Goal: Task Accomplishment & Management: Manage account settings

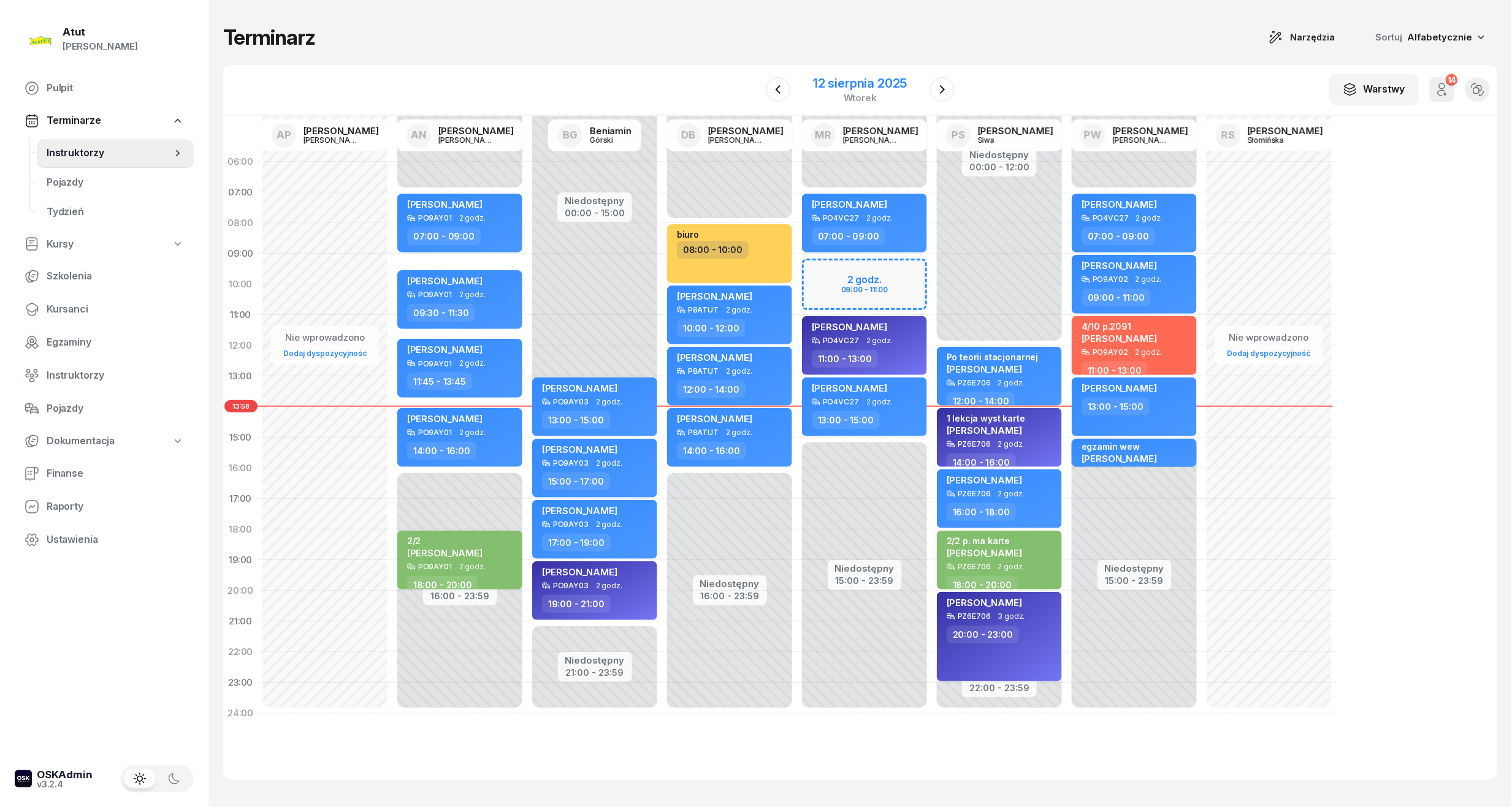
click at [879, 83] on div "12 sierpnia 2025" at bounding box center [860, 83] width 94 height 12
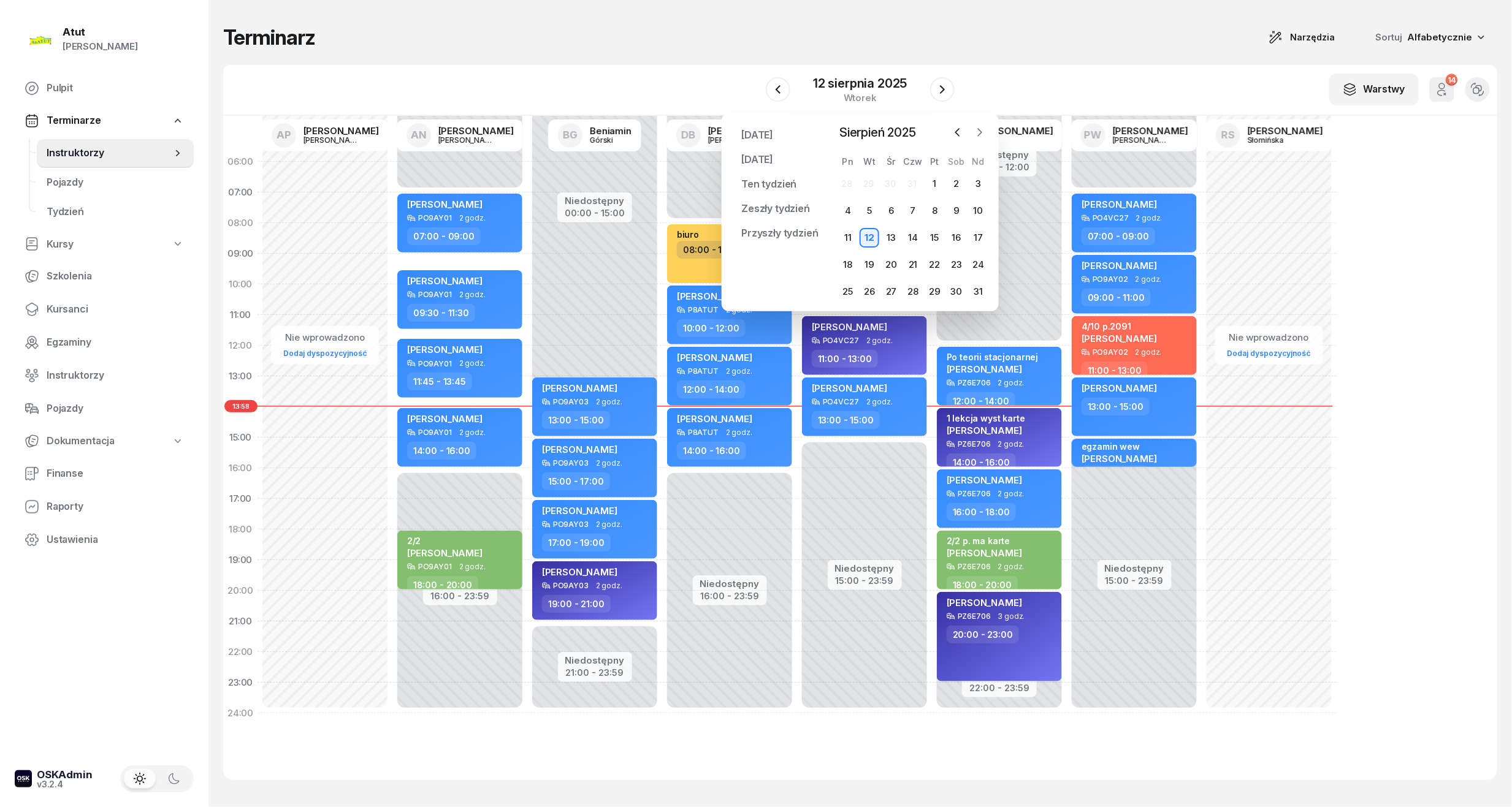
click at [978, 140] on button "button" at bounding box center [980, 133] width 19 height 19
click at [852, 258] on div "22" at bounding box center [848, 265] width 20 height 20
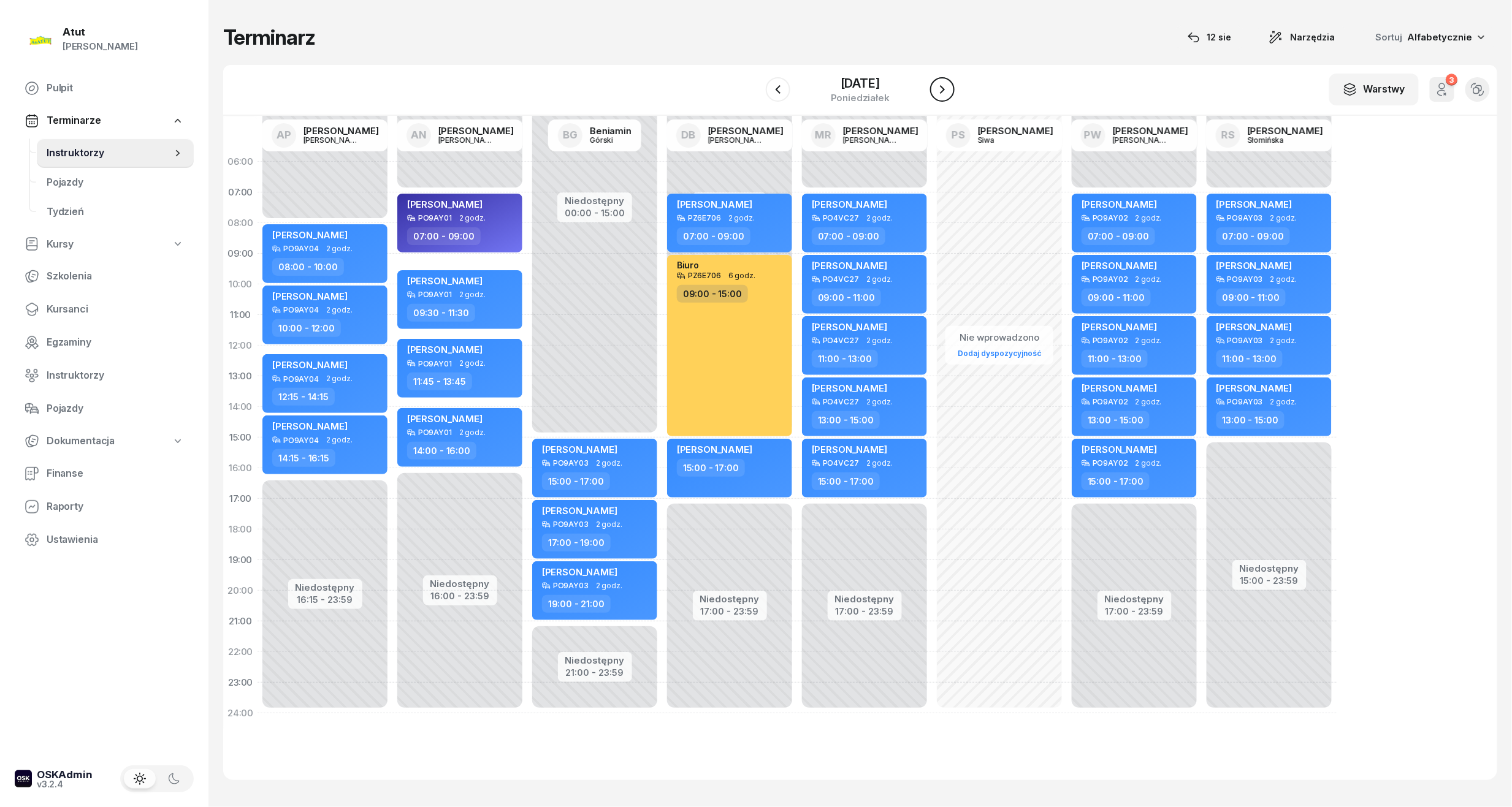
click at [952, 98] on button "button" at bounding box center [942, 89] width 24 height 24
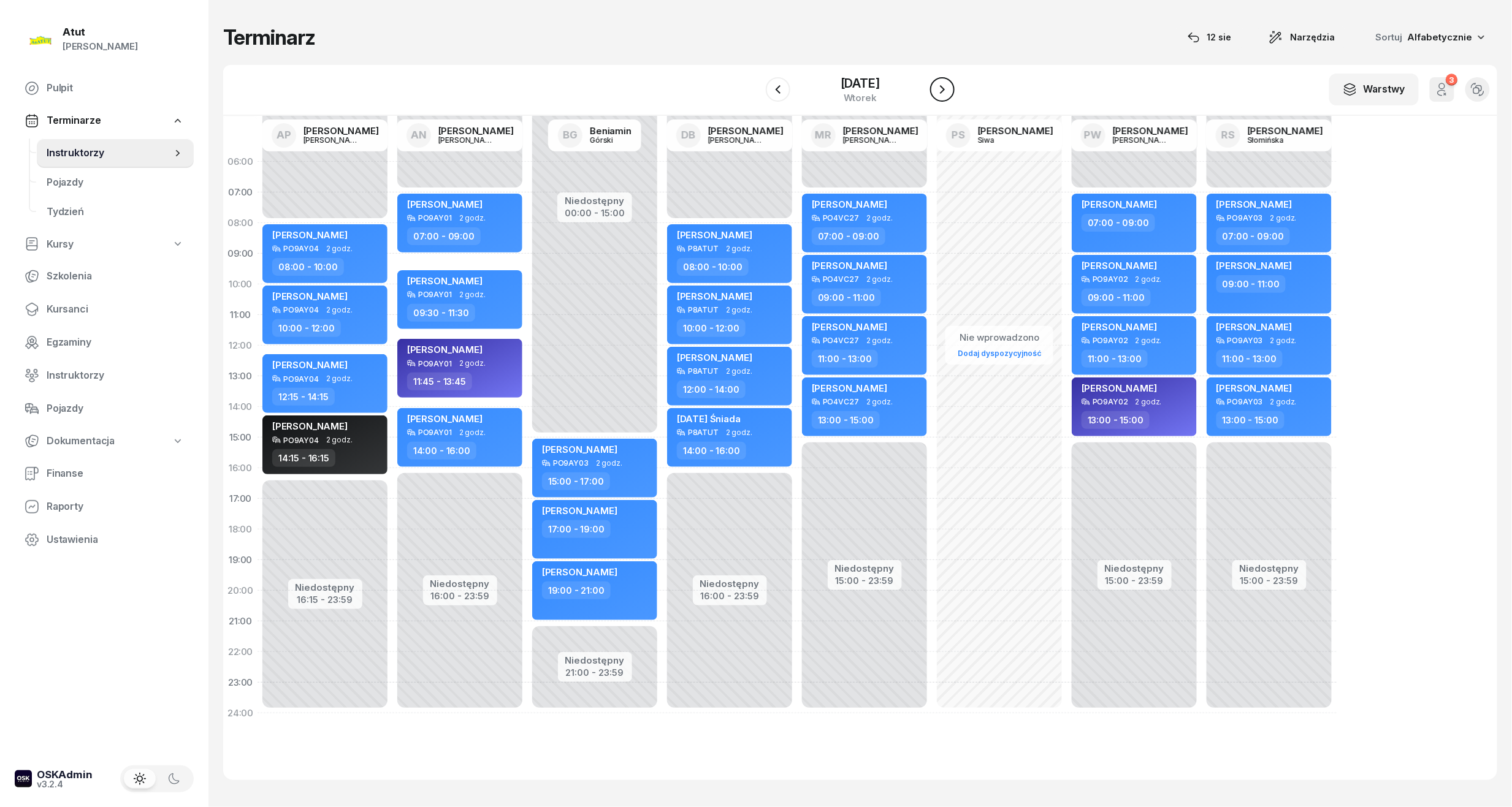
click at [952, 98] on button "button" at bounding box center [942, 89] width 24 height 24
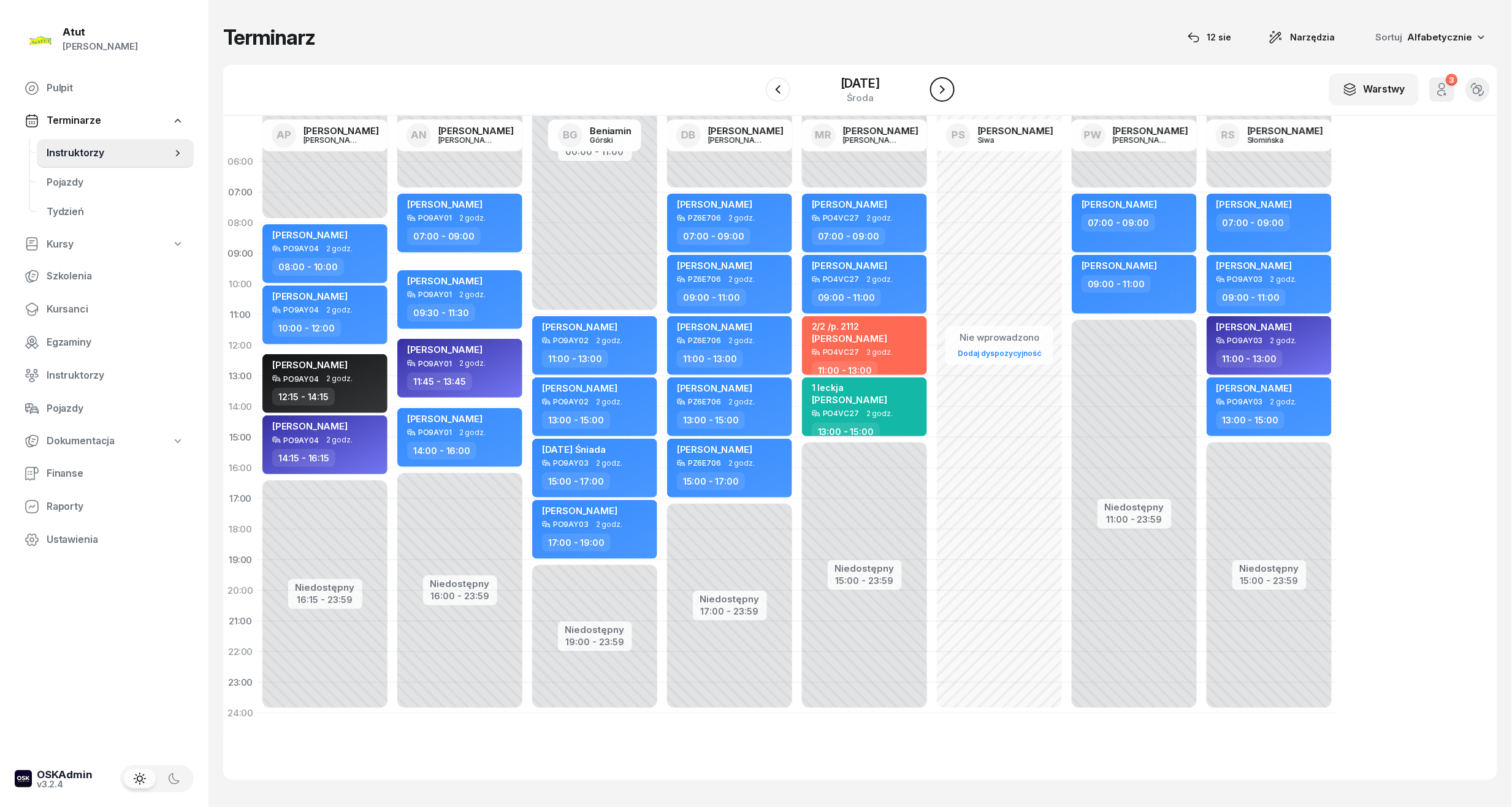
click at [952, 98] on button "button" at bounding box center [942, 89] width 24 height 24
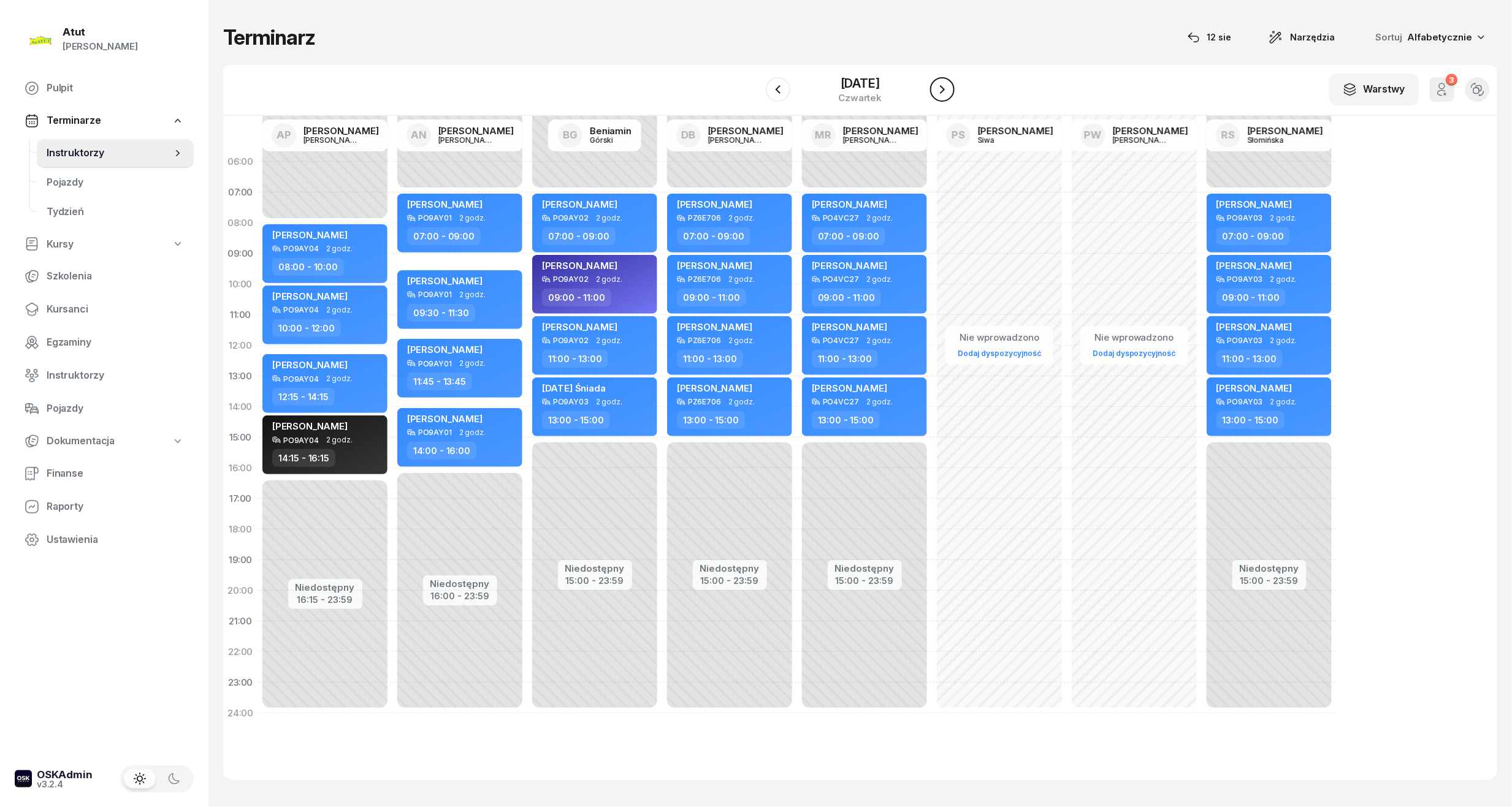
click at [952, 98] on button "button" at bounding box center [942, 89] width 24 height 24
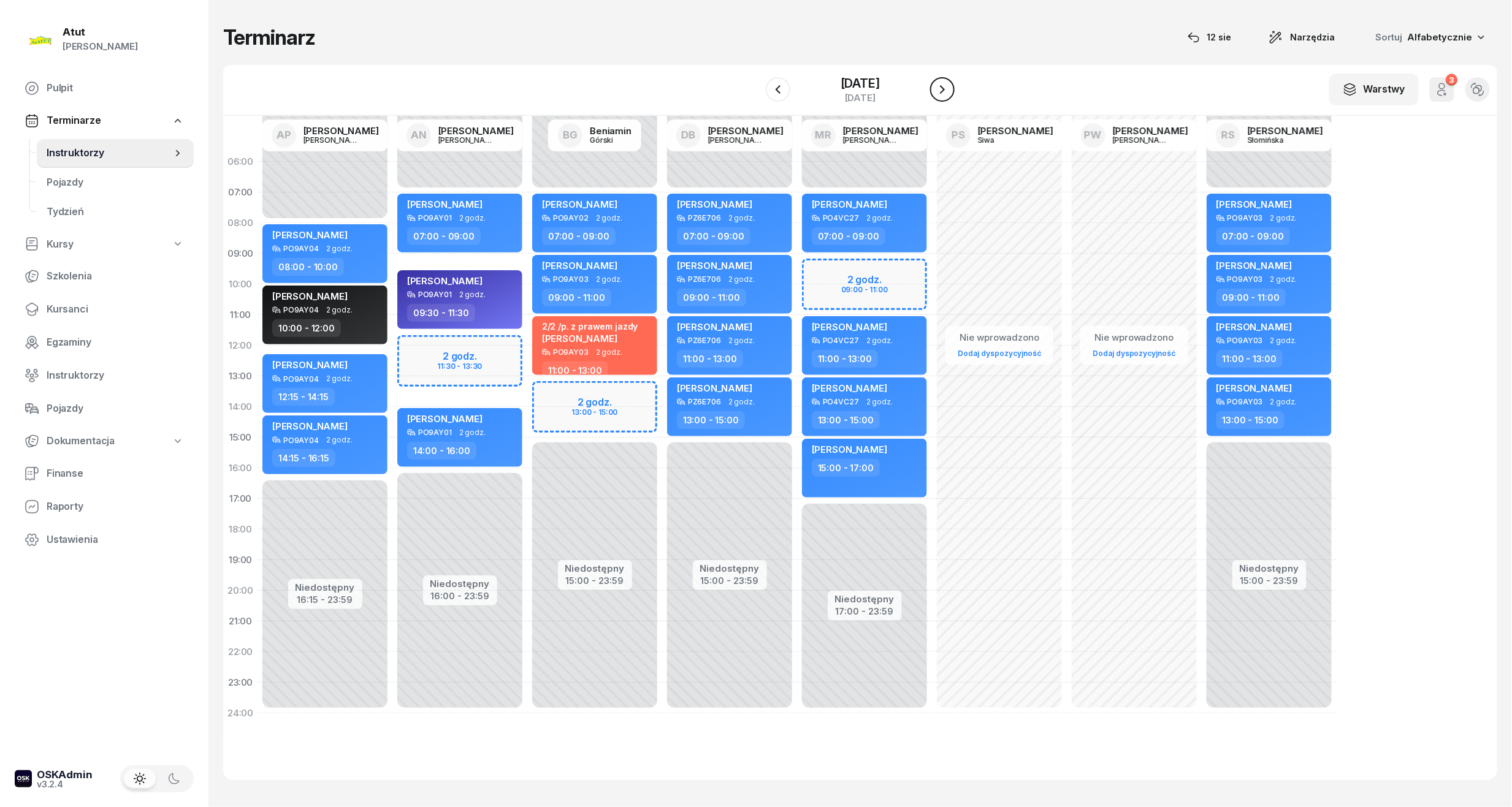
click at [952, 98] on button "button" at bounding box center [942, 89] width 24 height 24
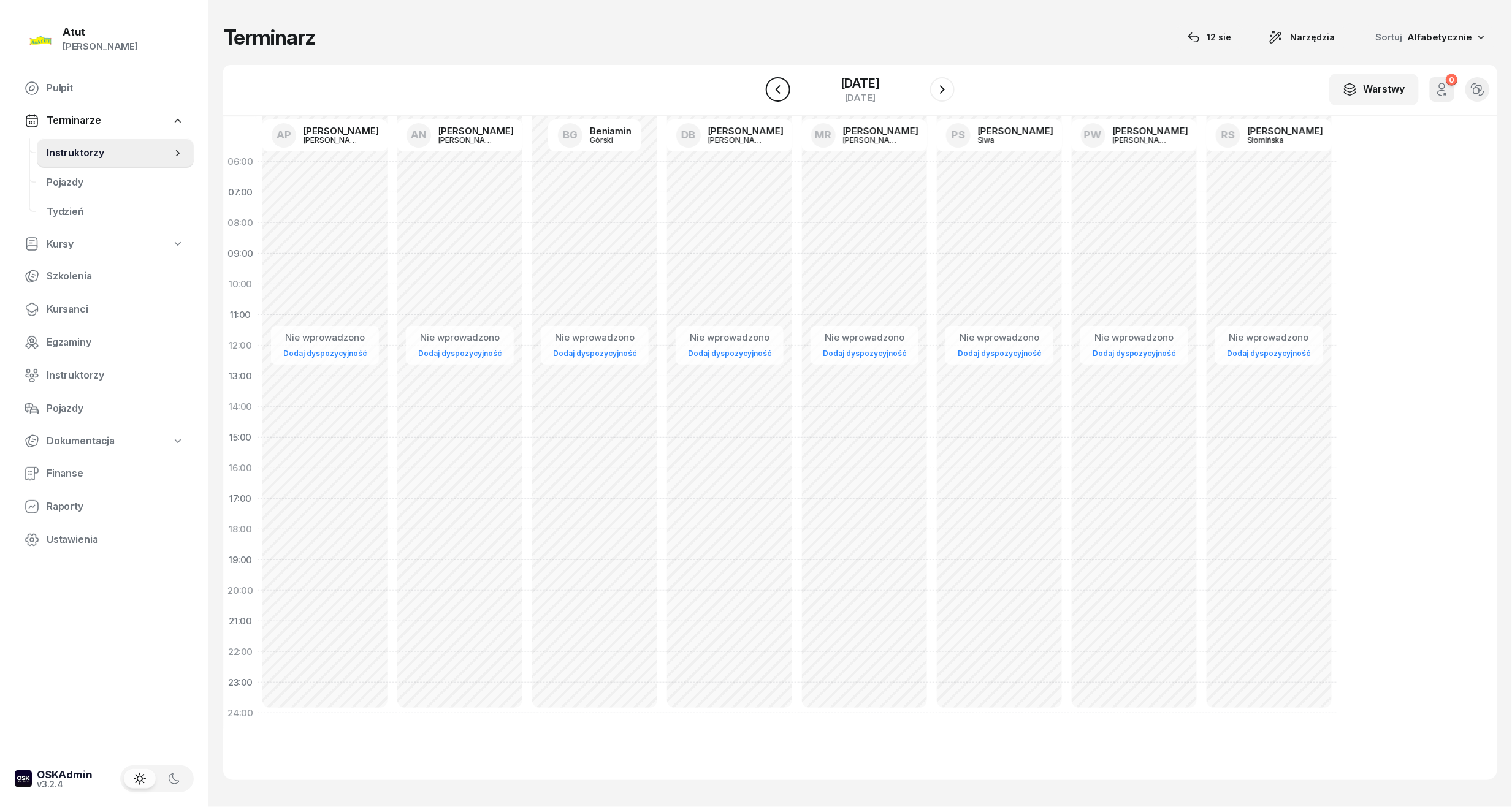
click at [781, 85] on icon "button" at bounding box center [778, 89] width 15 height 15
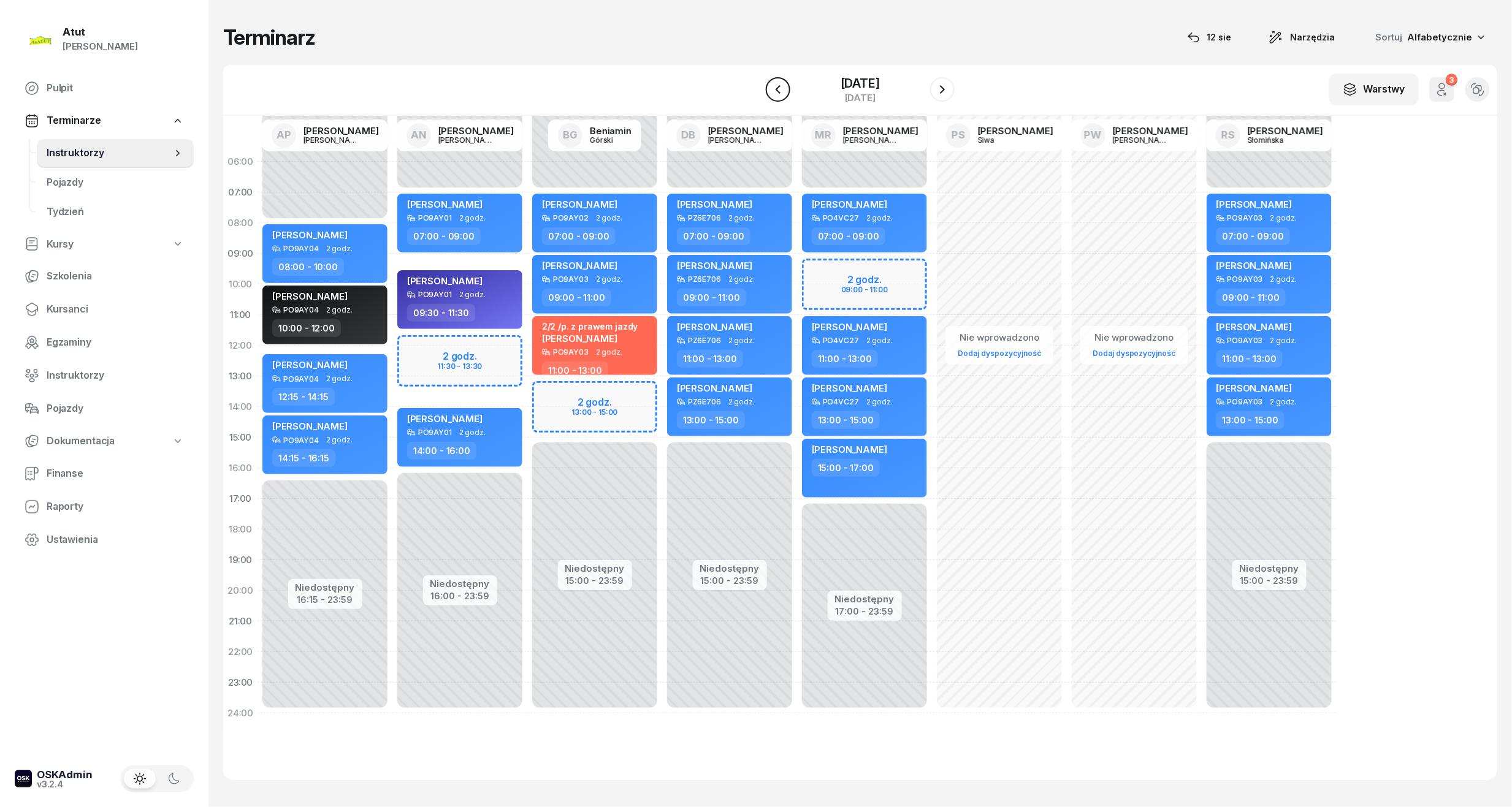
click at [781, 85] on icon "button" at bounding box center [778, 89] width 15 height 15
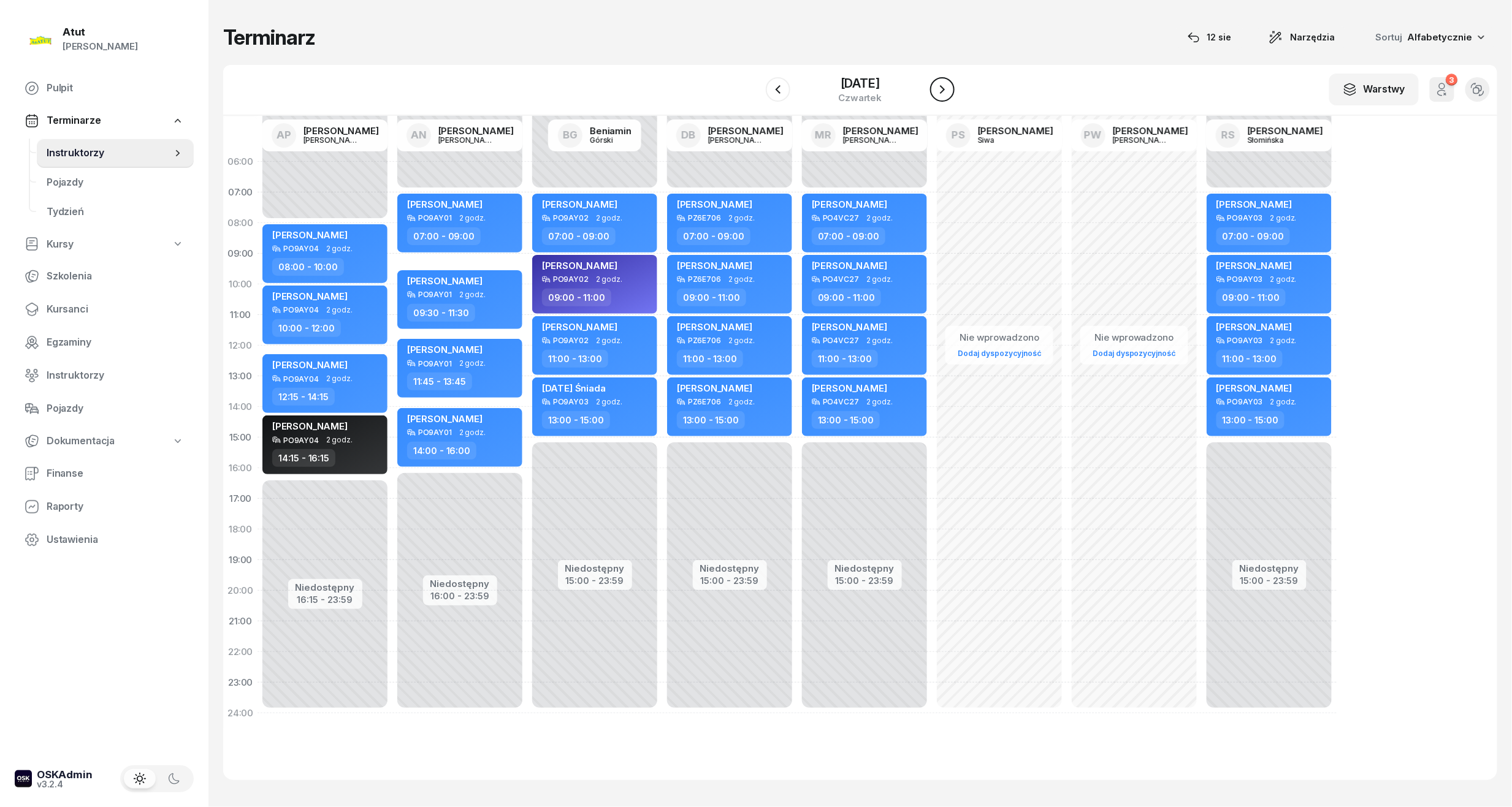
click at [944, 85] on icon "button" at bounding box center [942, 89] width 15 height 15
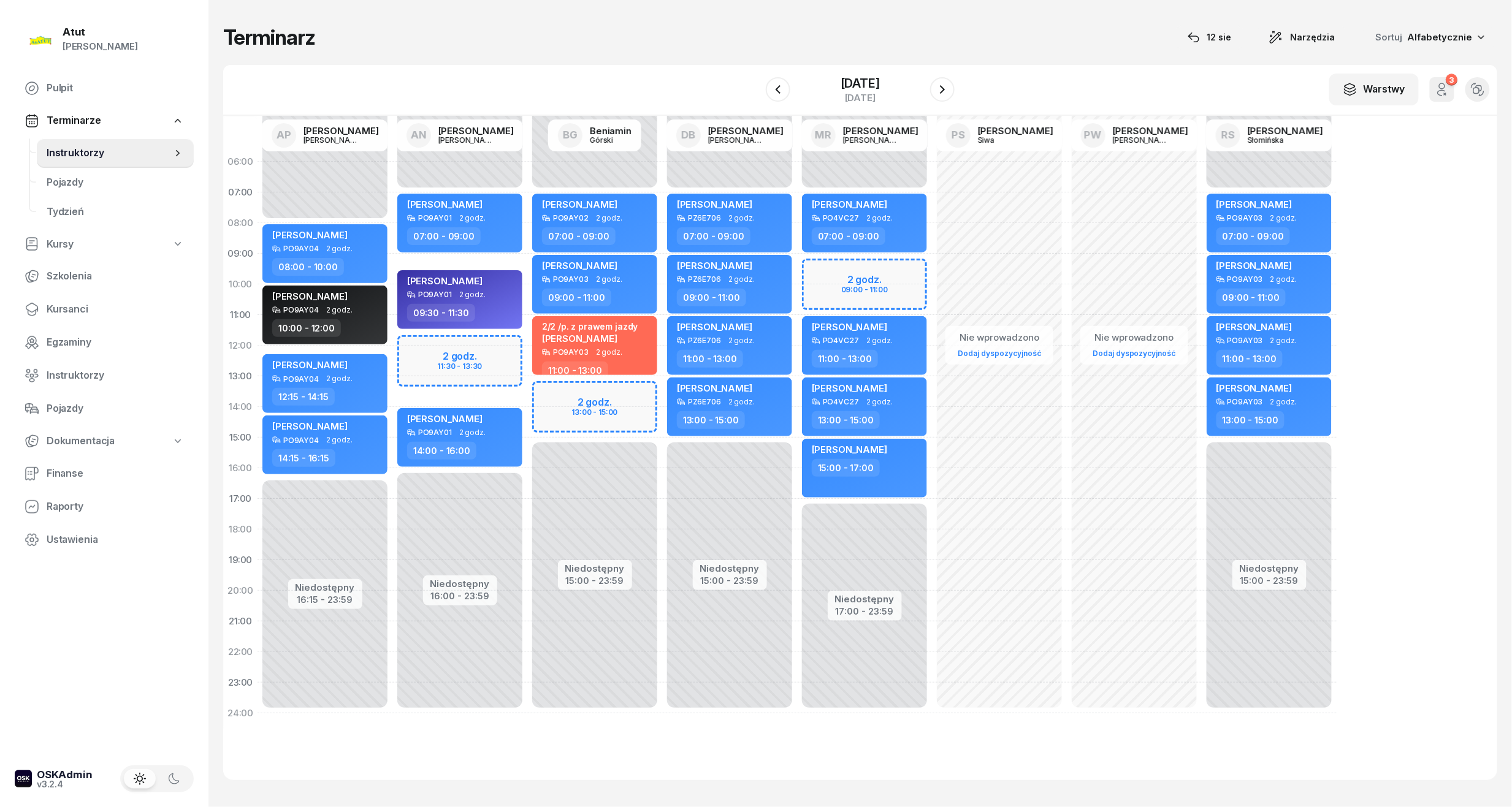
click at [1397, 207] on div "06:00 07:00 08:00 09:00 10:00 11:00 12:00 13:00 14:00 15:00 16:00 17:00 18:00 1…" at bounding box center [860, 448] width 1275 height 664
click at [841, 83] on div "[DATE]" at bounding box center [860, 83] width 39 height 12
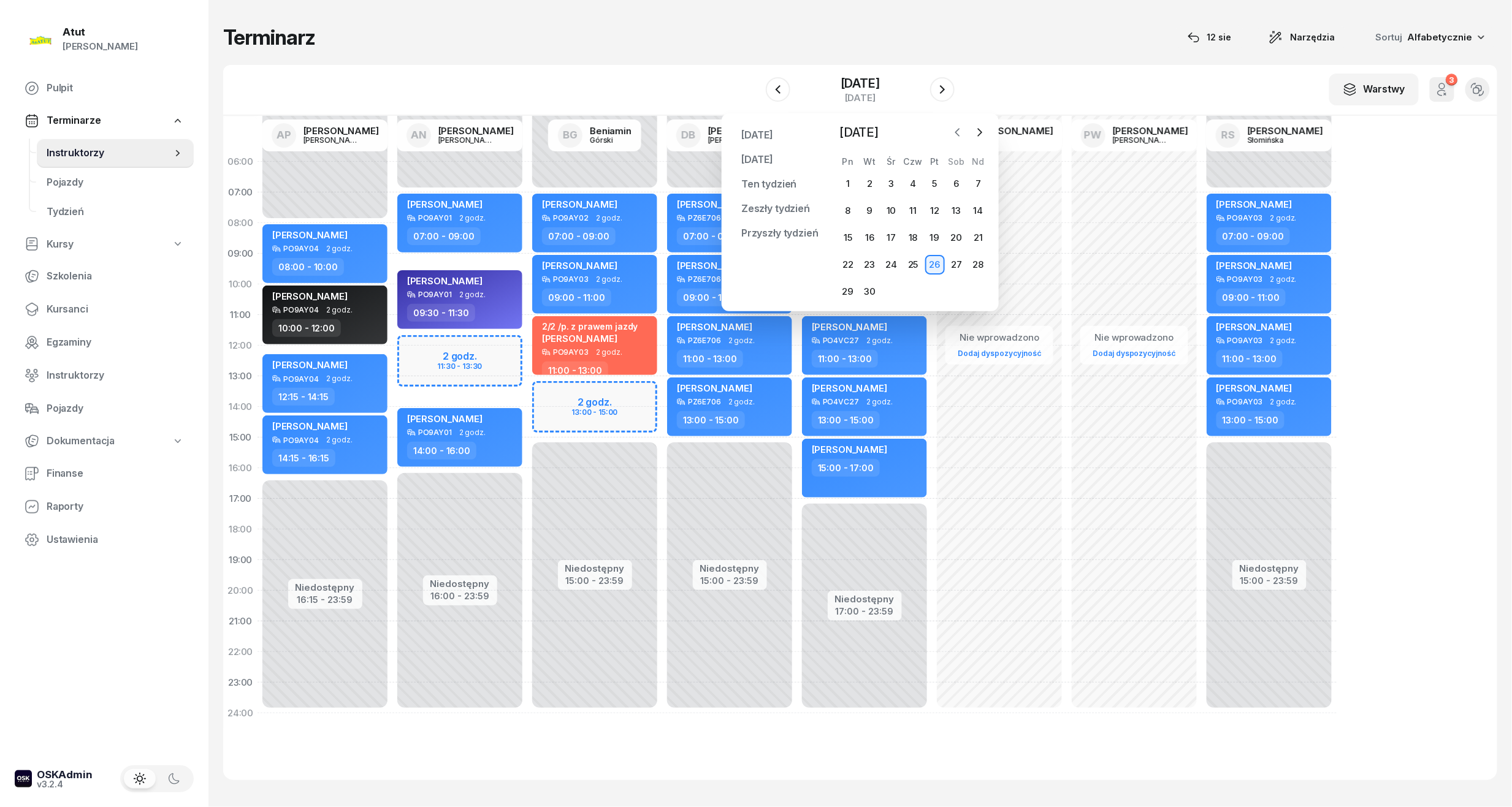
click at [956, 135] on icon "button" at bounding box center [957, 132] width 12 height 12
click at [867, 234] on div "12" at bounding box center [870, 238] width 20 height 20
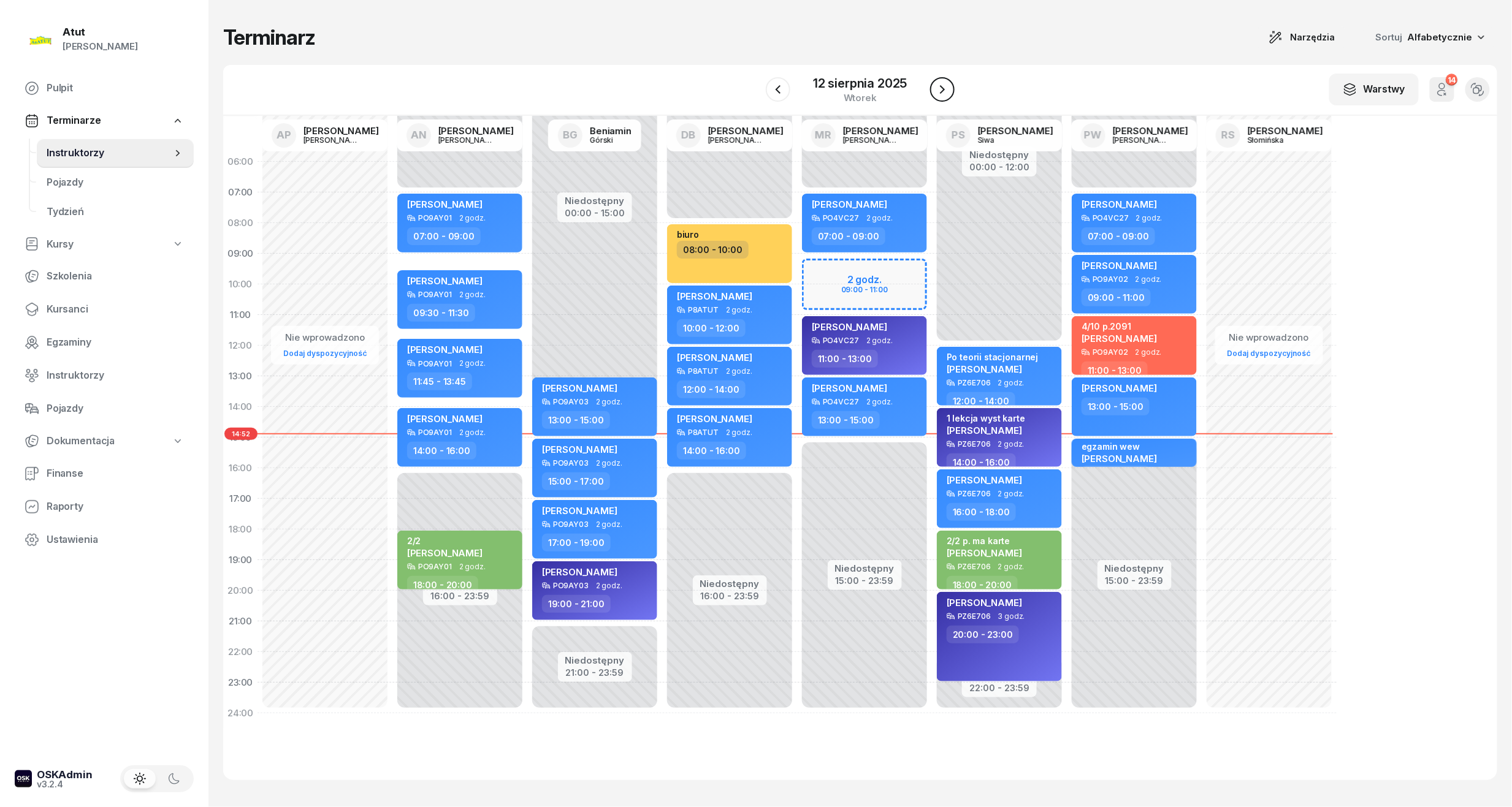
click at [943, 96] on icon "button" at bounding box center [942, 89] width 15 height 15
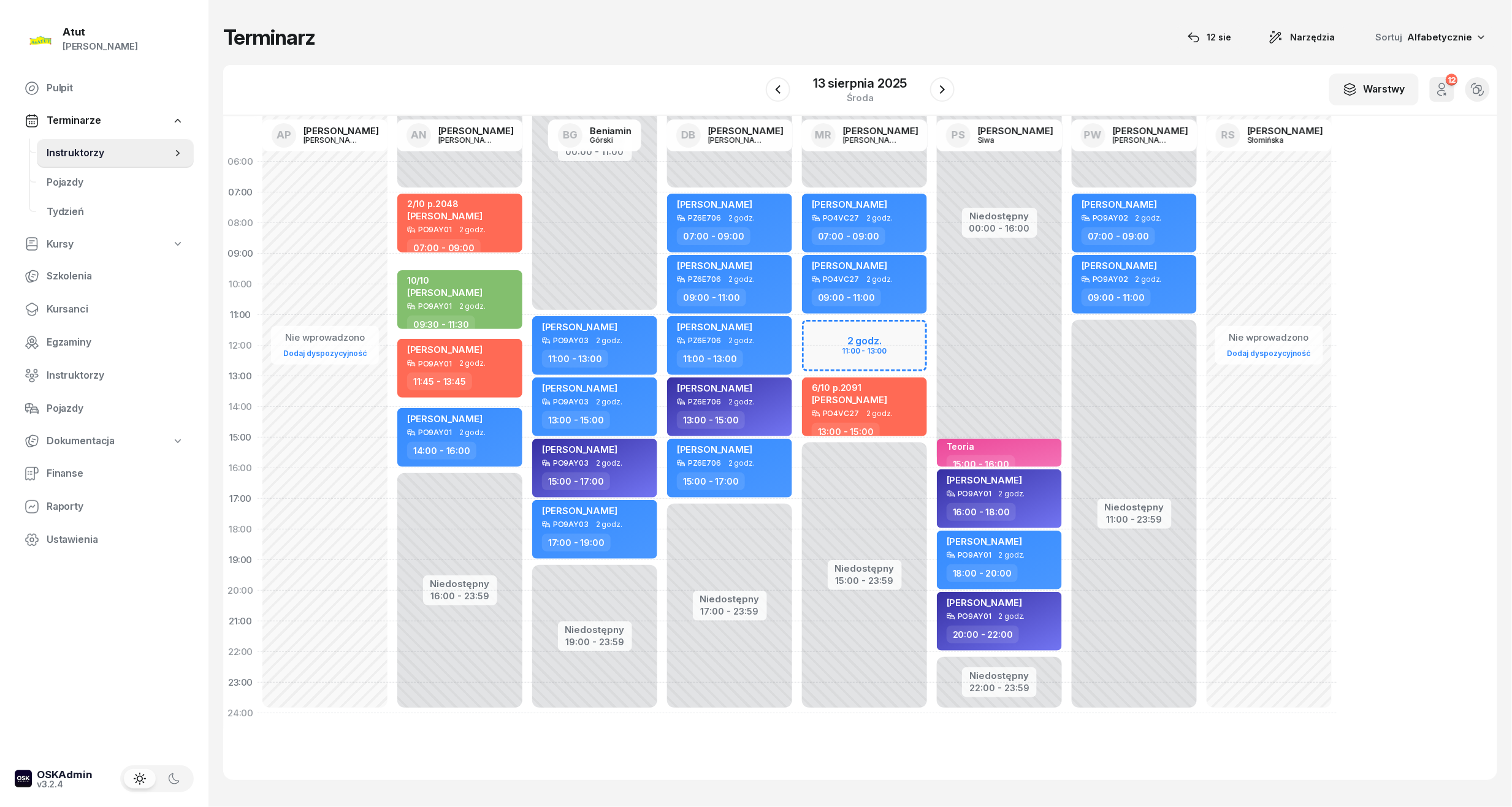
click at [932, 331] on div "Niedostępny 00:00 - 07:00 Niedostępny 15:00 - 23:59 2 godz. 11:00 - 13:00 Natal…" at bounding box center [999, 438] width 135 height 582
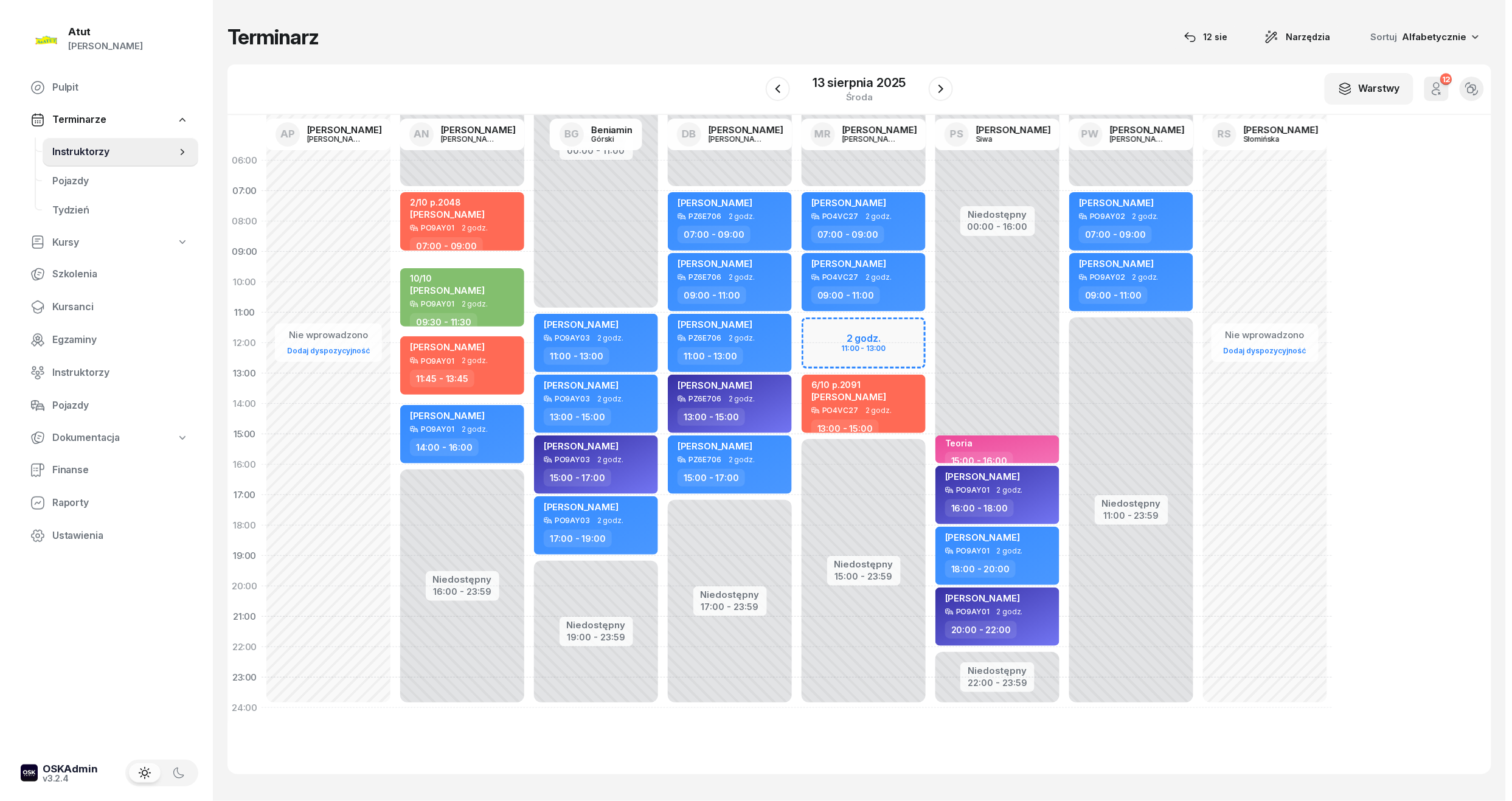
select select "11"
select select "13"
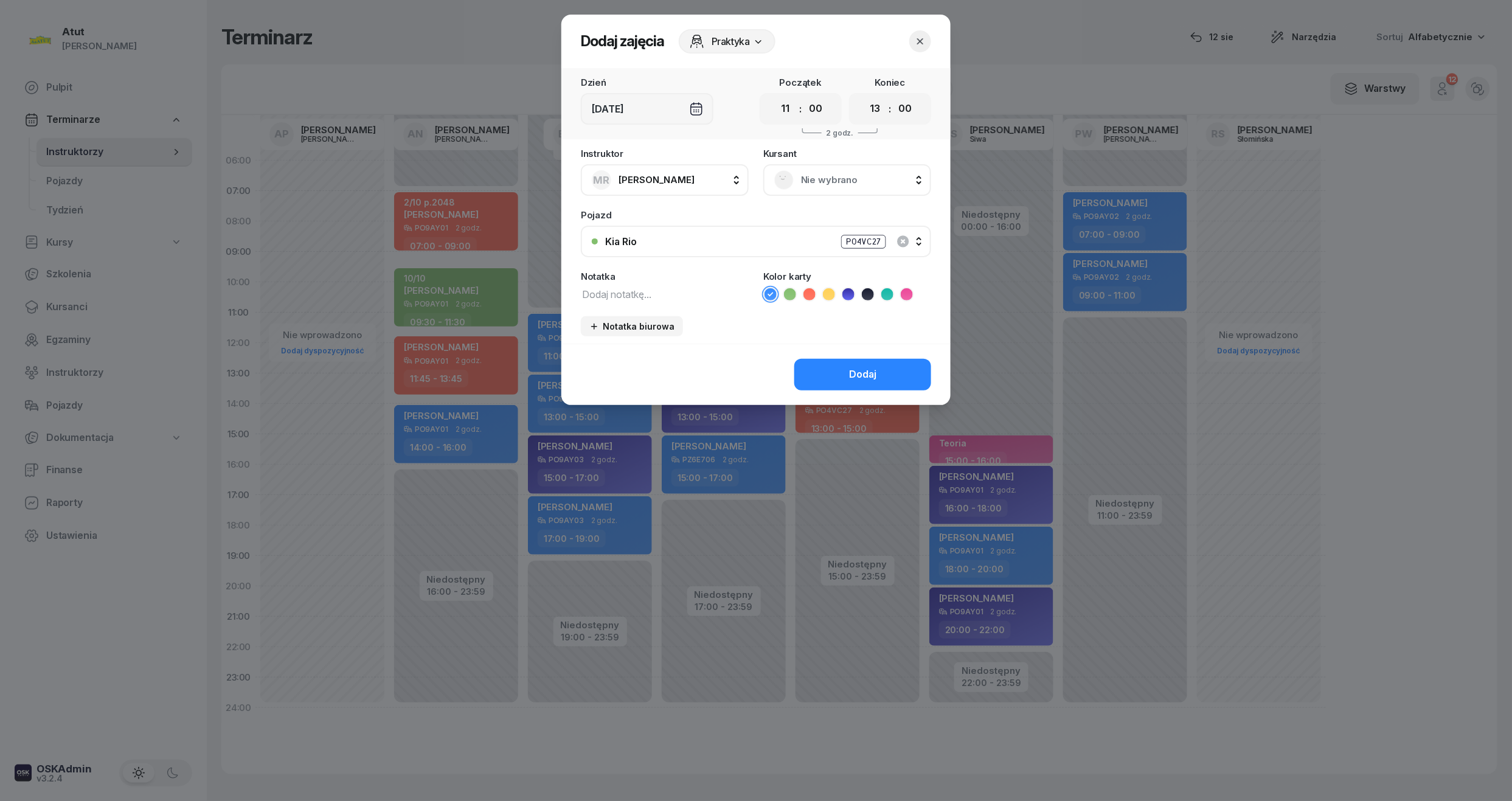
click at [830, 184] on span "Nie wybrano" at bounding box center [860, 180] width 120 height 16
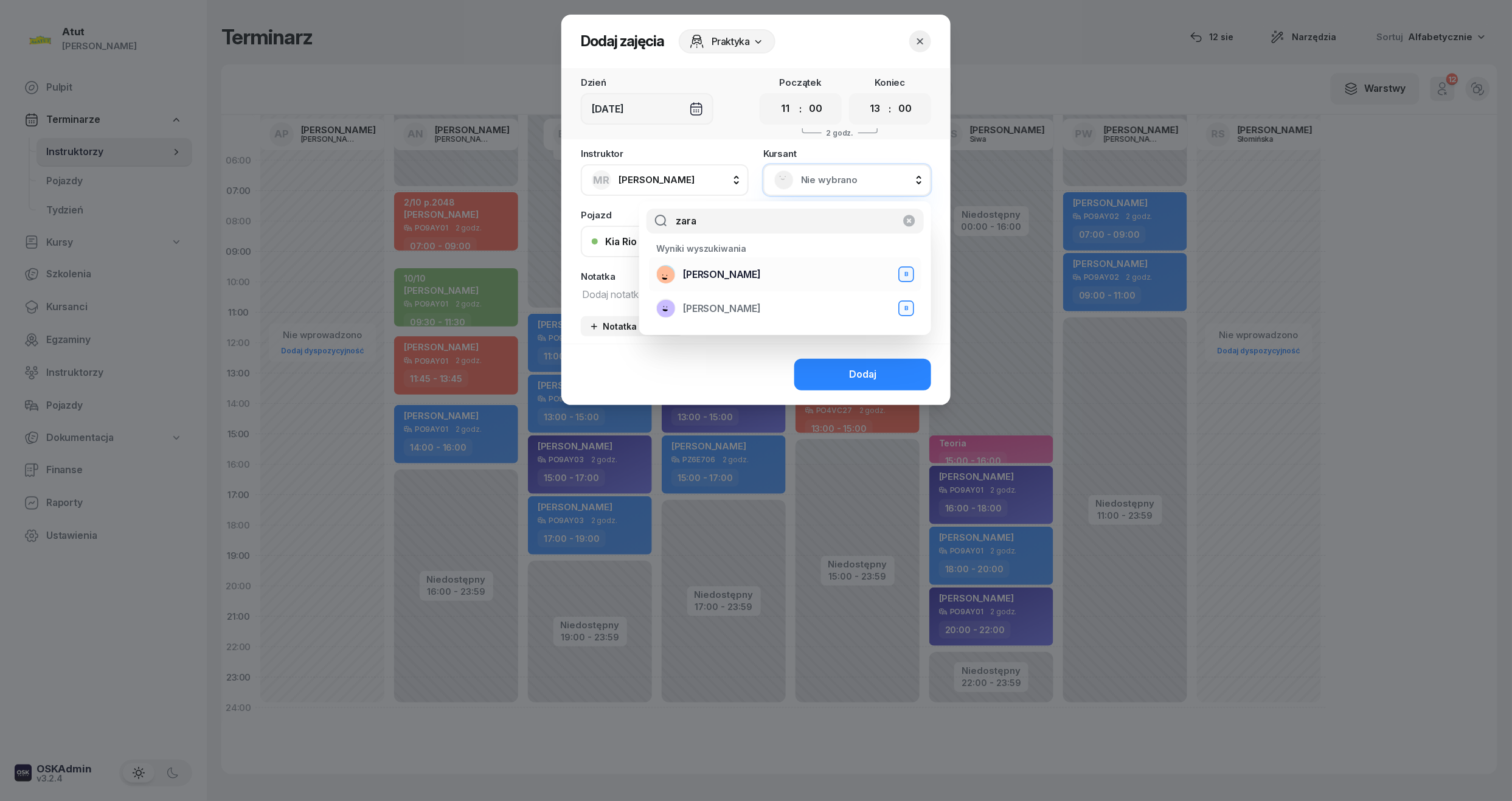
type input "zara"
click at [720, 265] on div "Dominik Zaraś B" at bounding box center [785, 275] width 258 height 20
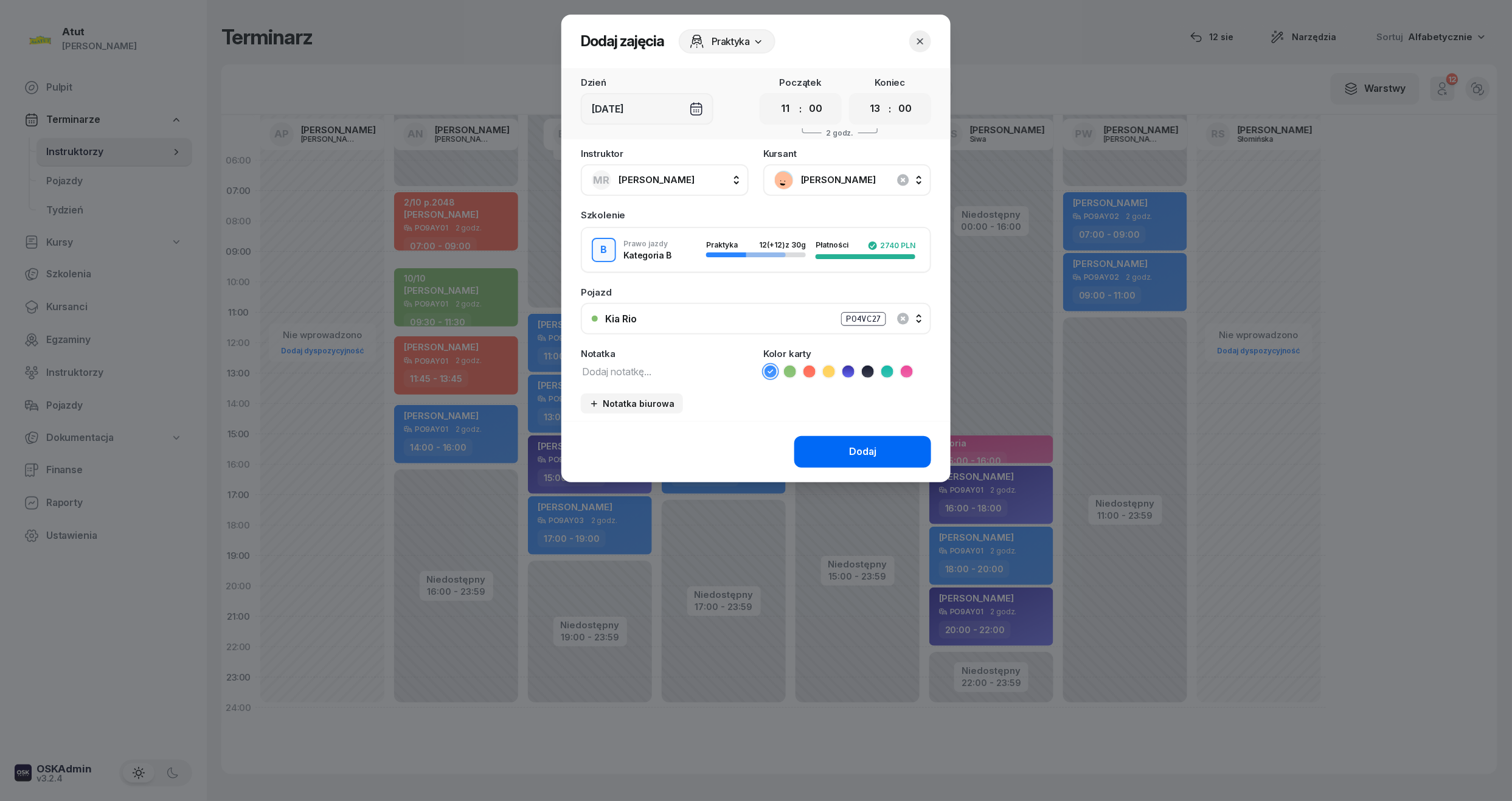
click at [874, 438] on button "Dodaj" at bounding box center [862, 452] width 136 height 32
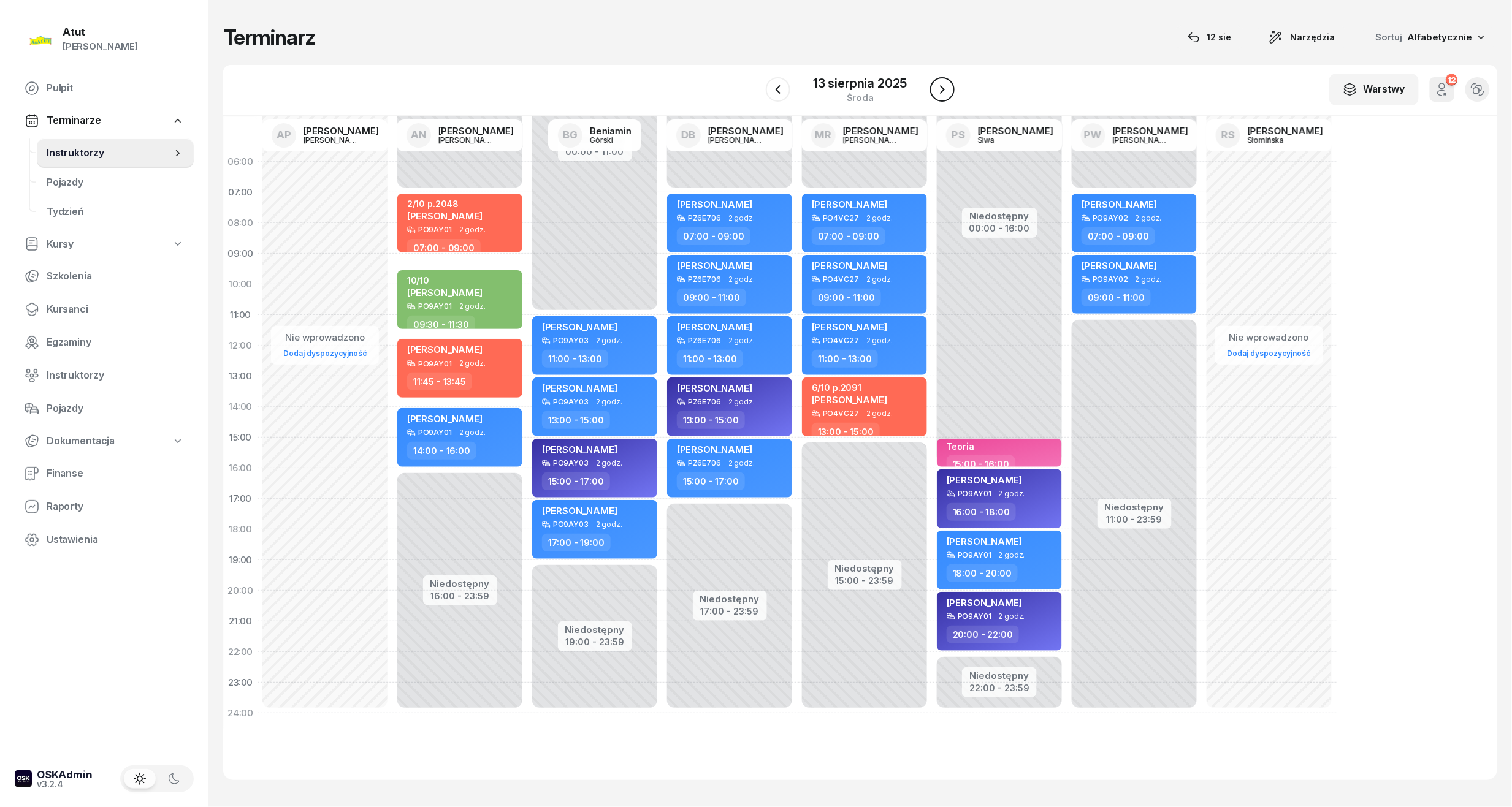
click at [949, 92] on icon "button" at bounding box center [942, 89] width 15 height 15
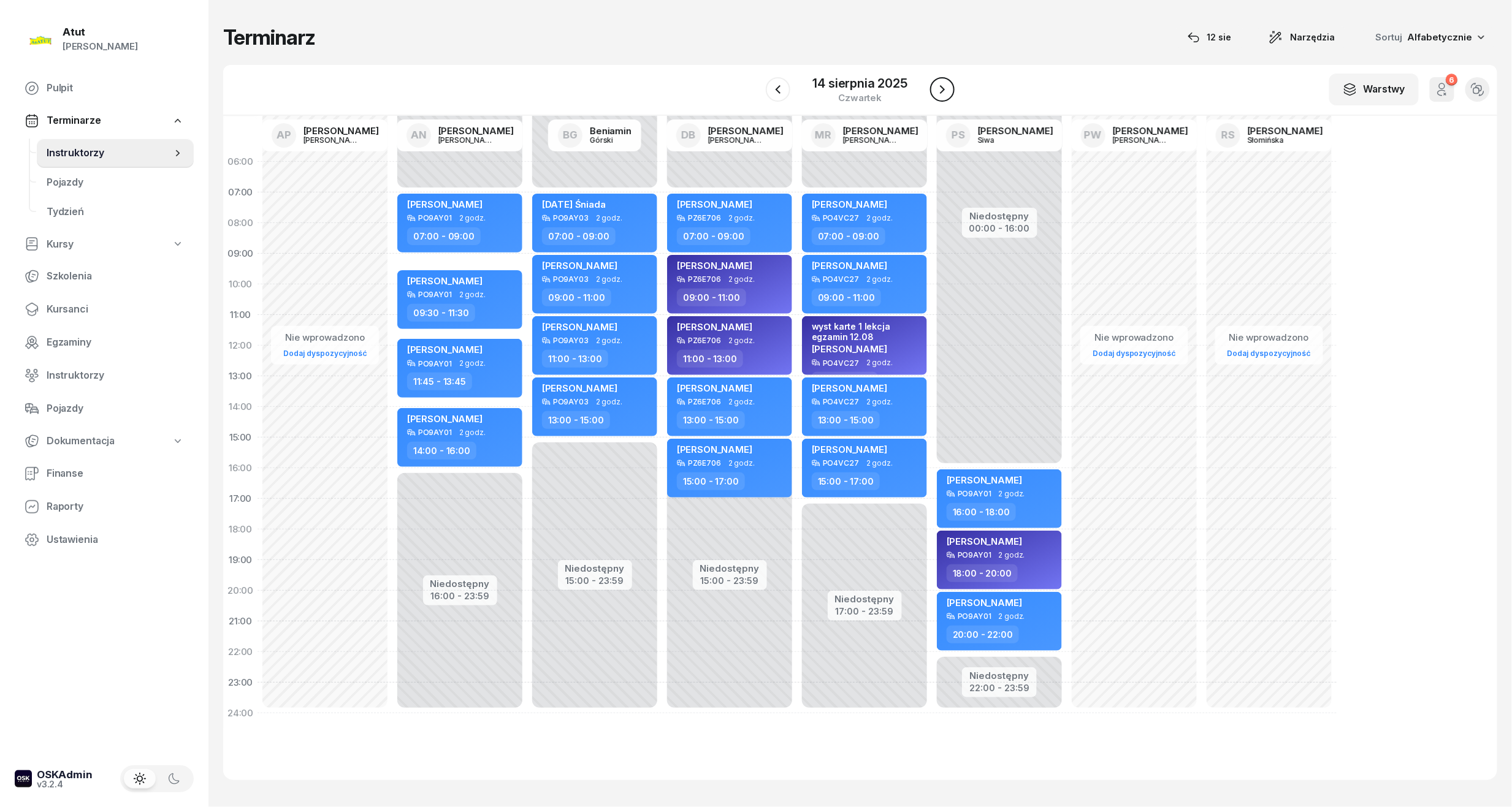
click at [949, 92] on icon "button" at bounding box center [942, 89] width 15 height 15
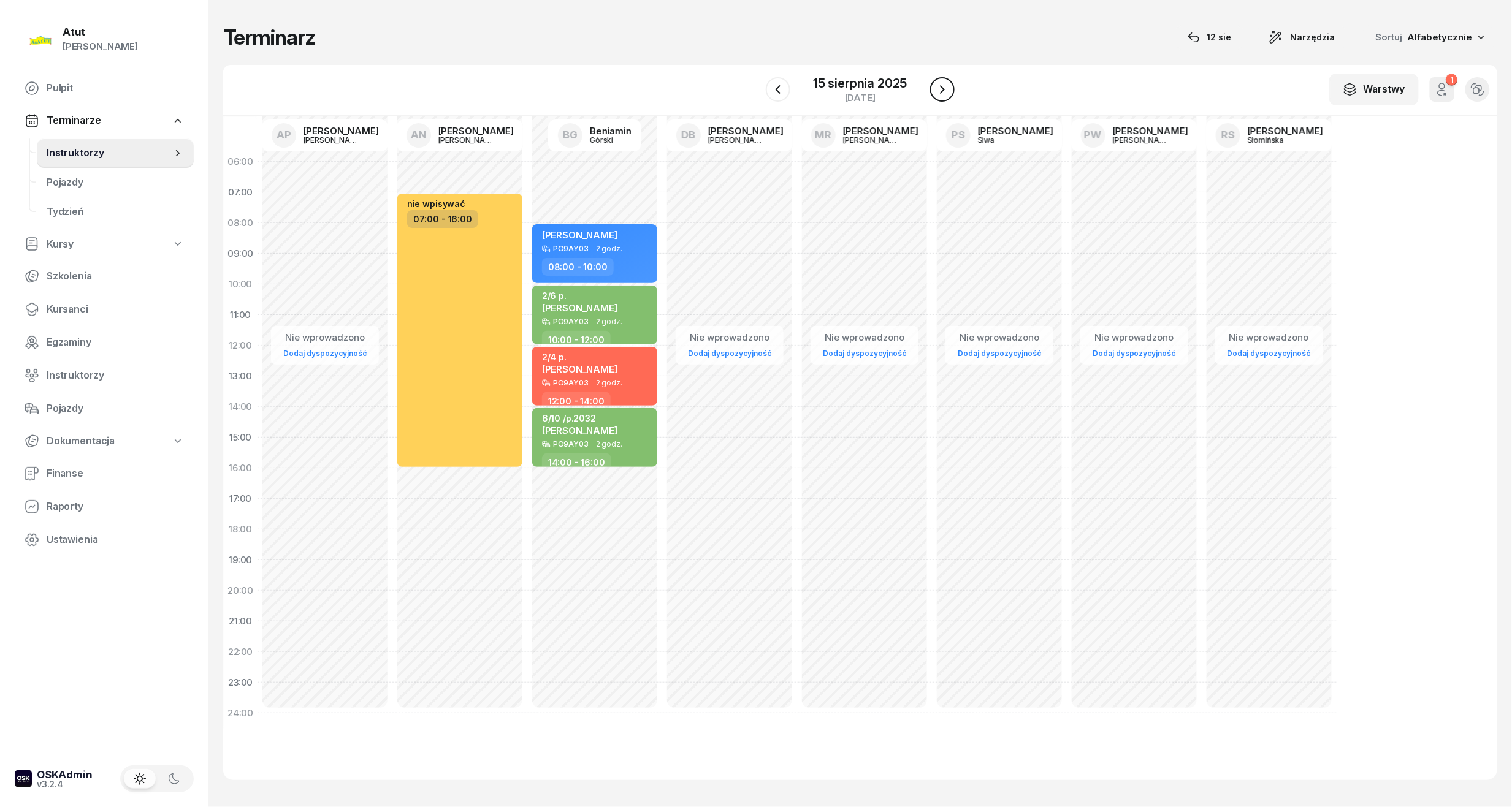
click at [949, 92] on icon "button" at bounding box center [942, 89] width 15 height 15
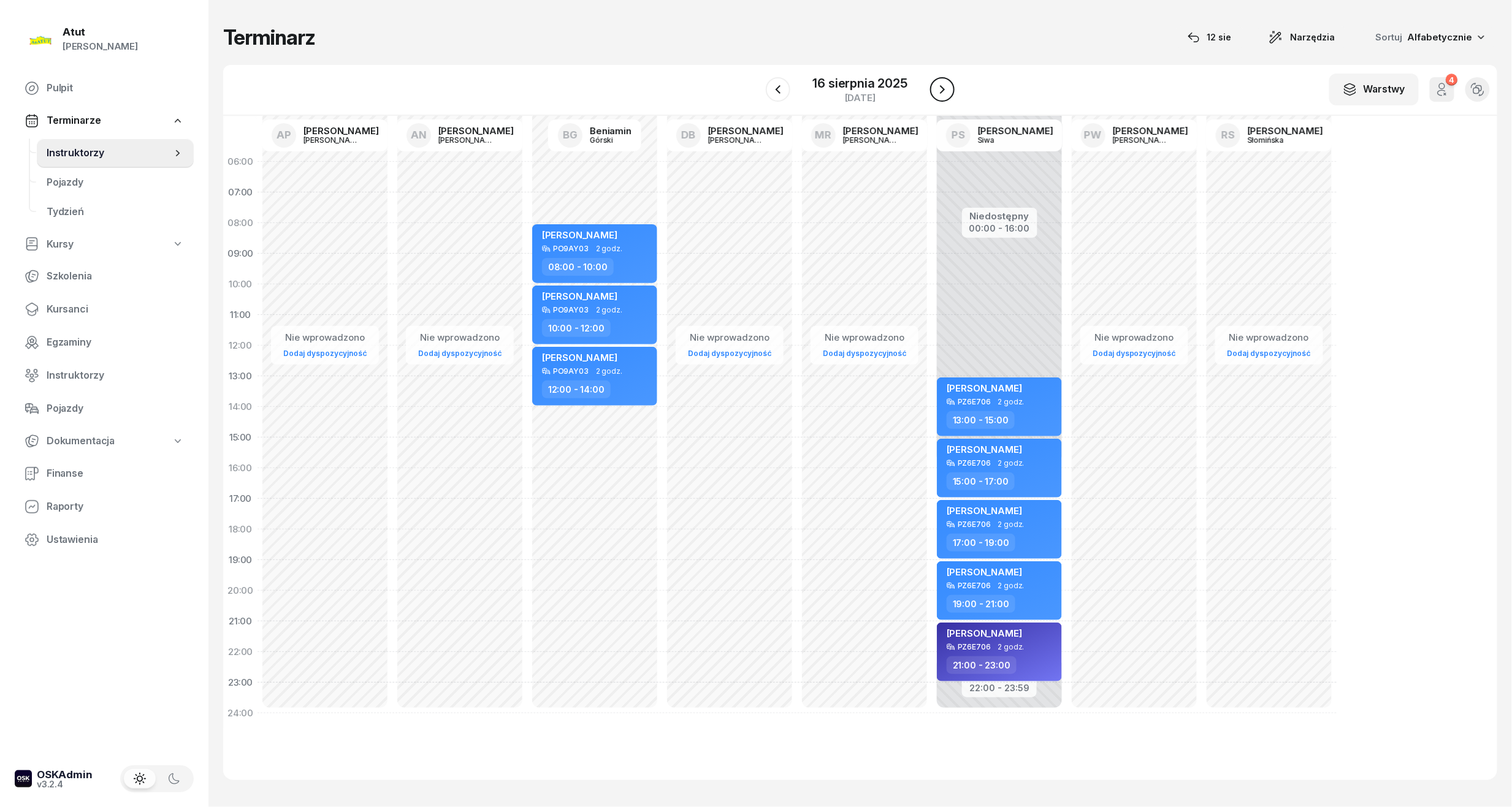
click at [949, 92] on icon "button" at bounding box center [942, 89] width 15 height 15
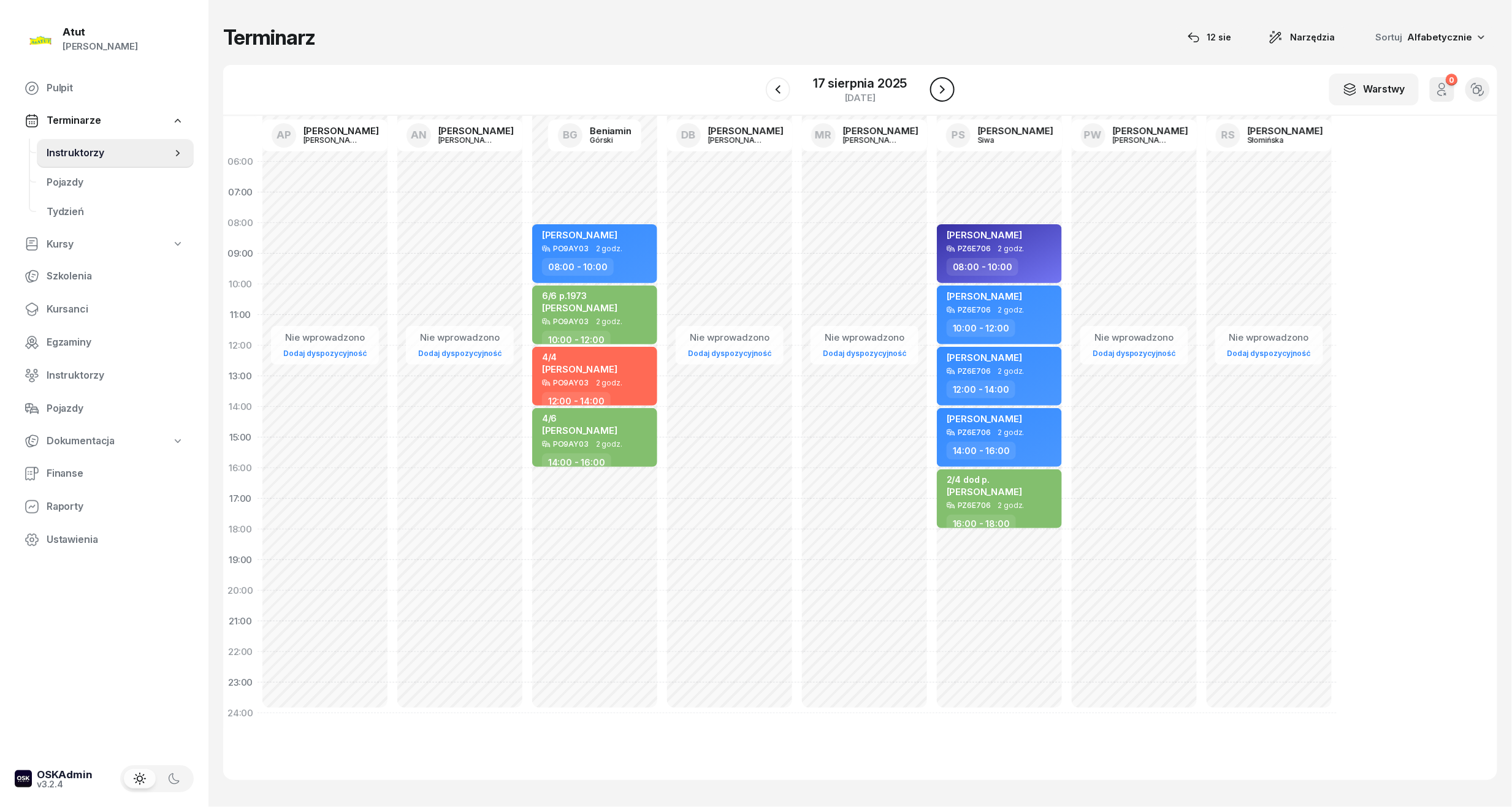
click at [949, 92] on icon "button" at bounding box center [942, 89] width 15 height 15
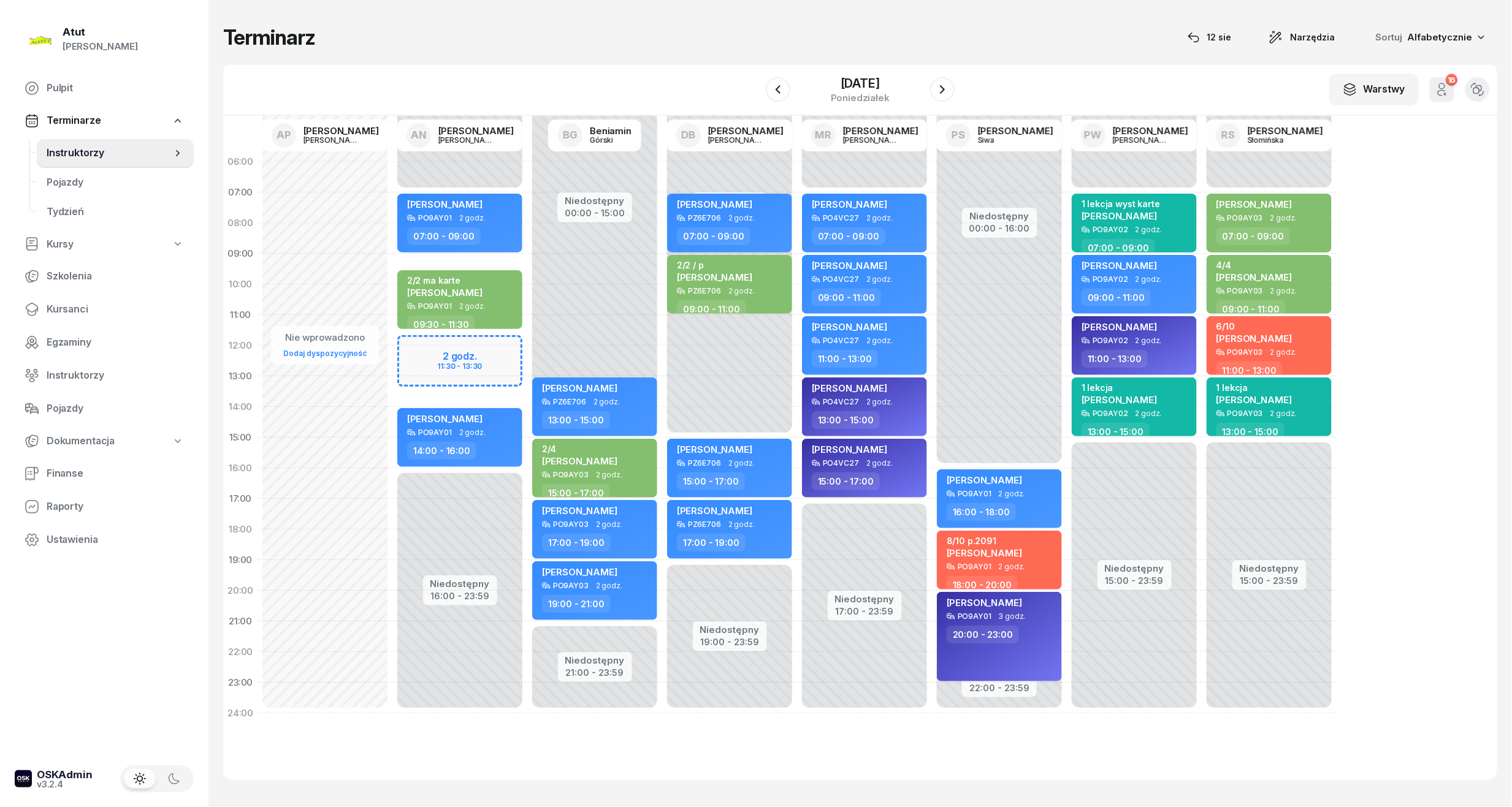
click at [527, 342] on div "Niedostępny 00:00 - 07:00 Niedostępny 16:00 - 23:59 2 godz. 11:30 - 13:30 Kater…" at bounding box center [594, 438] width 135 height 582
select select "11"
select select "13"
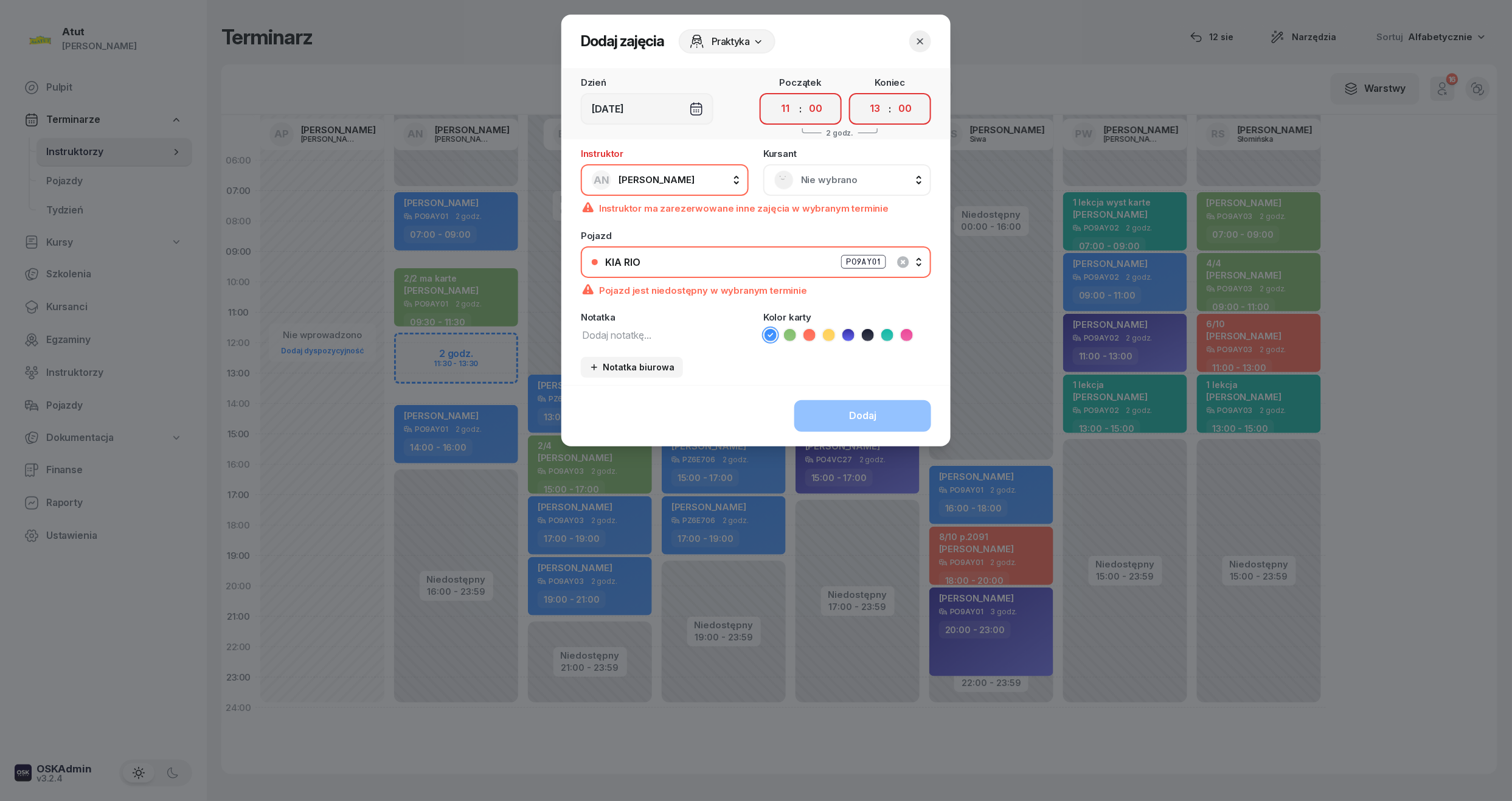
click at [837, 172] on span "Nie wybrano" at bounding box center [860, 180] width 120 height 16
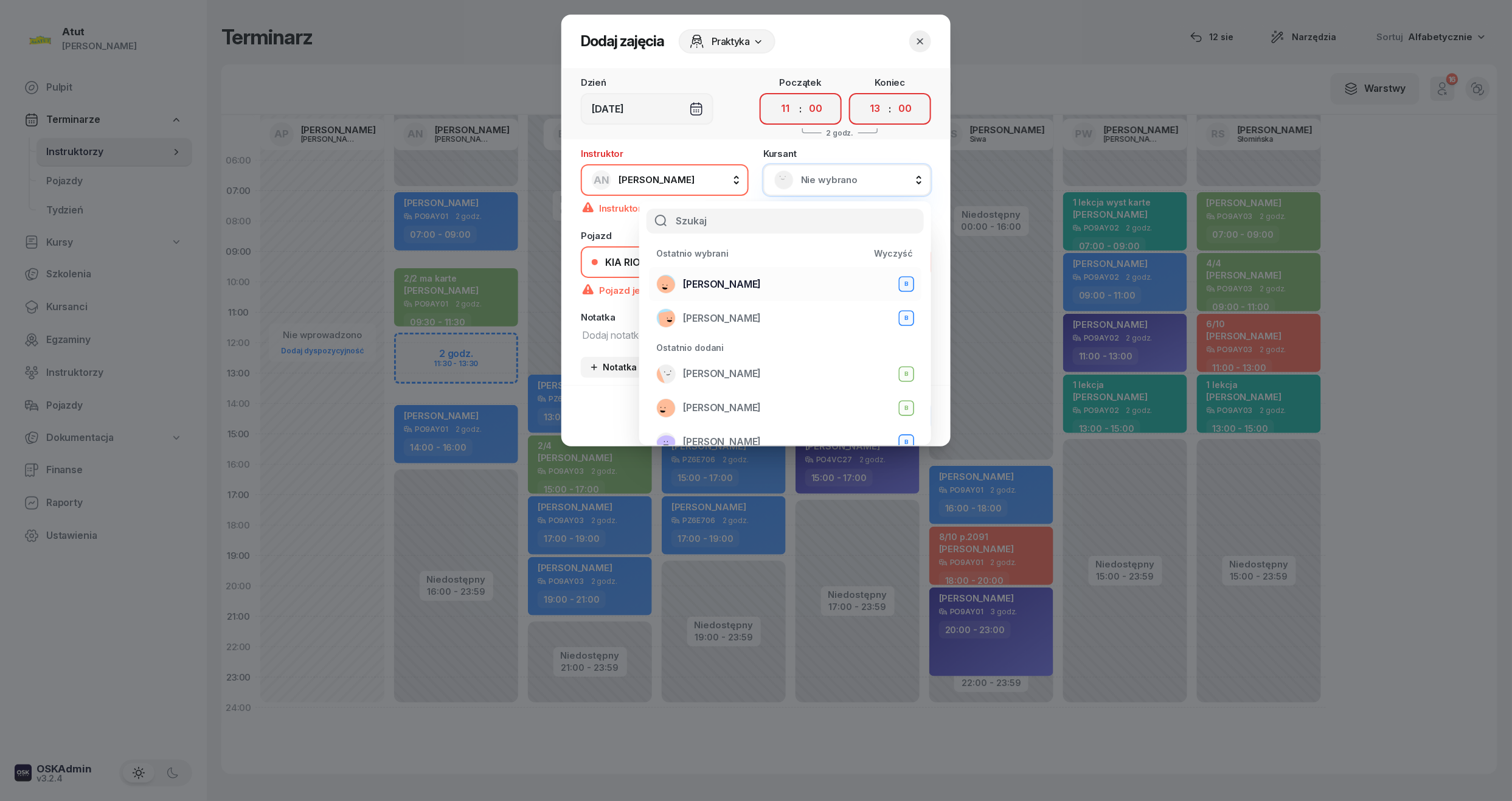
click at [754, 286] on div "Dominik Zaraś B" at bounding box center [785, 284] width 258 height 20
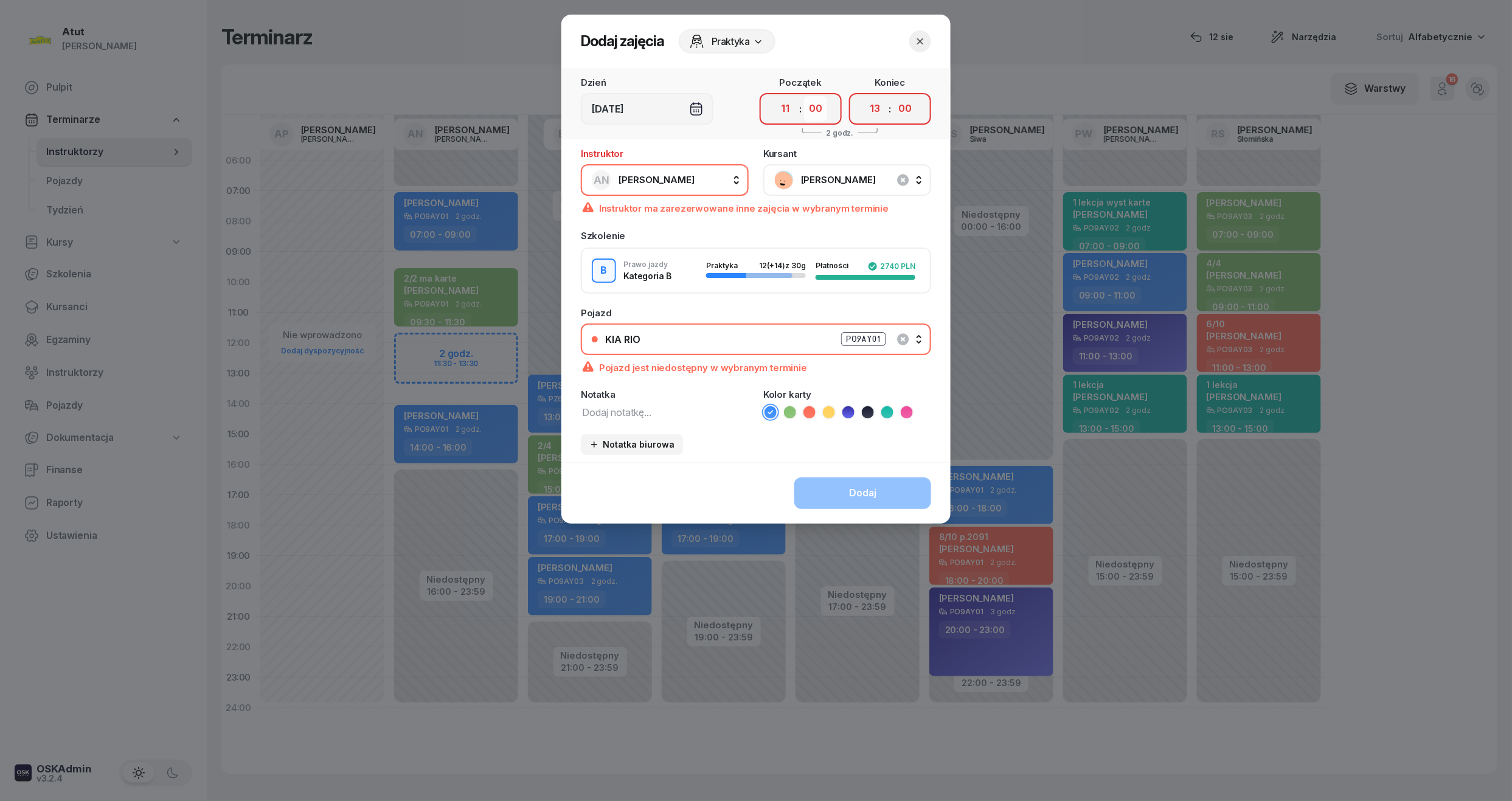
click at [818, 112] on select "00 05 10 15 20 25 30 35 40 45 50 55" at bounding box center [815, 109] width 23 height 25
click at [918, 41] on icon "button" at bounding box center [919, 41] width 12 height 12
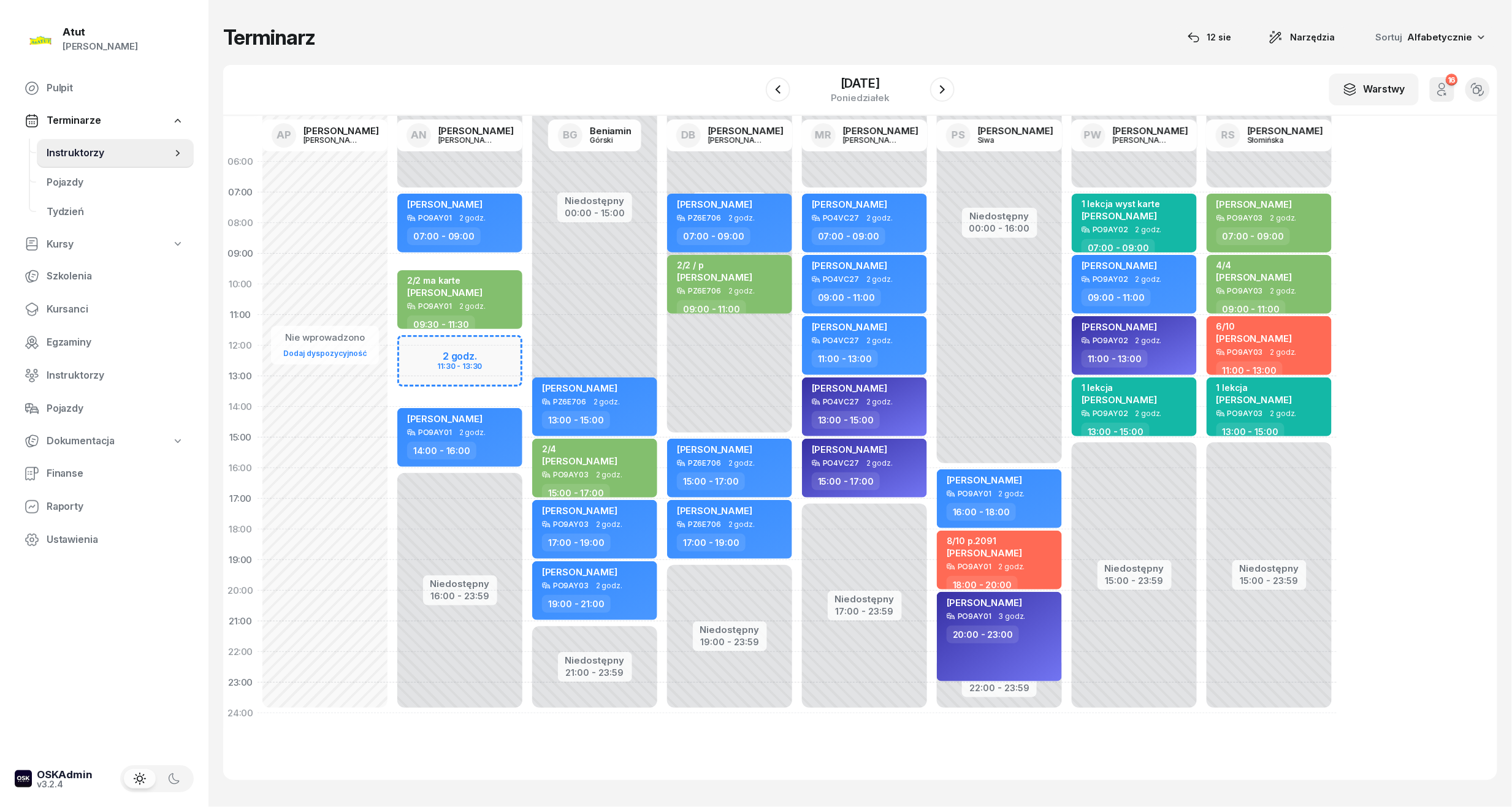
click at [527, 348] on div "Niedostępny 00:00 - 07:00 Niedostępny 16:00 - 23:59 2 godz. 11:30 - 13:30 Kater…" at bounding box center [594, 438] width 135 height 582
select select "12"
select select "14"
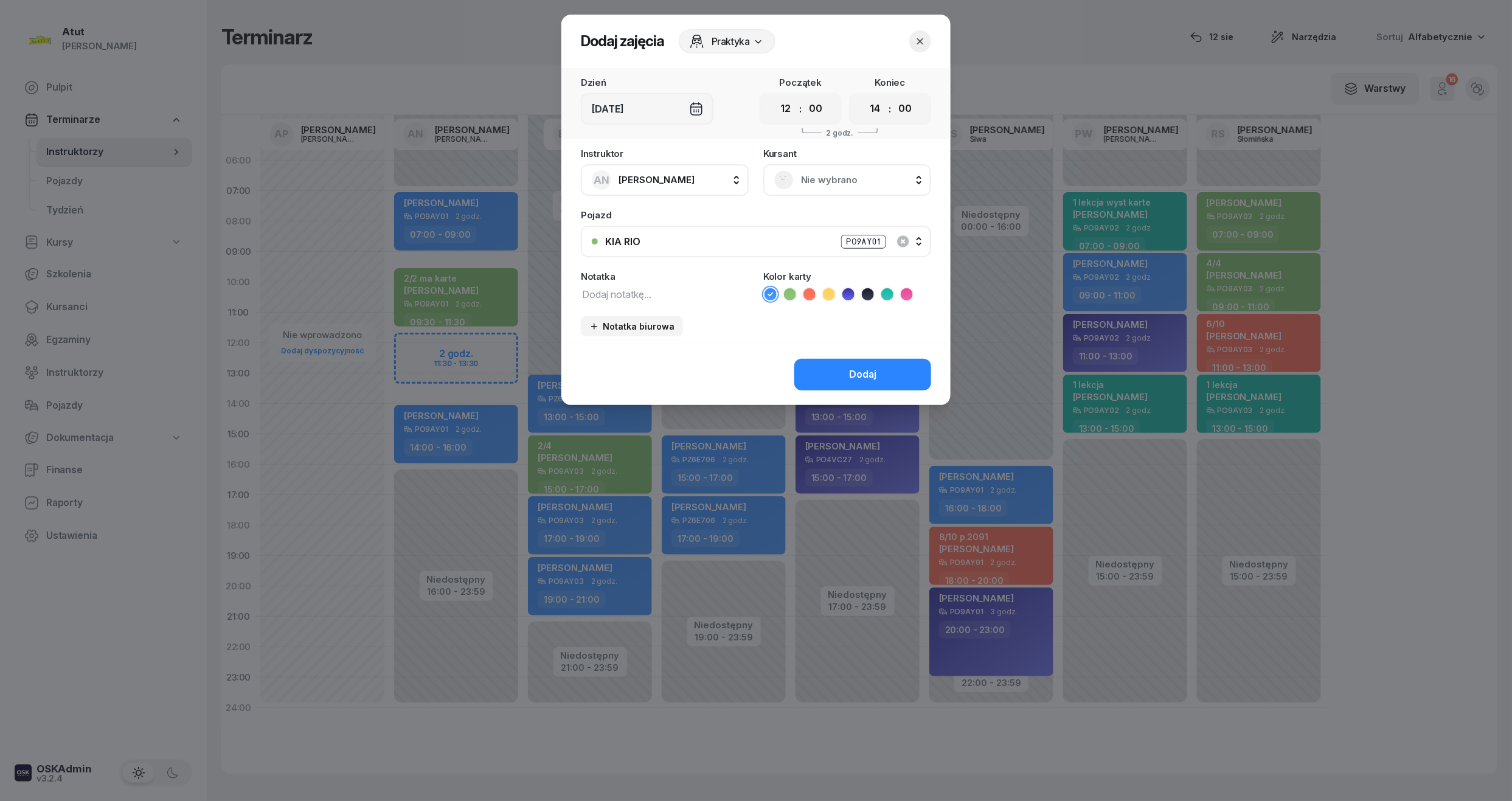
click at [914, 41] on icon "button" at bounding box center [919, 41] width 12 height 12
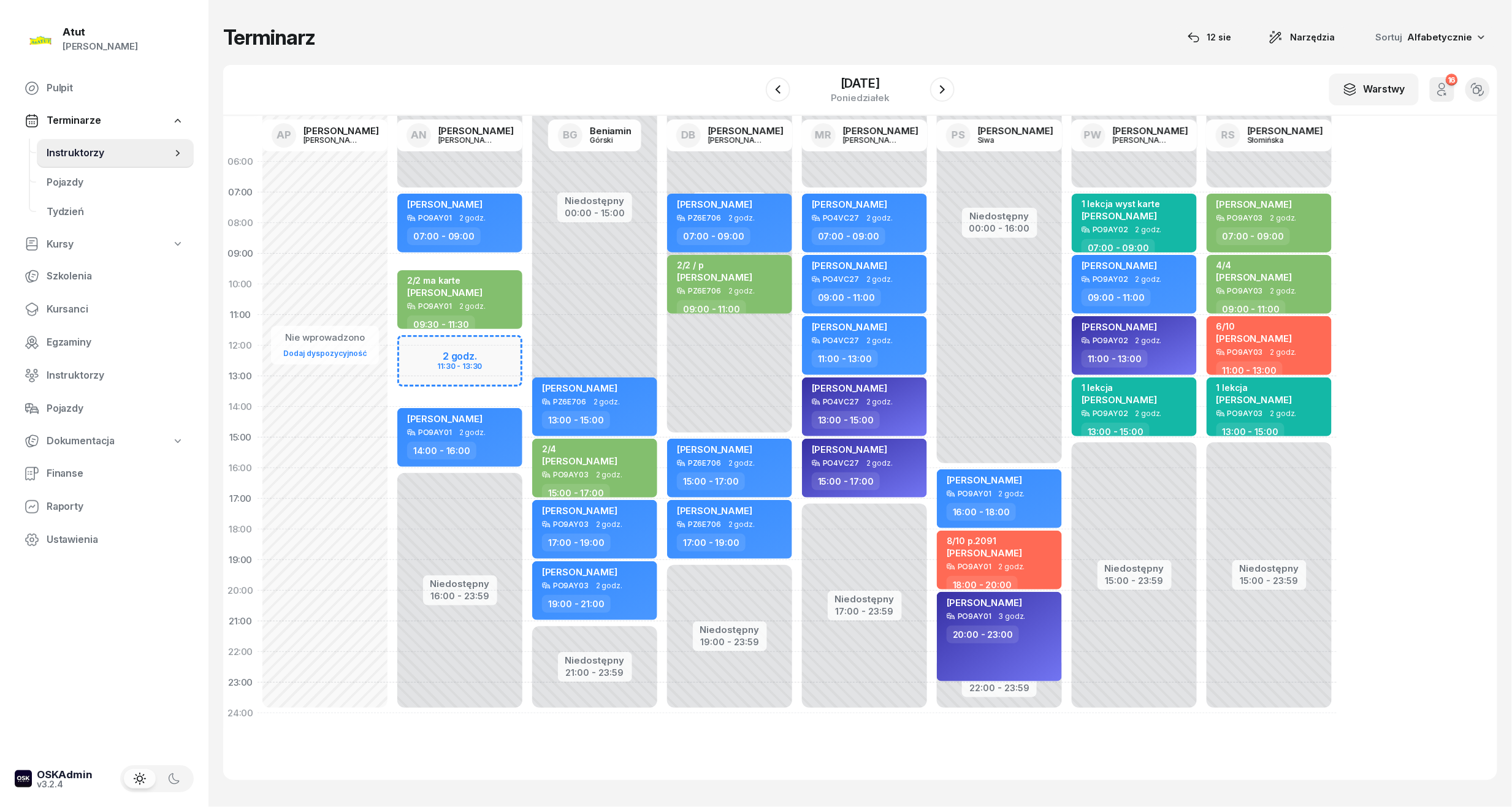
click at [527, 344] on div "Niedostępny 00:00 - 07:00 Niedostępny 16:00 - 23:59 2 godz. 11:30 - 13:30 Kater…" at bounding box center [594, 438] width 135 height 582
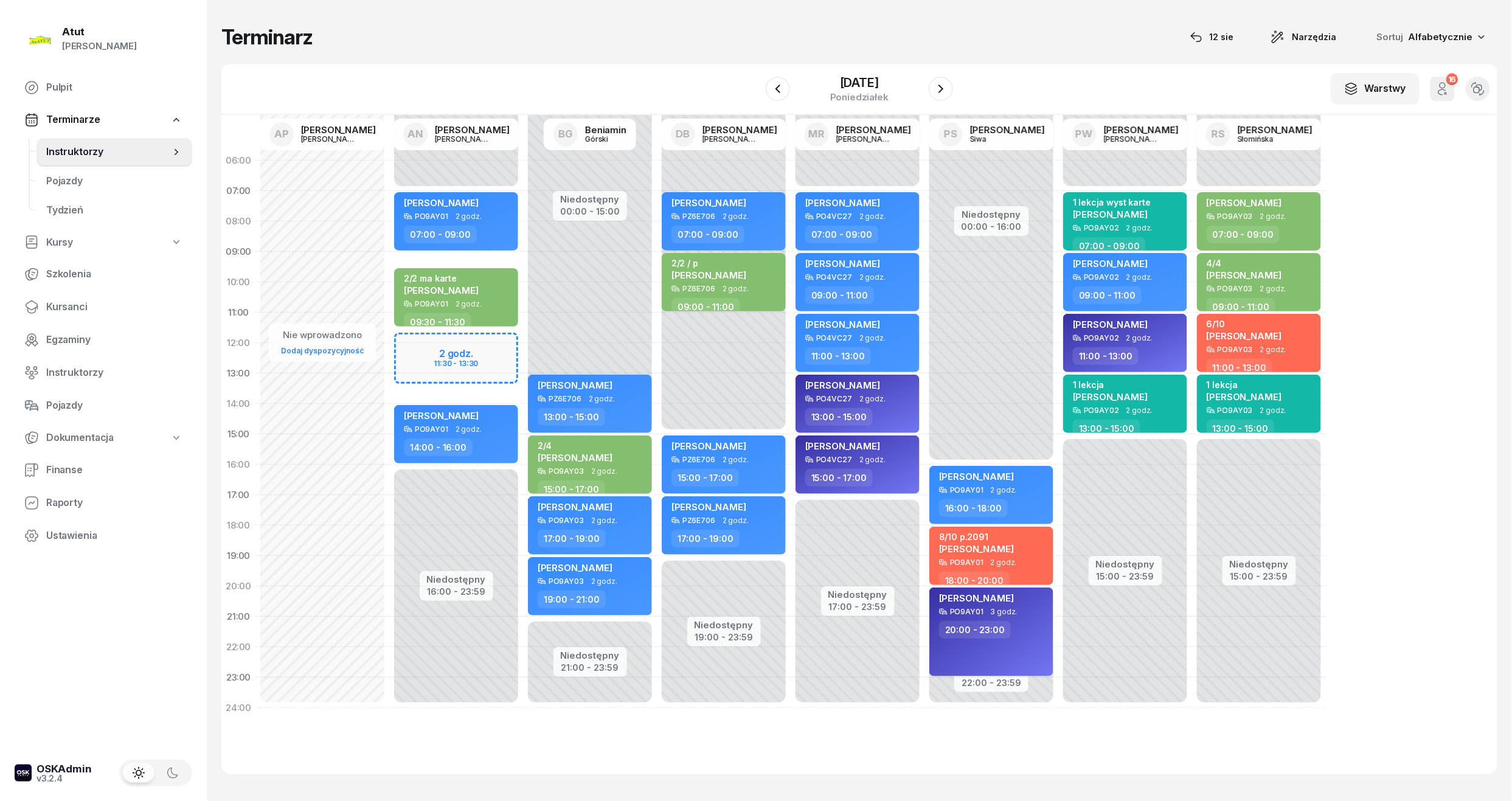
select select "11"
select select "13"
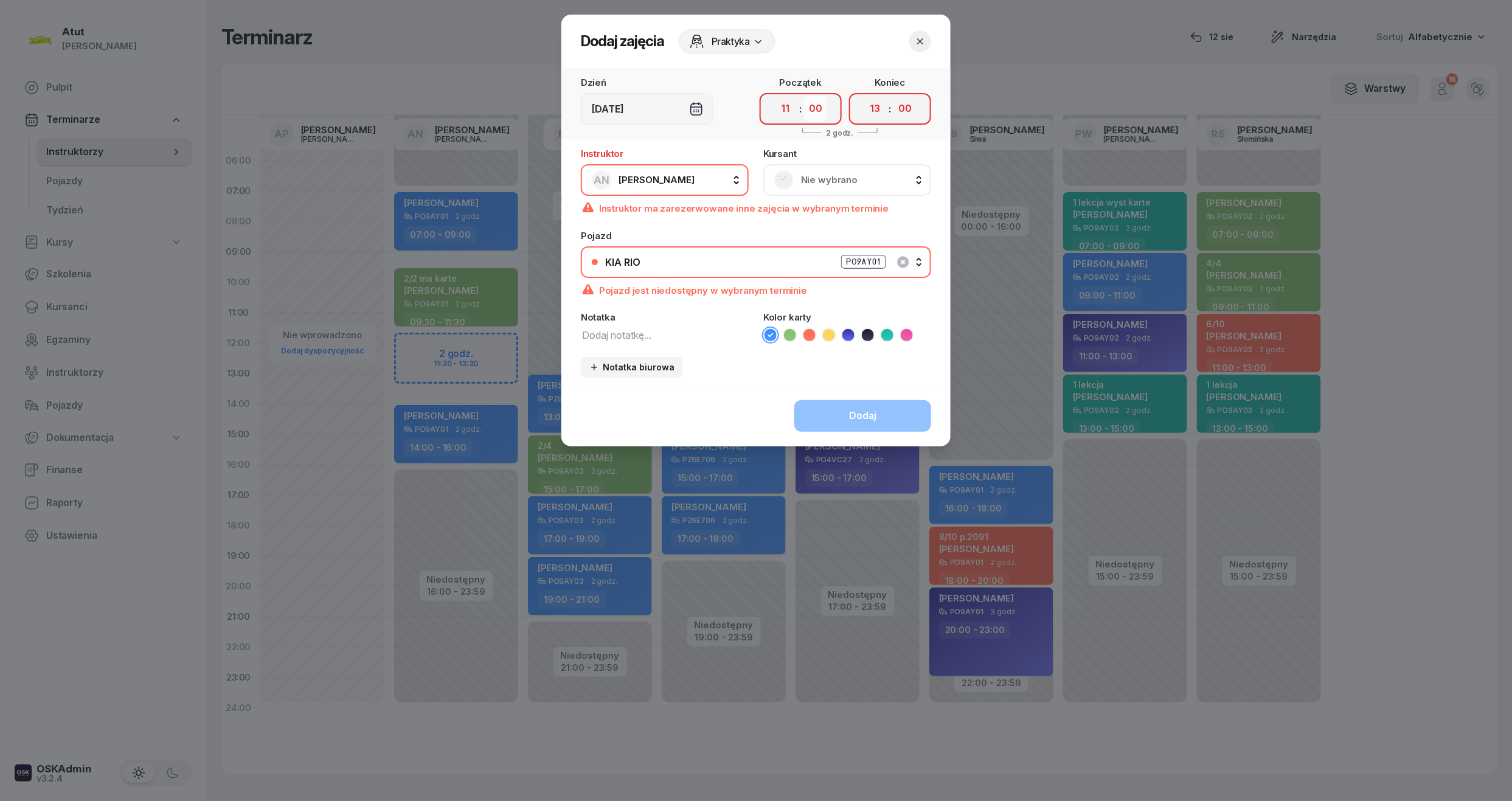
click at [809, 105] on select "00 05 10 15 20 25 30 35 40 45 50 55" at bounding box center [815, 109] width 23 height 25
select select "30"
click at [805, 96] on select "00 05 10 15 20 25 30 35 40 45 50 55" at bounding box center [815, 109] width 23 height 25
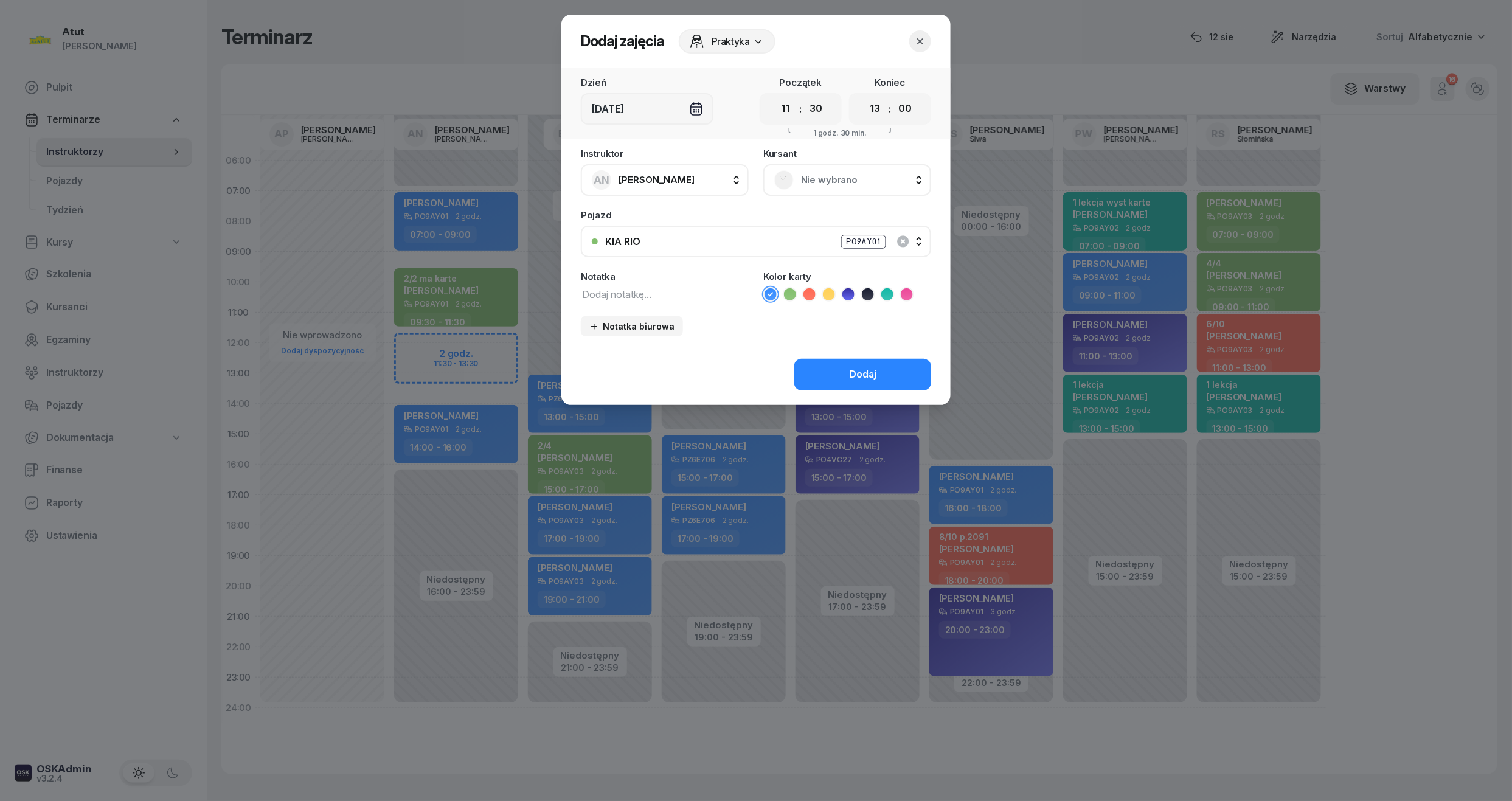
click at [827, 179] on span "Nie wybrano" at bounding box center [860, 180] width 120 height 16
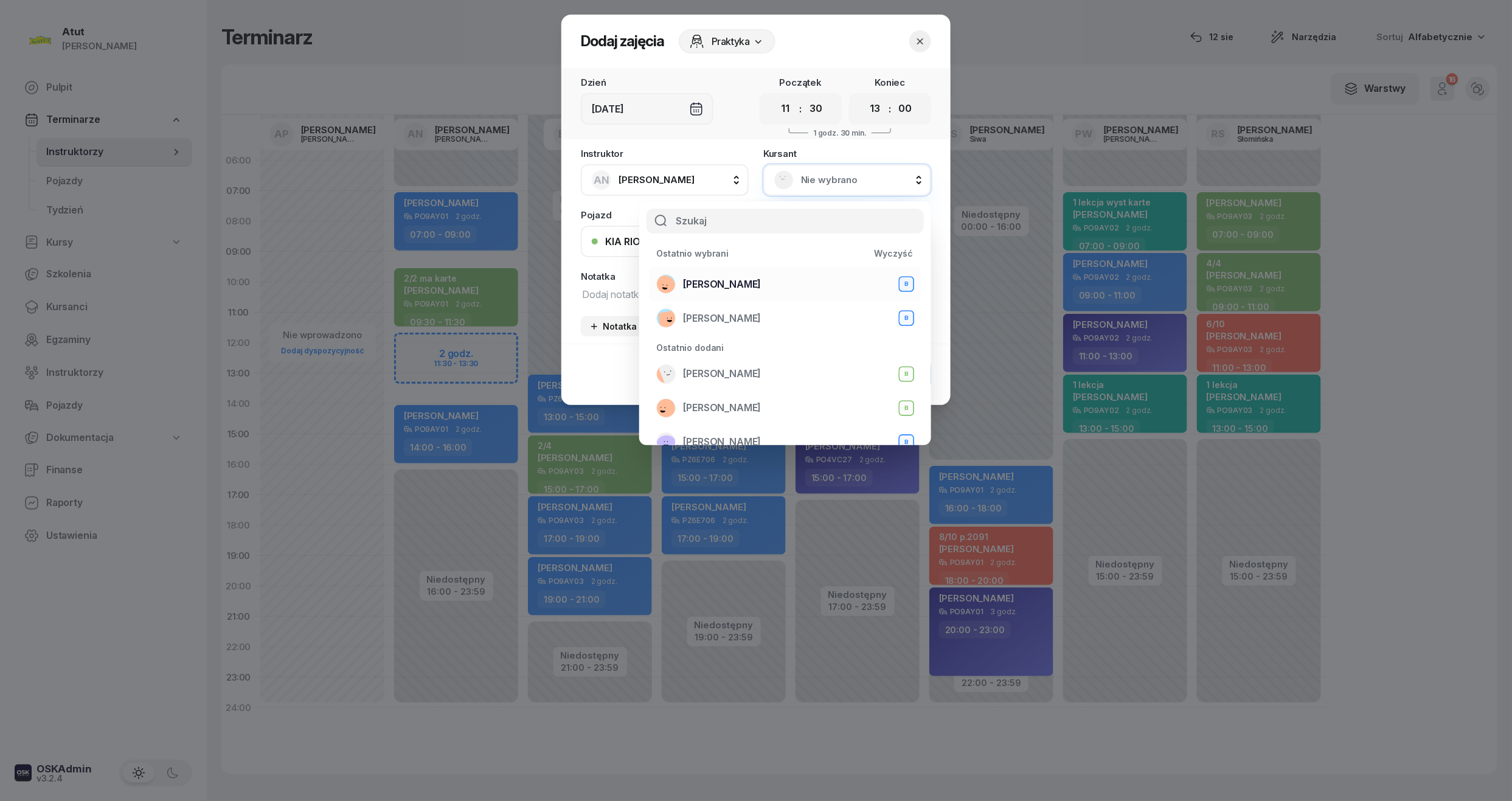
click at [728, 278] on span "[PERSON_NAME]" at bounding box center [722, 284] width 78 height 16
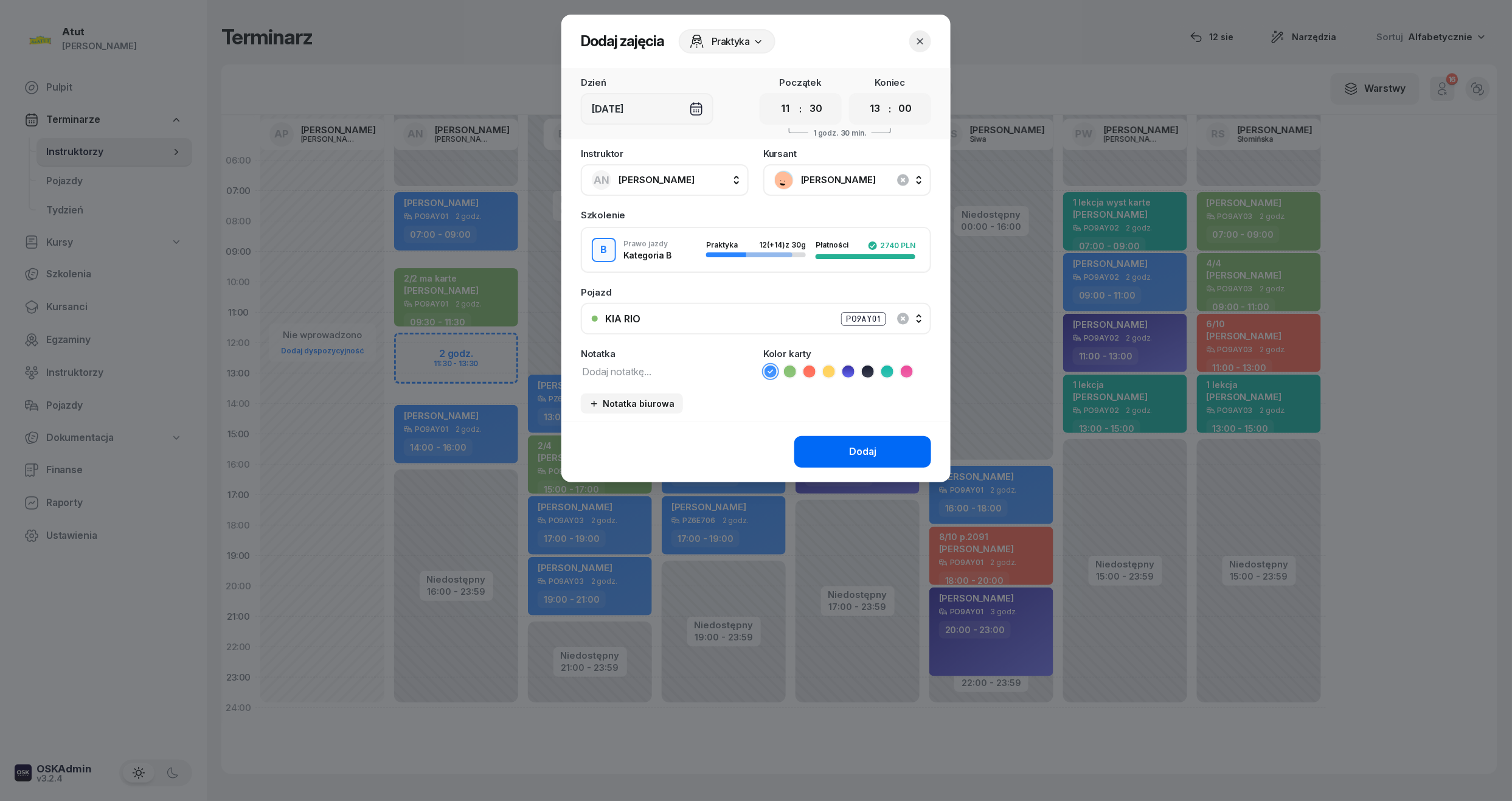
click at [853, 458] on button "Dodaj" at bounding box center [862, 452] width 136 height 32
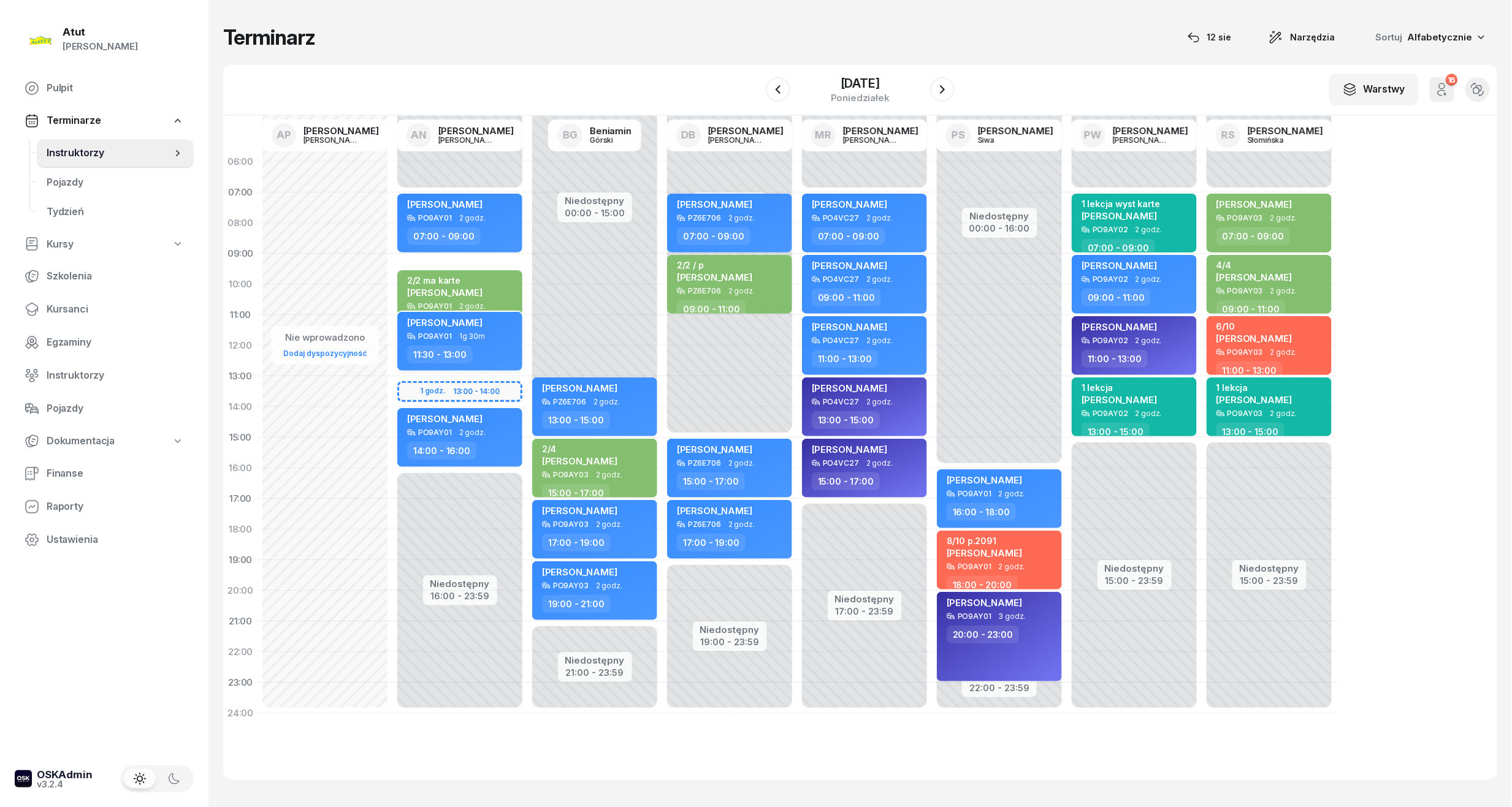
click at [486, 324] on div "[PERSON_NAME]" at bounding box center [461, 324] width 108 height 15
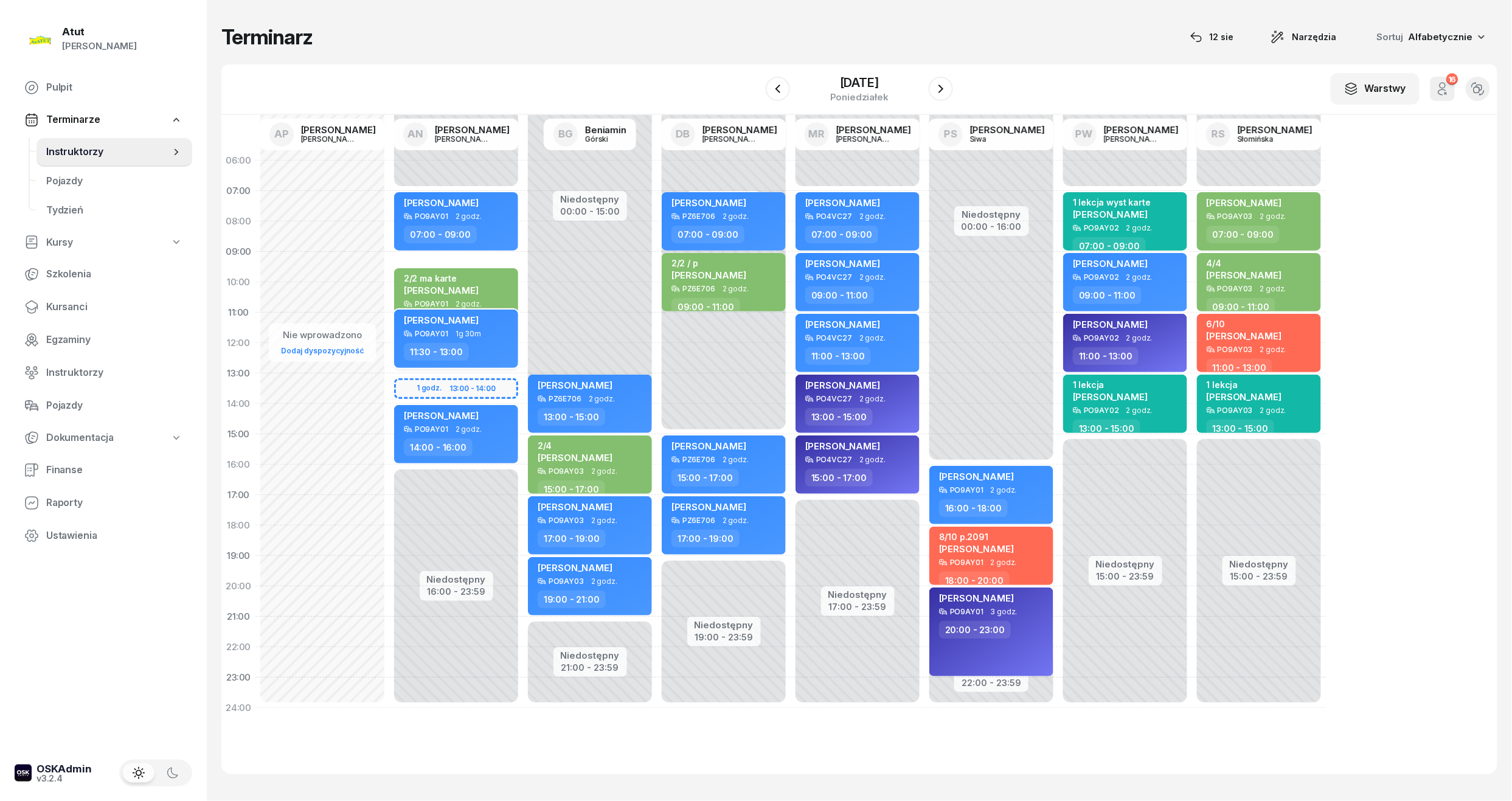
select select "11"
select select "30"
select select "13"
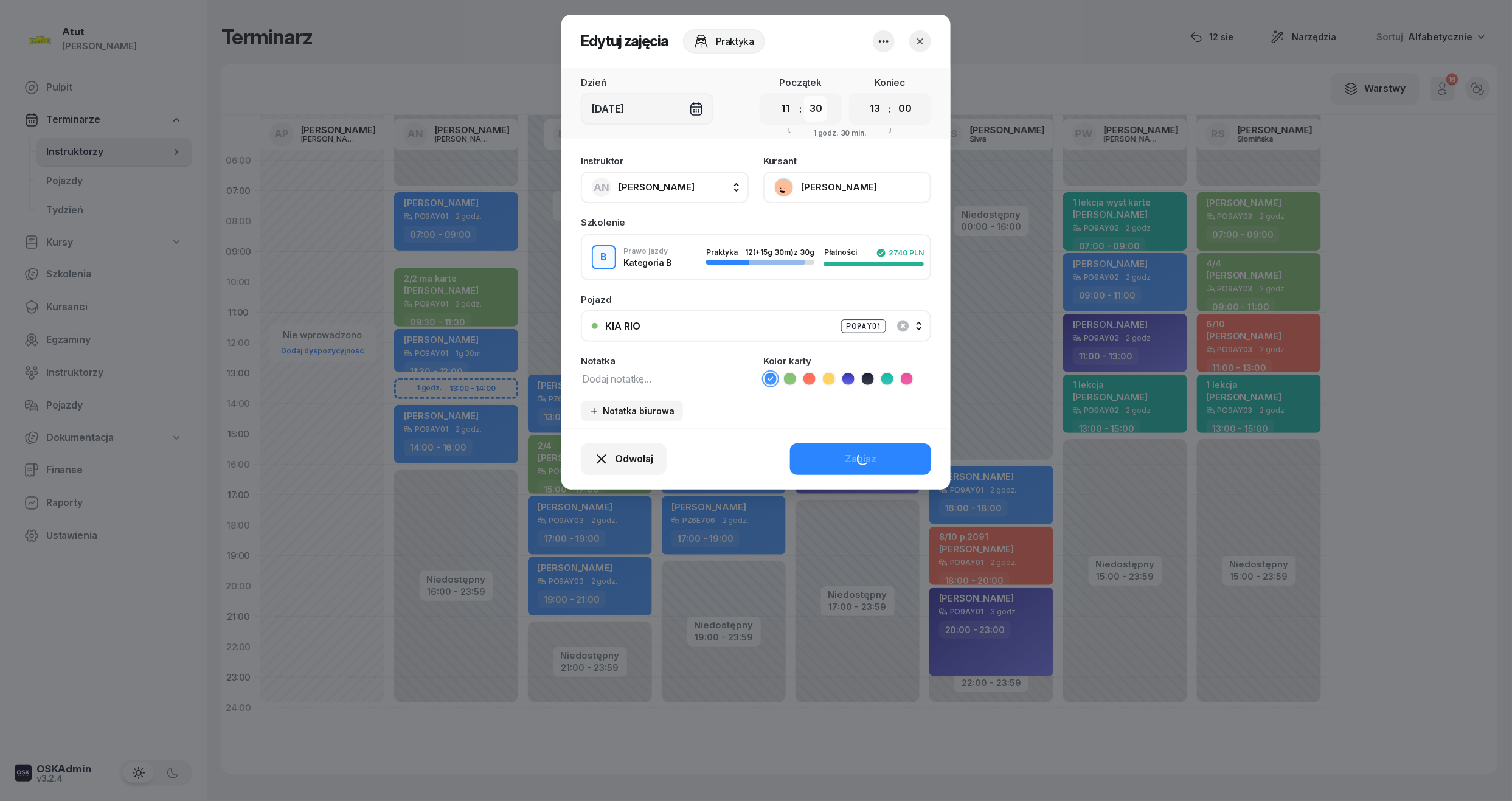
click at [822, 113] on select "00 05 10 15 20 25 30 35 40 45 50 55" at bounding box center [815, 109] width 23 height 25
select select "45"
click at [805, 96] on select "00 05 10 15 20 25 30 35 40 45 50 55" at bounding box center [815, 109] width 23 height 25
click at [847, 456] on div "Zapisz" at bounding box center [860, 459] width 32 height 16
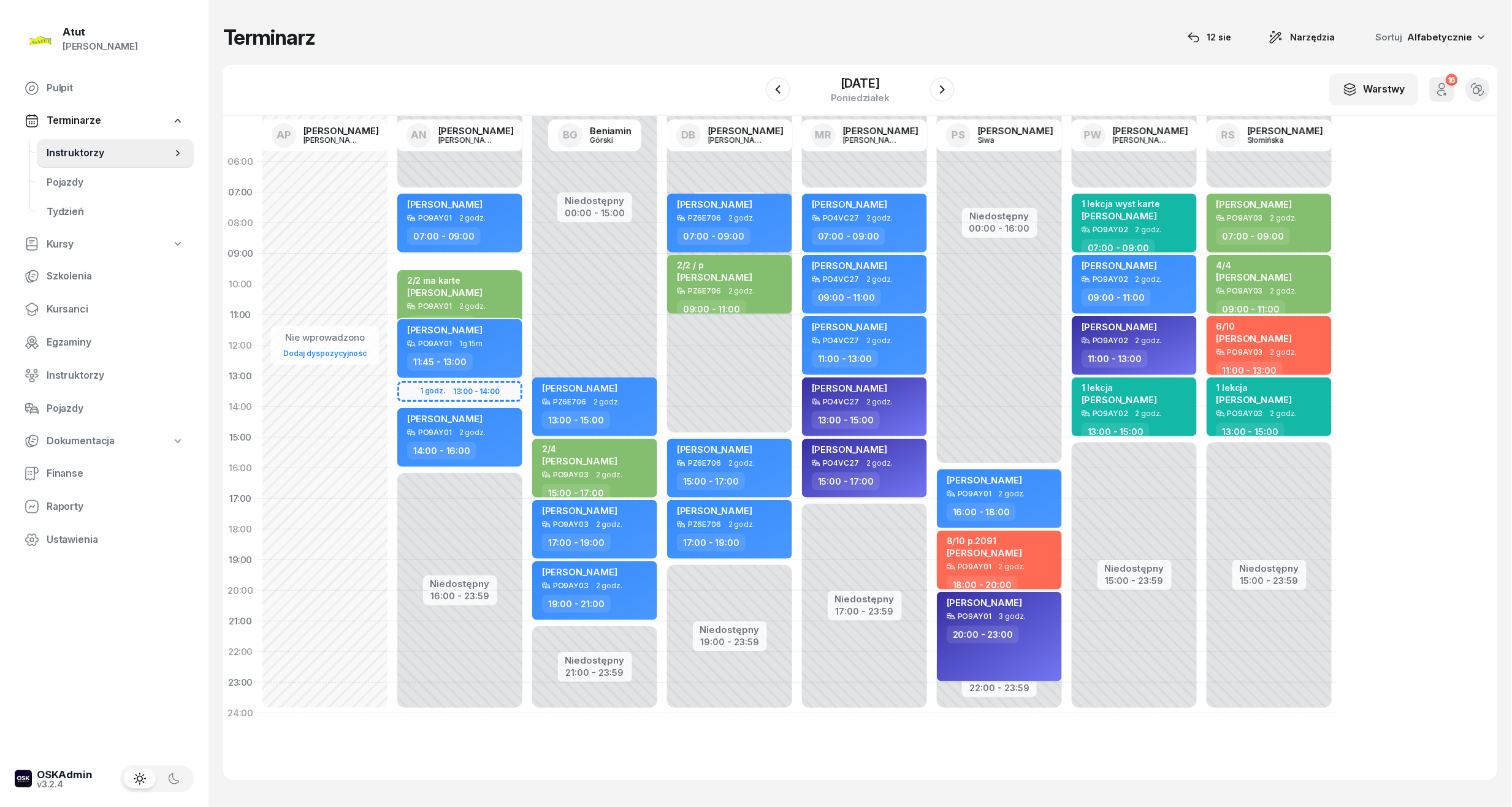
click at [486, 334] on div "[PERSON_NAME]" at bounding box center [461, 331] width 108 height 15
select select "11"
select select "45"
select select "13"
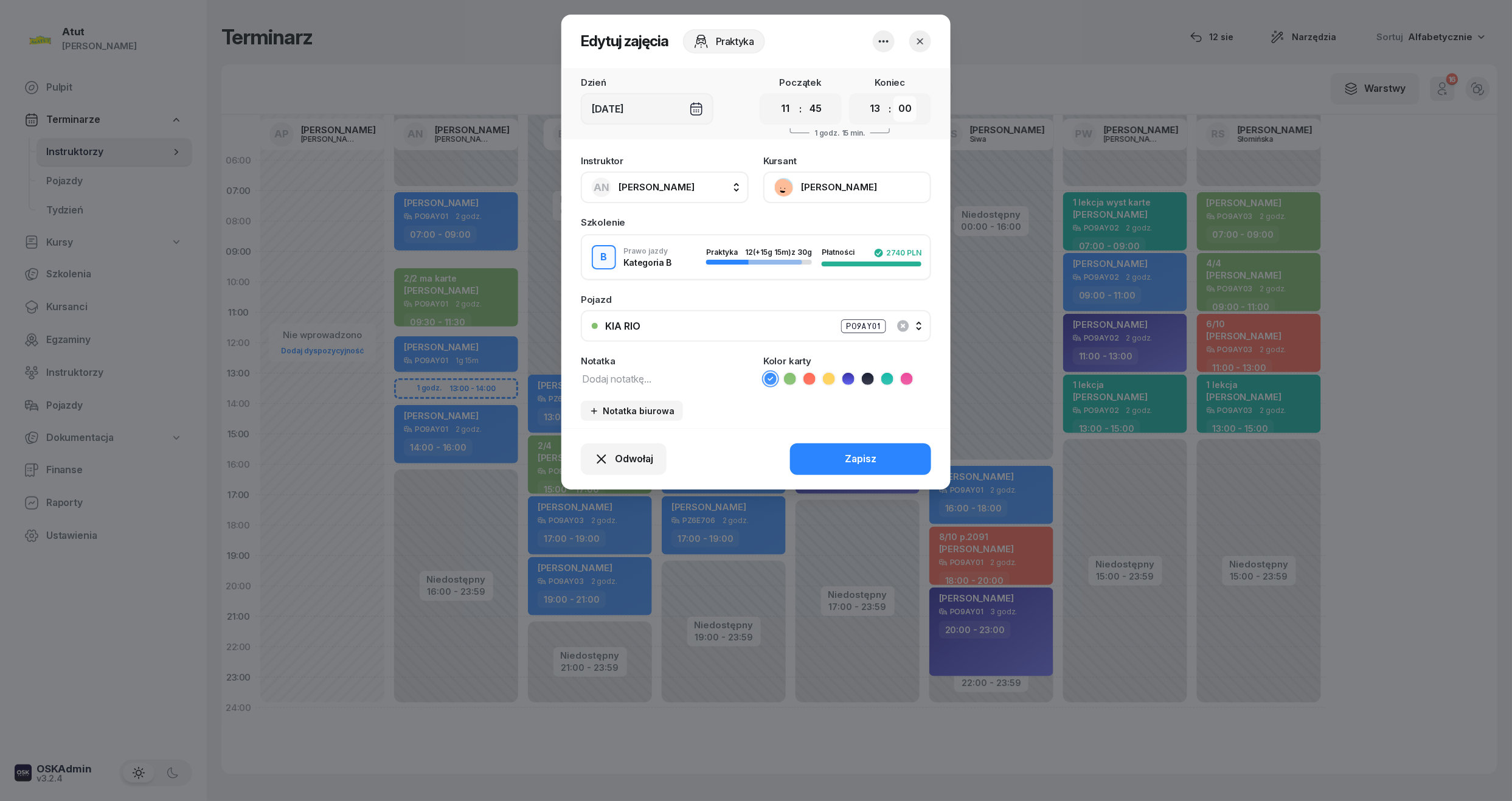
click at [902, 107] on select "00 05 10 15 20 25 30 35 40 45 50 55" at bounding box center [905, 109] width 23 height 25
select select "45"
click at [894, 96] on select "00 05 10 15 20 25 30 35 40 45 50 55" at bounding box center [905, 109] width 23 height 25
click at [857, 458] on div "Zapisz" at bounding box center [860, 459] width 32 height 16
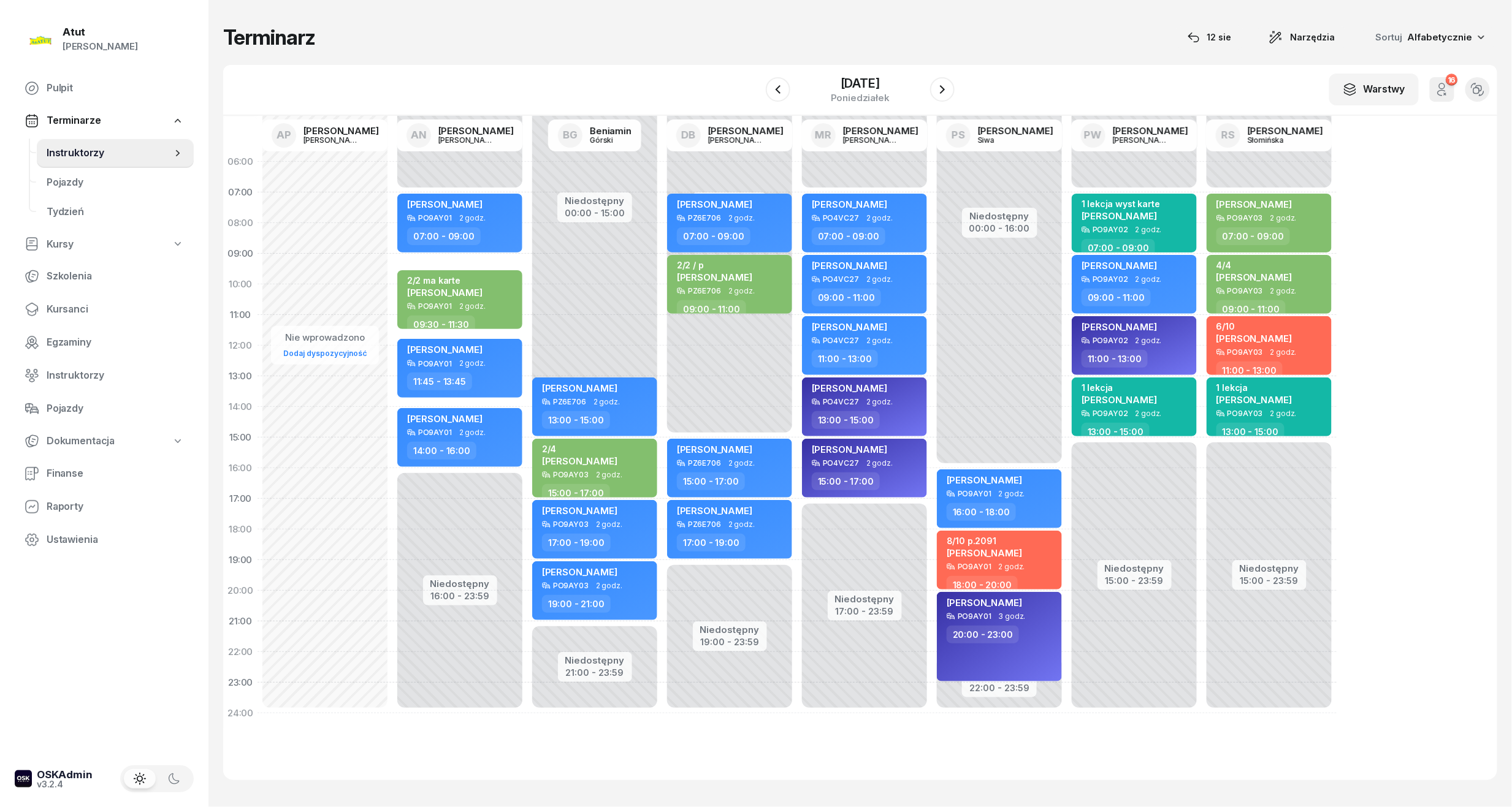
click at [934, 103] on div "18 sierpnia 2025 poniedziałek" at bounding box center [860, 89] width 189 height 35
click at [938, 94] on icon "button" at bounding box center [942, 89] width 15 height 15
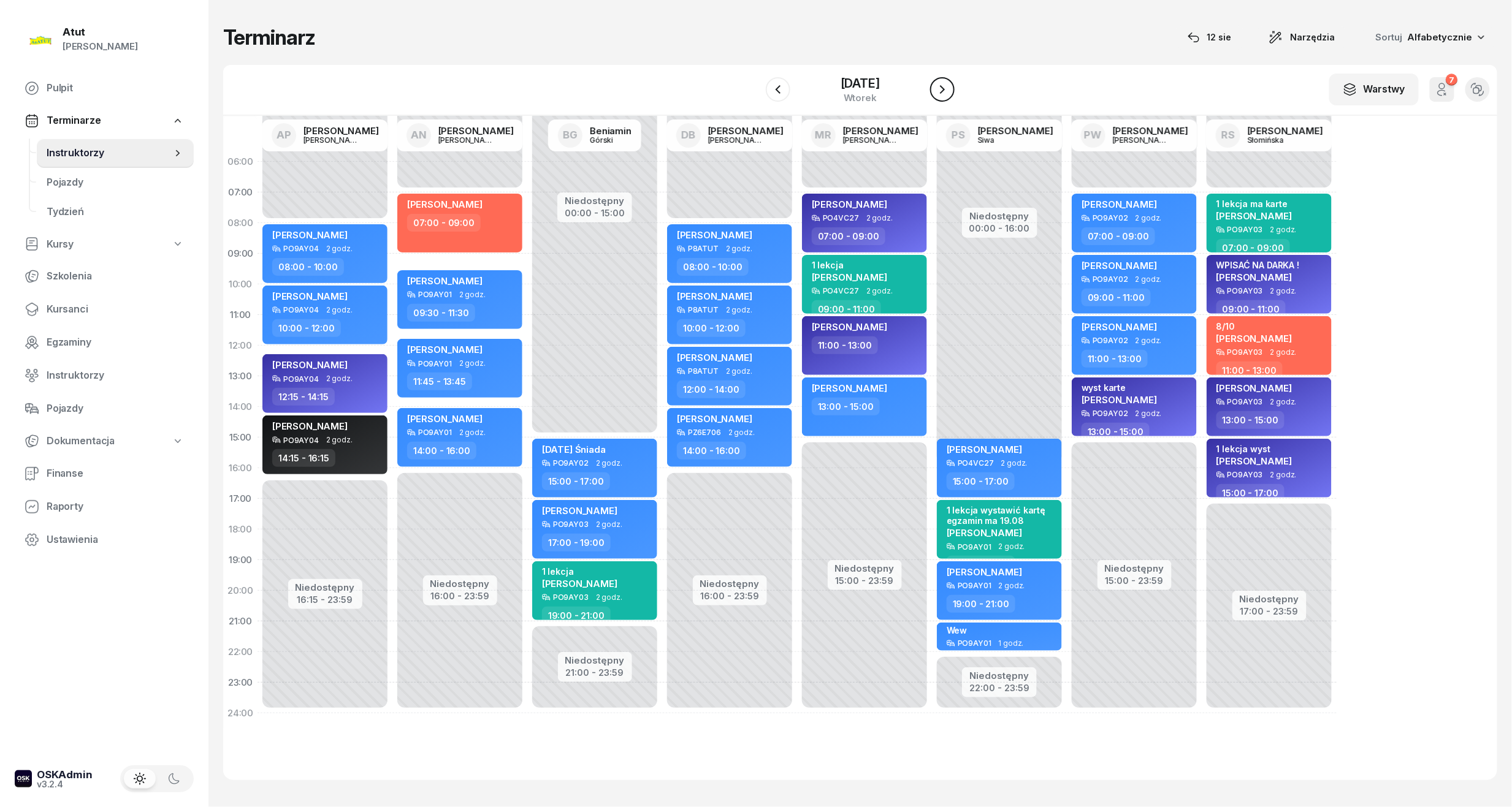
click at [938, 94] on icon "button" at bounding box center [942, 89] width 15 height 15
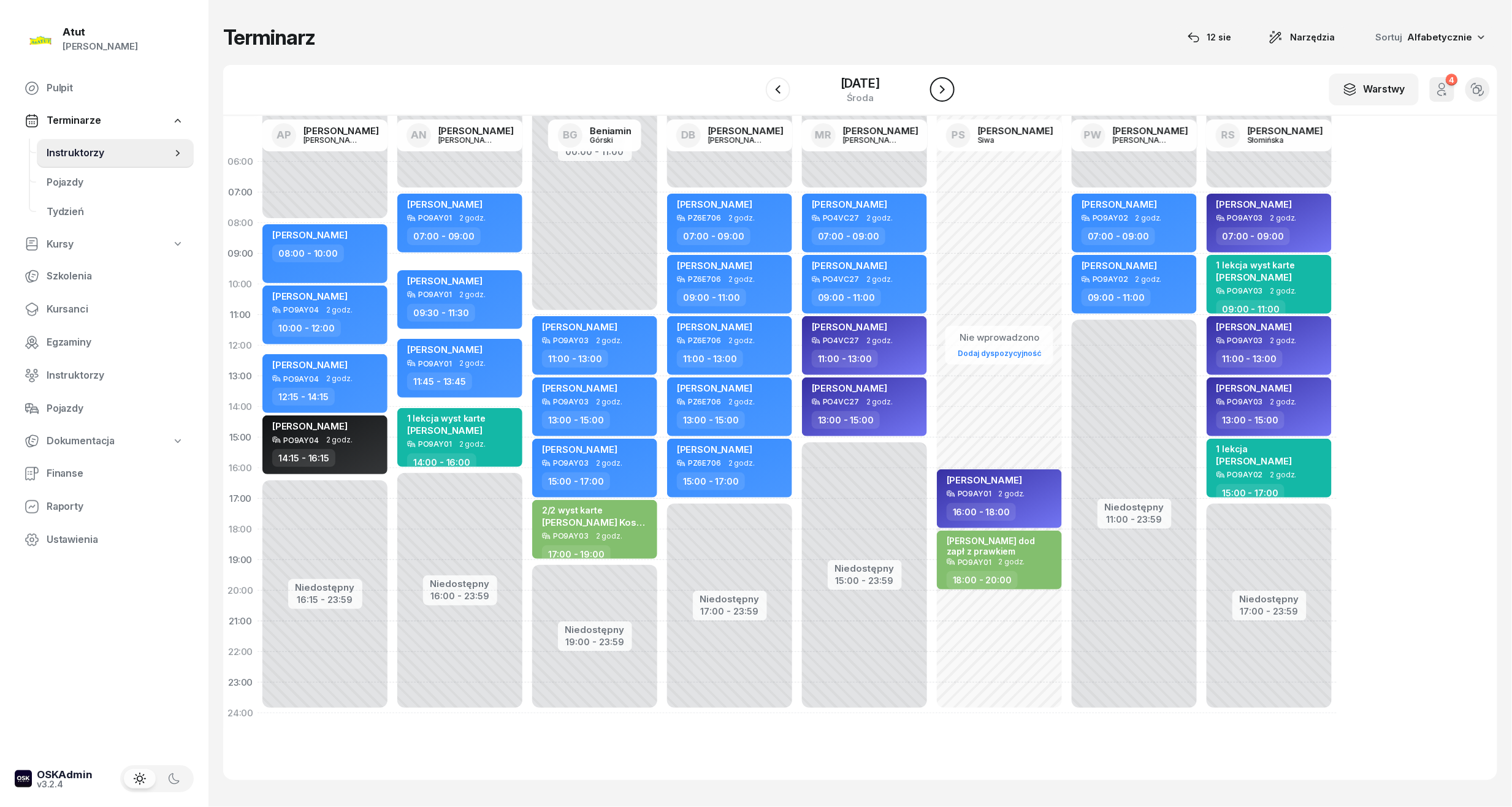
click at [938, 94] on icon "button" at bounding box center [942, 89] width 15 height 15
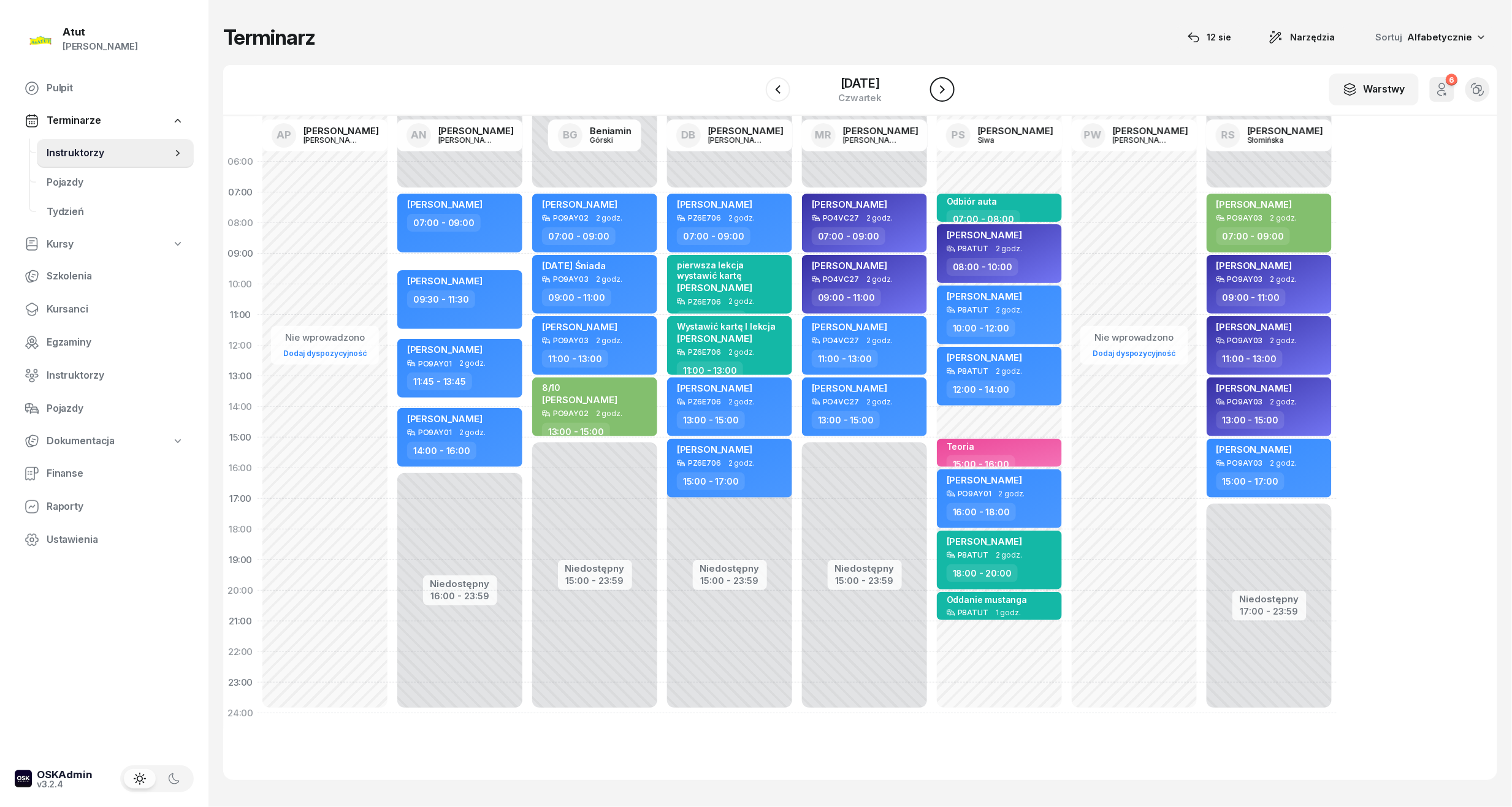
click at [938, 94] on icon "button" at bounding box center [942, 89] width 15 height 15
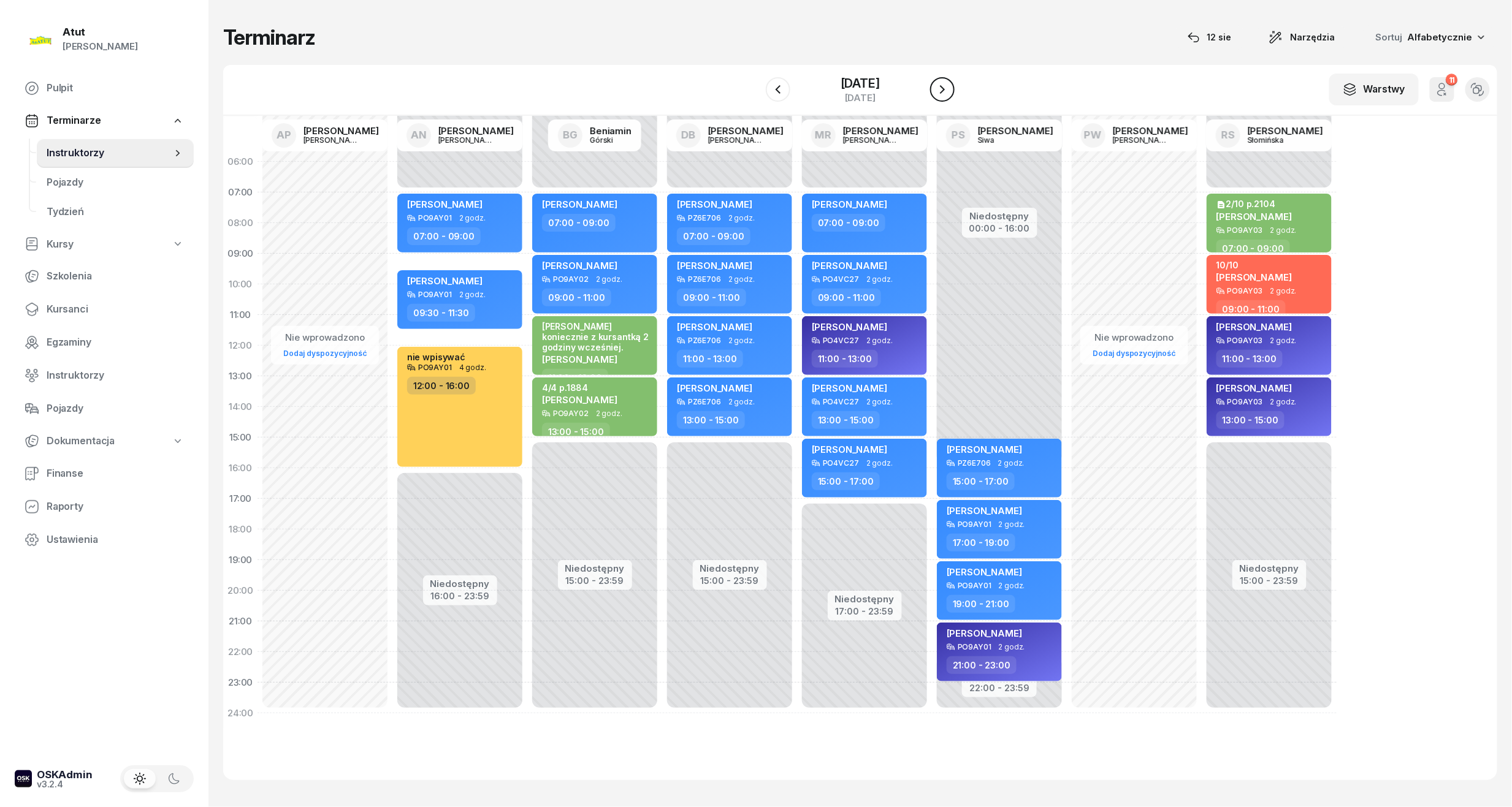
click at [938, 94] on icon "button" at bounding box center [942, 89] width 15 height 15
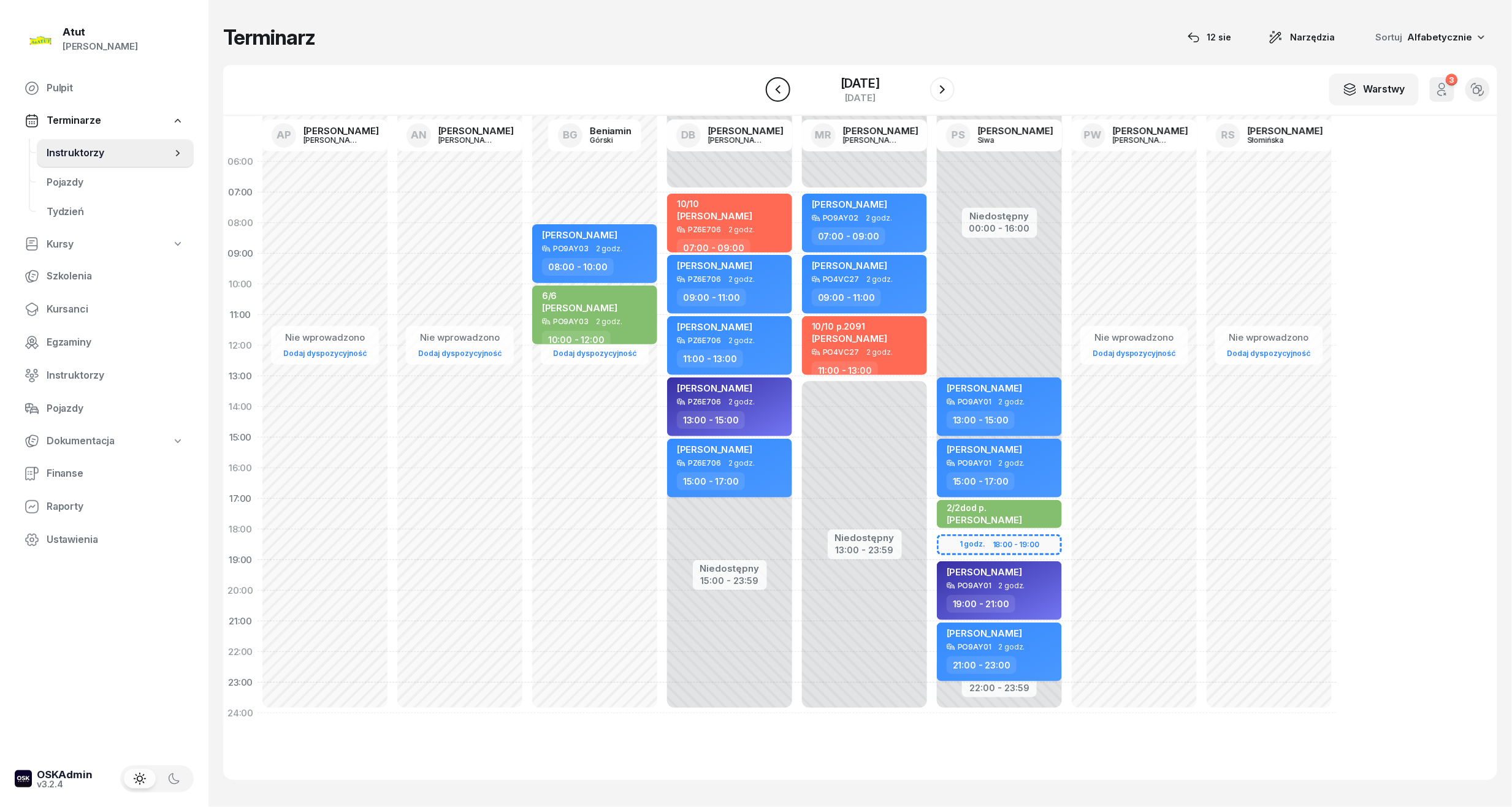
click at [776, 94] on icon "button" at bounding box center [778, 89] width 15 height 15
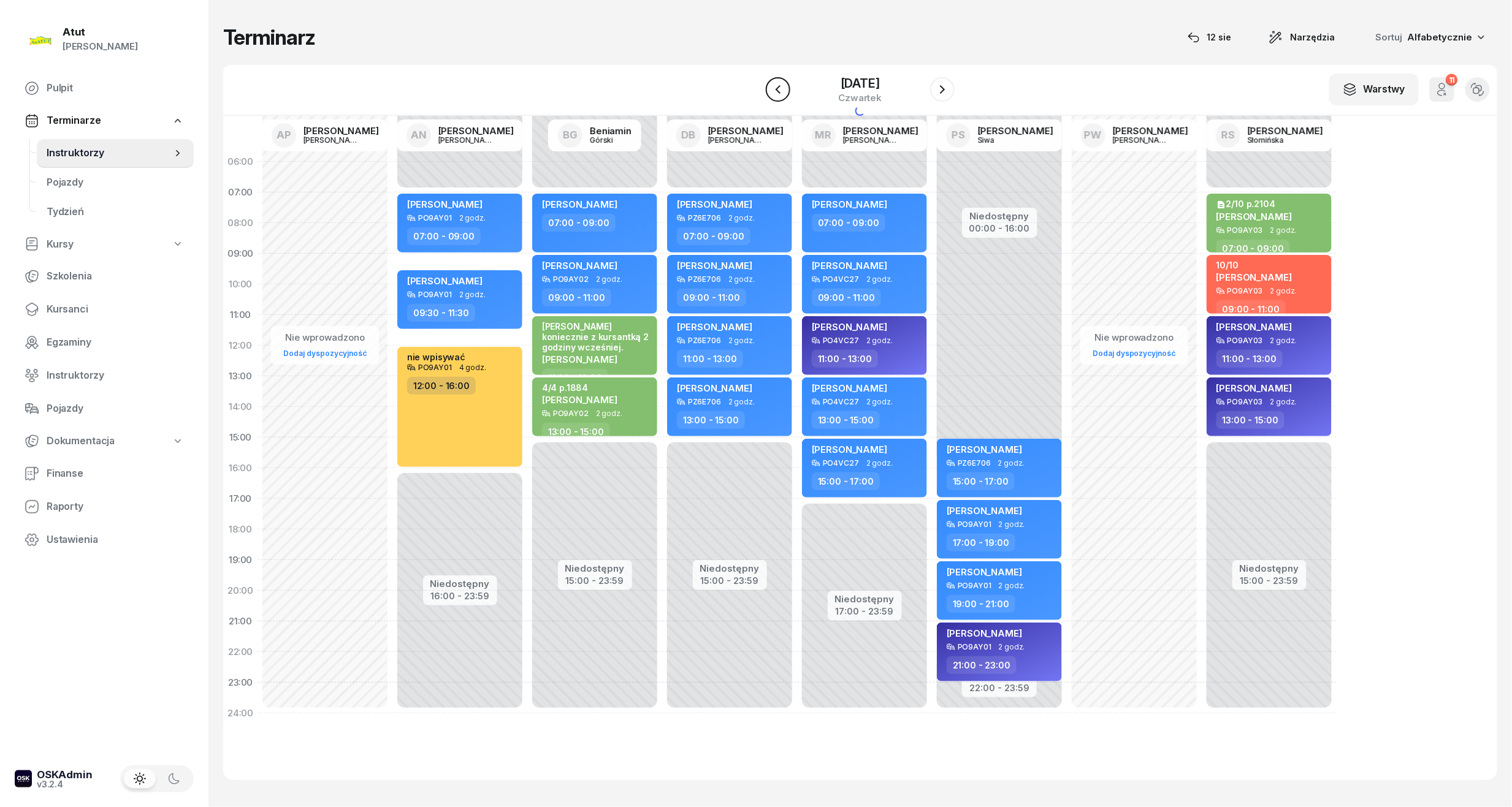
click at [776, 94] on icon "button" at bounding box center [778, 89] width 15 height 15
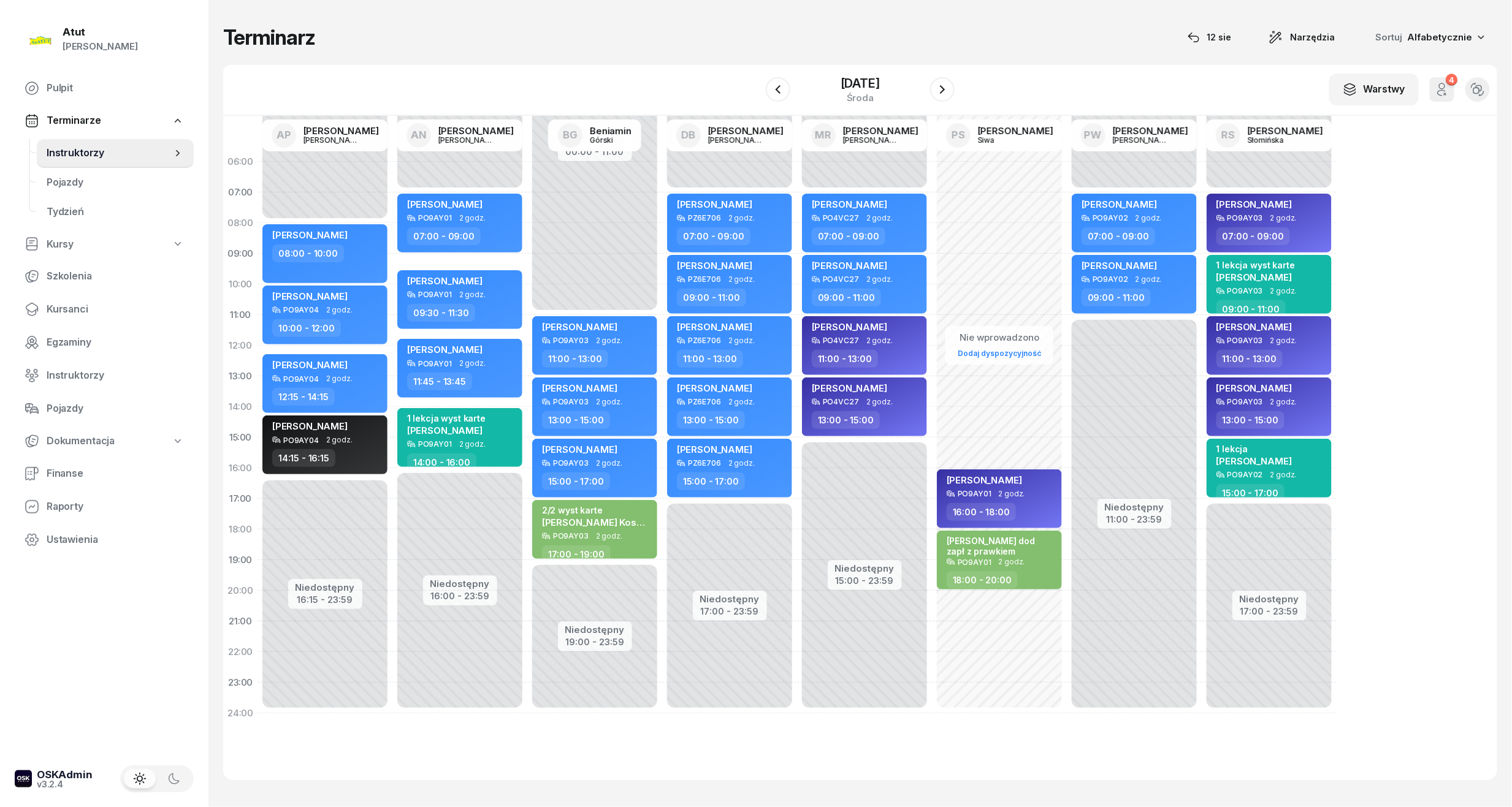
drag, startPoint x: 0, startPoint y: 190, endPoint x: 484, endPoint y: 87, distance: 494.8
click at [484, 87] on div "W Wybierz AP Adam Pytlak AN Artur Nowakowski BG Beniamin Górski DB Dariusz Bańk…" at bounding box center [860, 90] width 1275 height 51
click at [777, 96] on icon "button" at bounding box center [778, 89] width 15 height 15
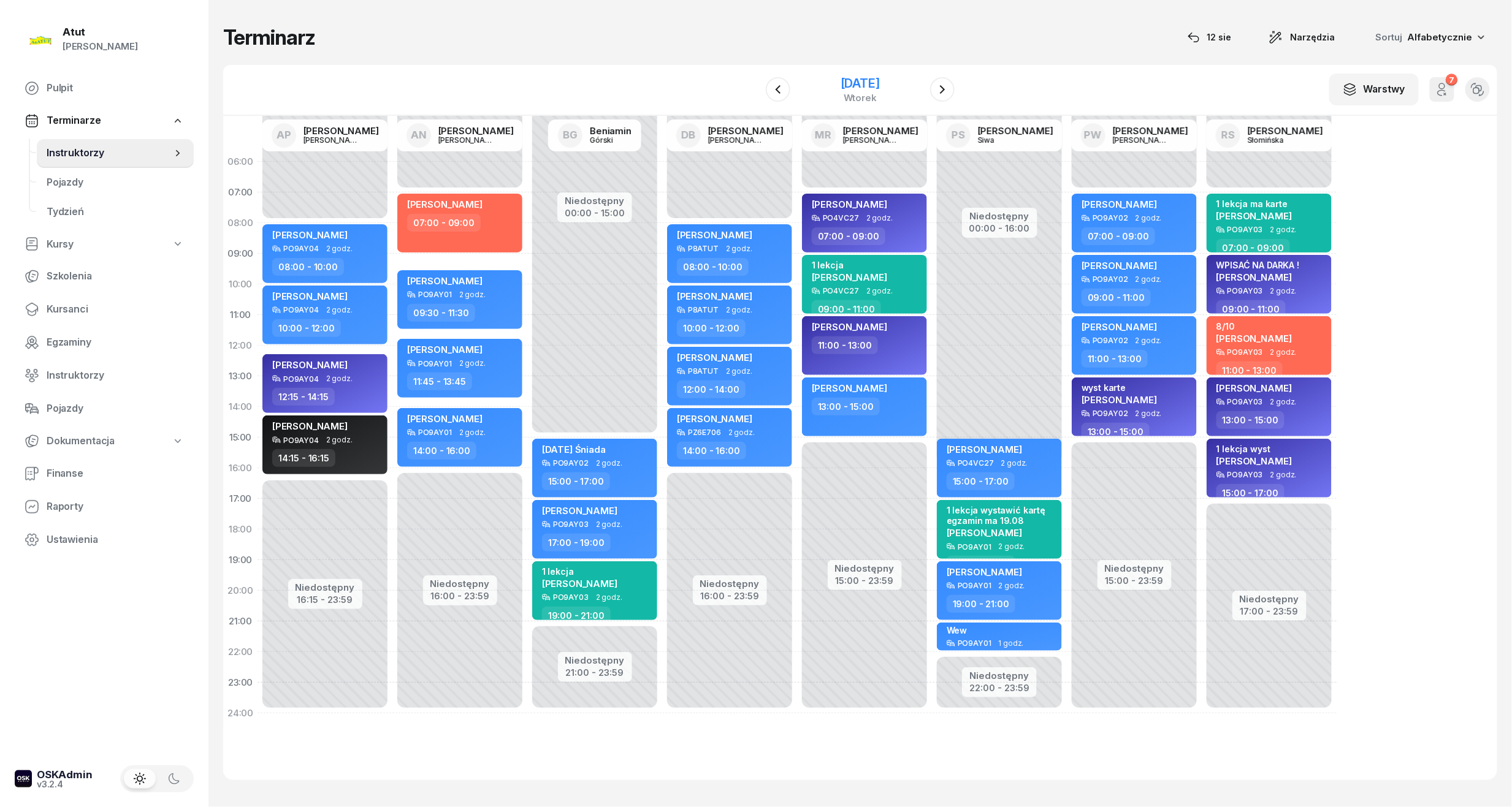
click at [859, 85] on div "19 sierpnia 2025" at bounding box center [860, 83] width 39 height 12
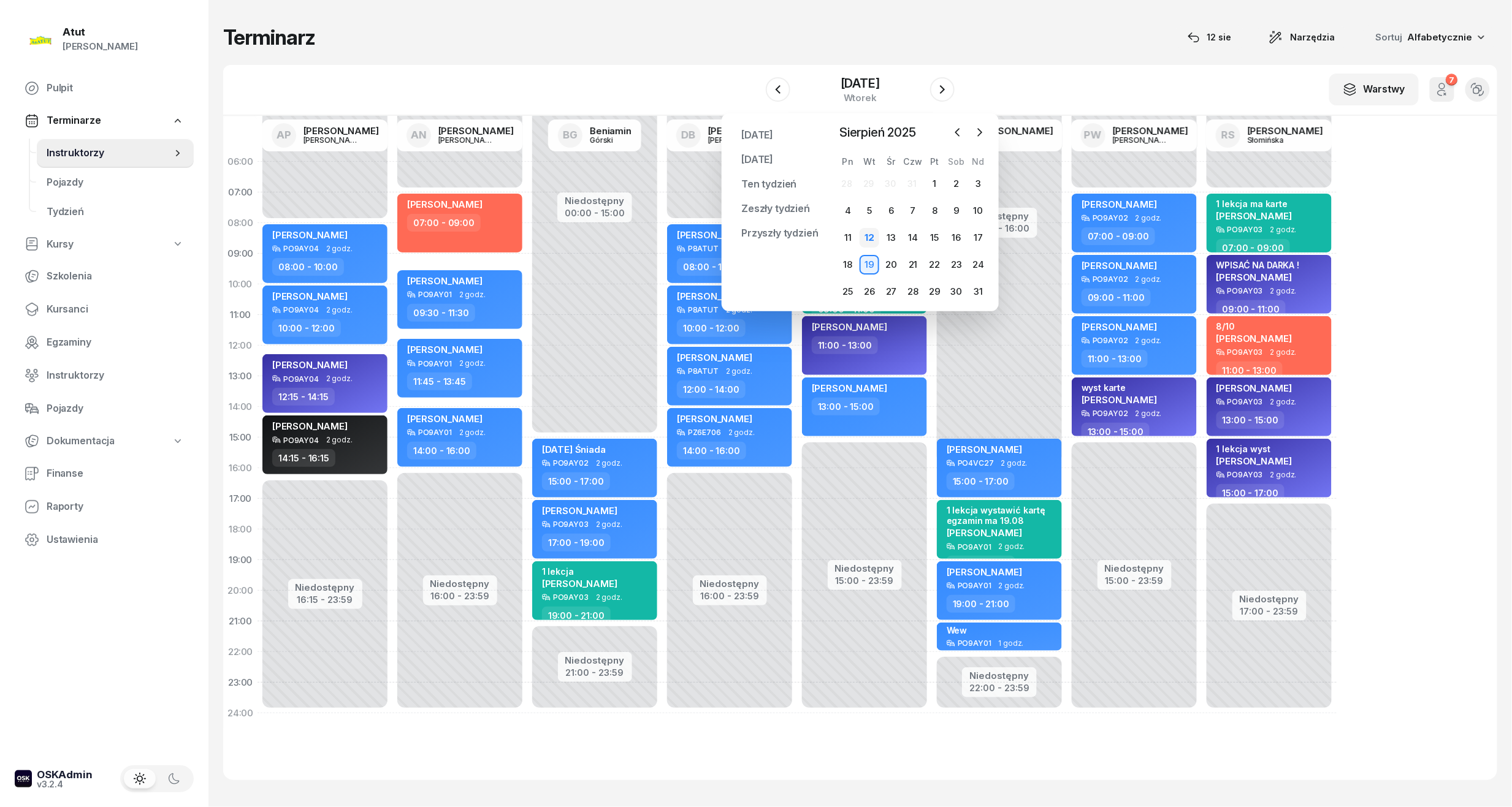
click at [864, 235] on div "12" at bounding box center [870, 238] width 20 height 20
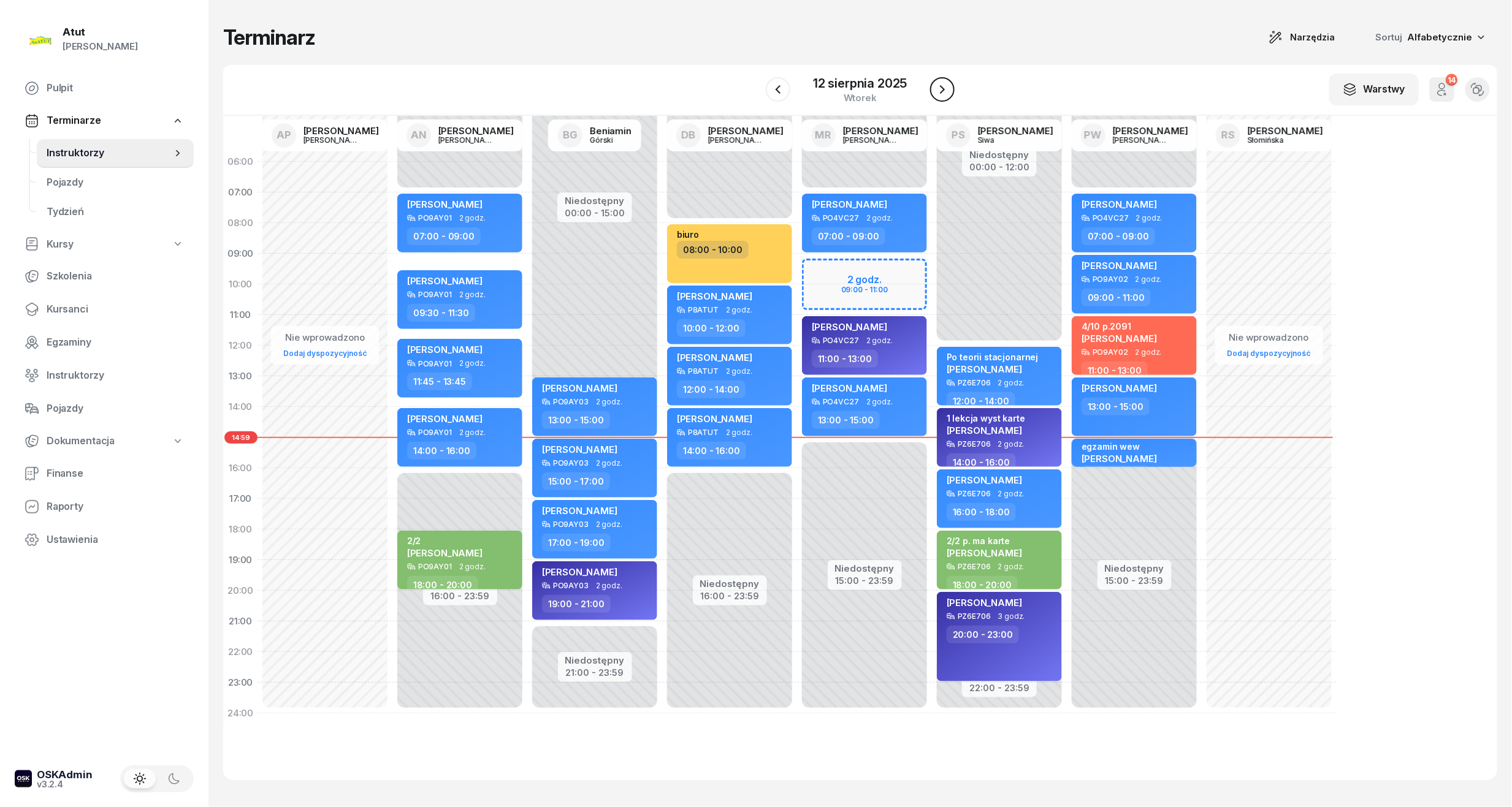
click at [947, 92] on icon "button" at bounding box center [942, 89] width 15 height 15
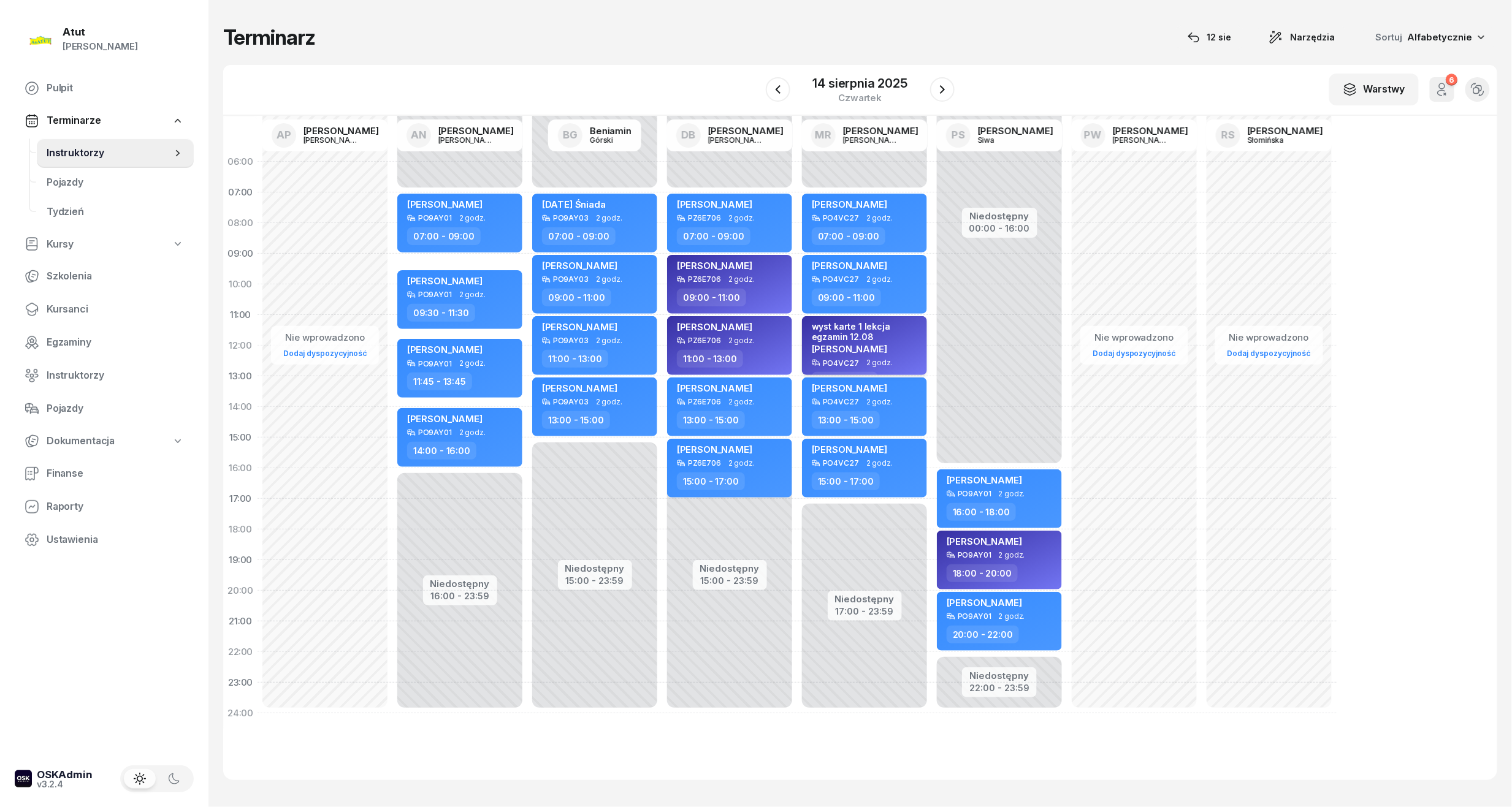
click at [893, 327] on div "wyst karte 1 lekcja egzamin 12.08" at bounding box center [865, 331] width 108 height 21
select select "11"
select select "13"
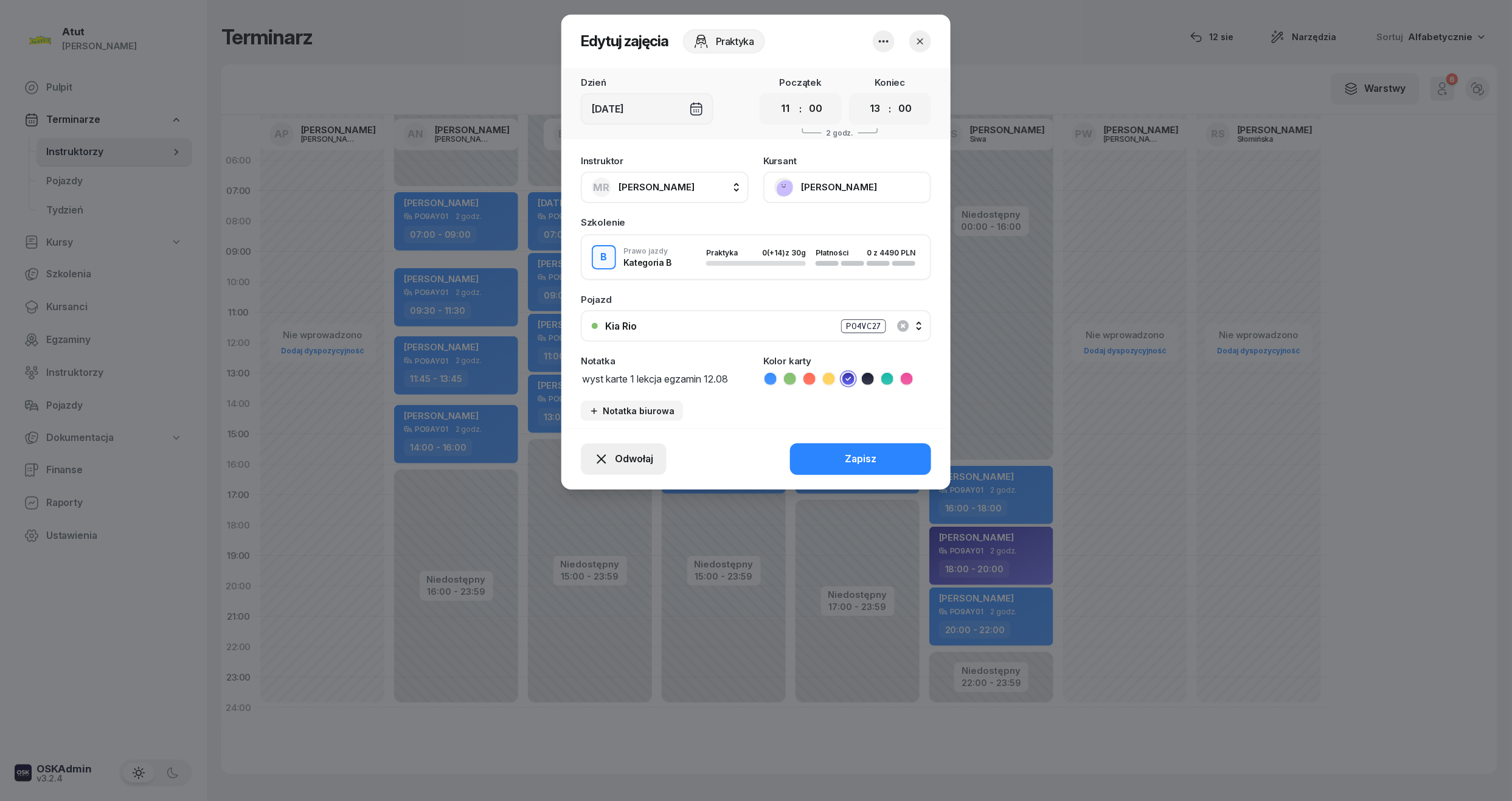
click at [617, 455] on span "Odwołaj" at bounding box center [634, 459] width 38 height 16
click at [620, 391] on div "Kursant odwołał" at bounding box center [602, 385] width 71 height 16
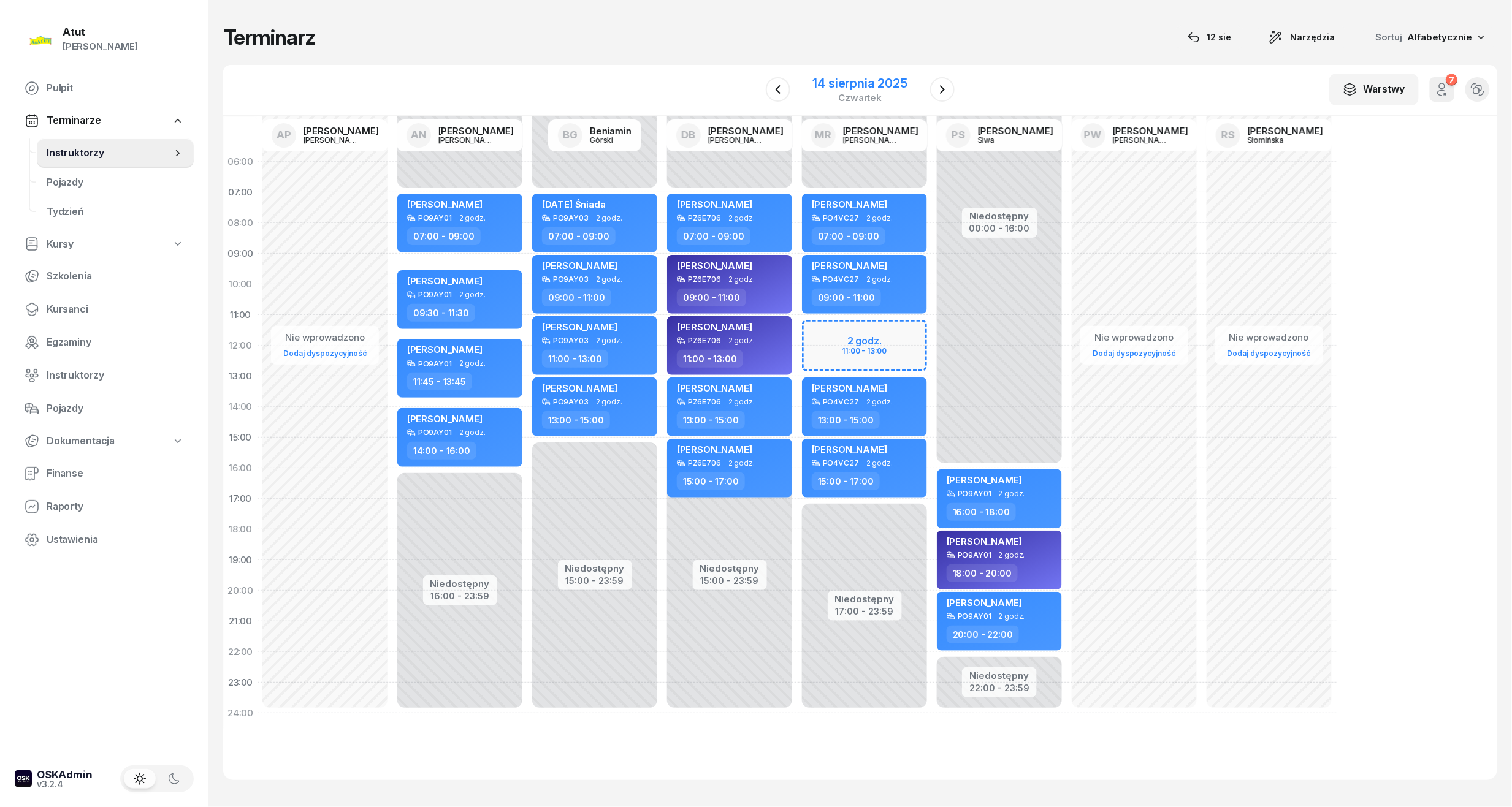
click at [878, 84] on div "14 sierpnia 2025" at bounding box center [860, 83] width 94 height 12
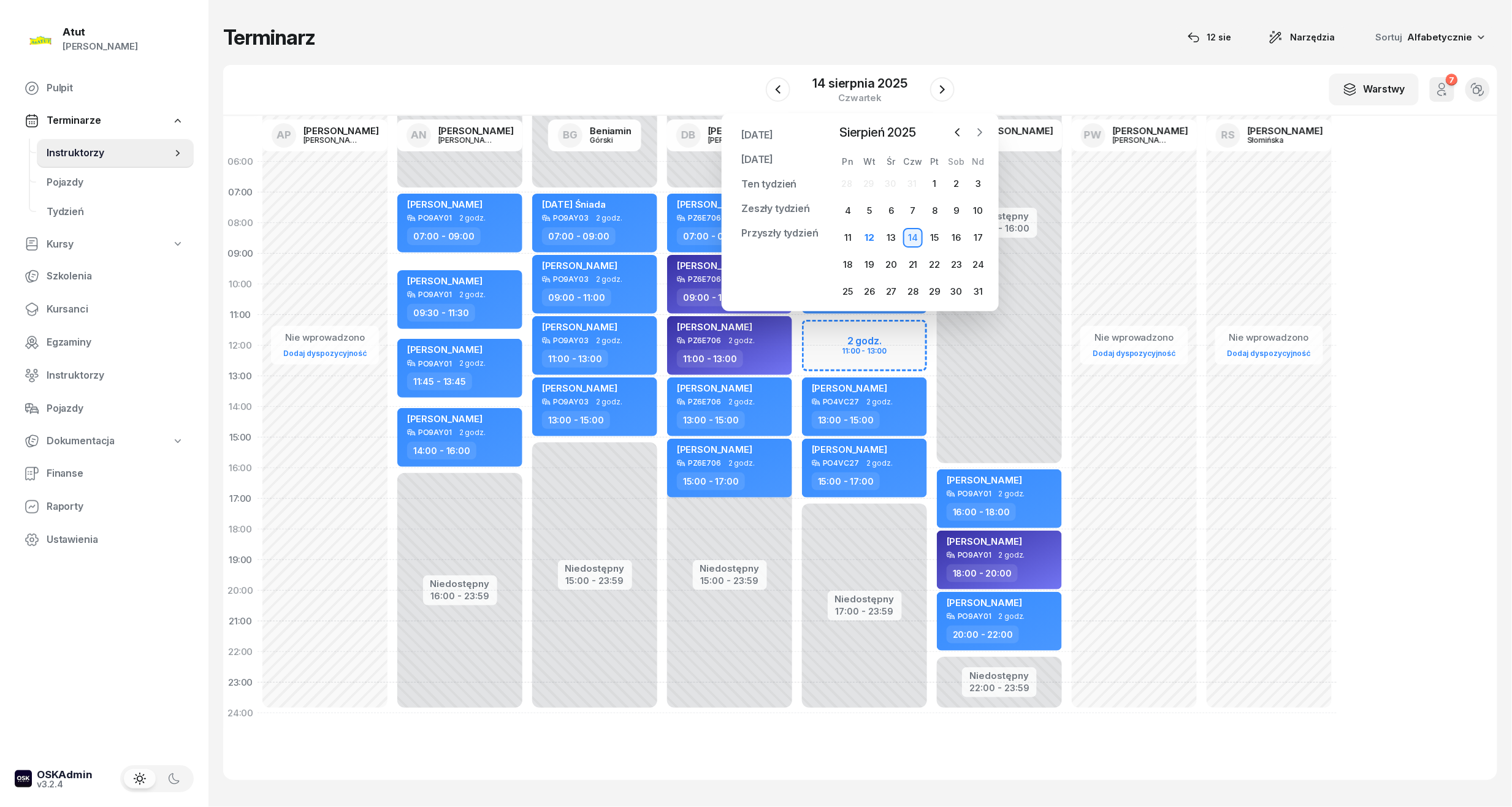
click at [980, 124] on button "button" at bounding box center [980, 133] width 19 height 19
click at [844, 184] on div "1" at bounding box center [848, 184] width 20 height 20
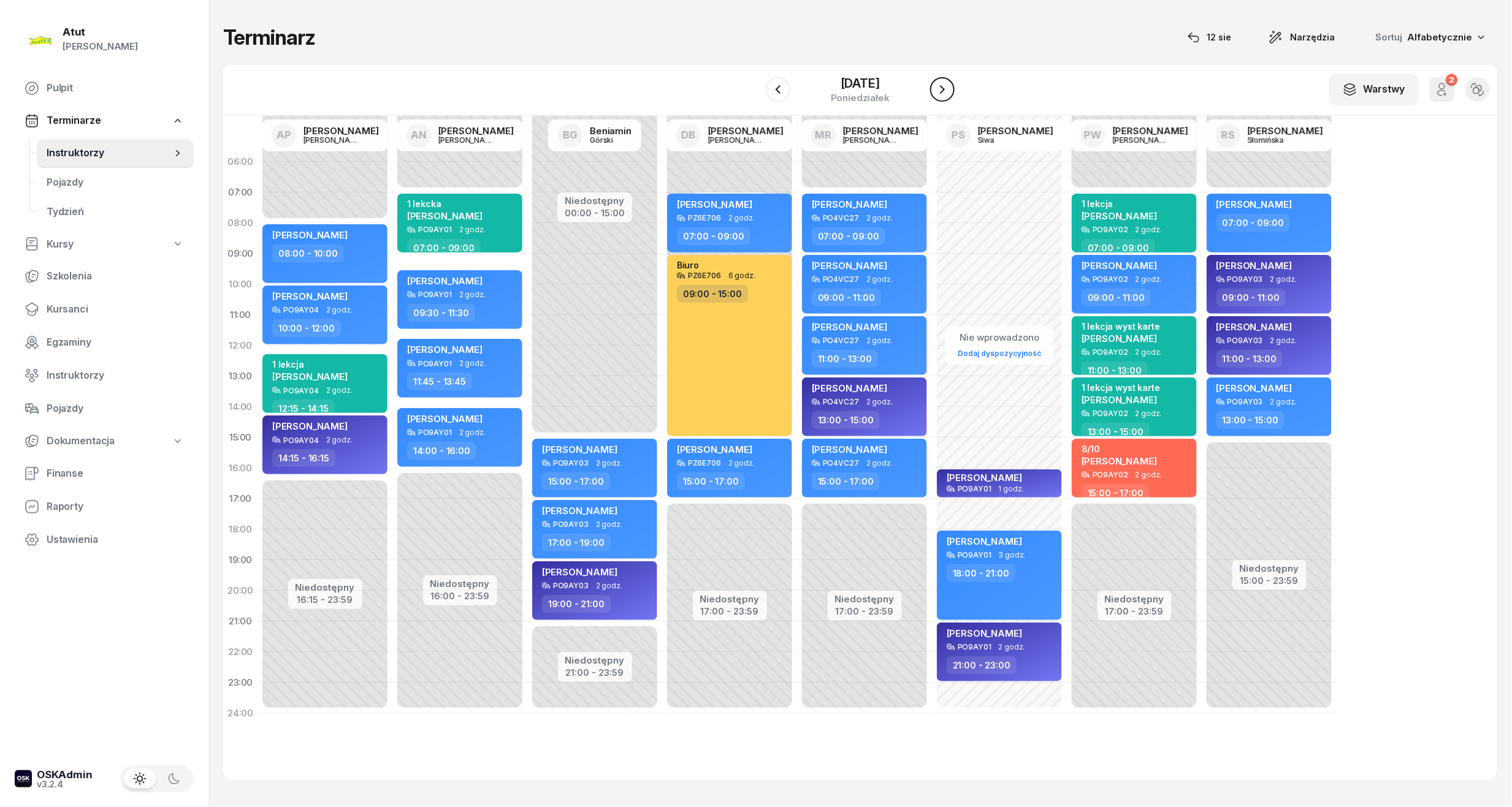
click at [936, 84] on icon "button" at bounding box center [942, 89] width 15 height 15
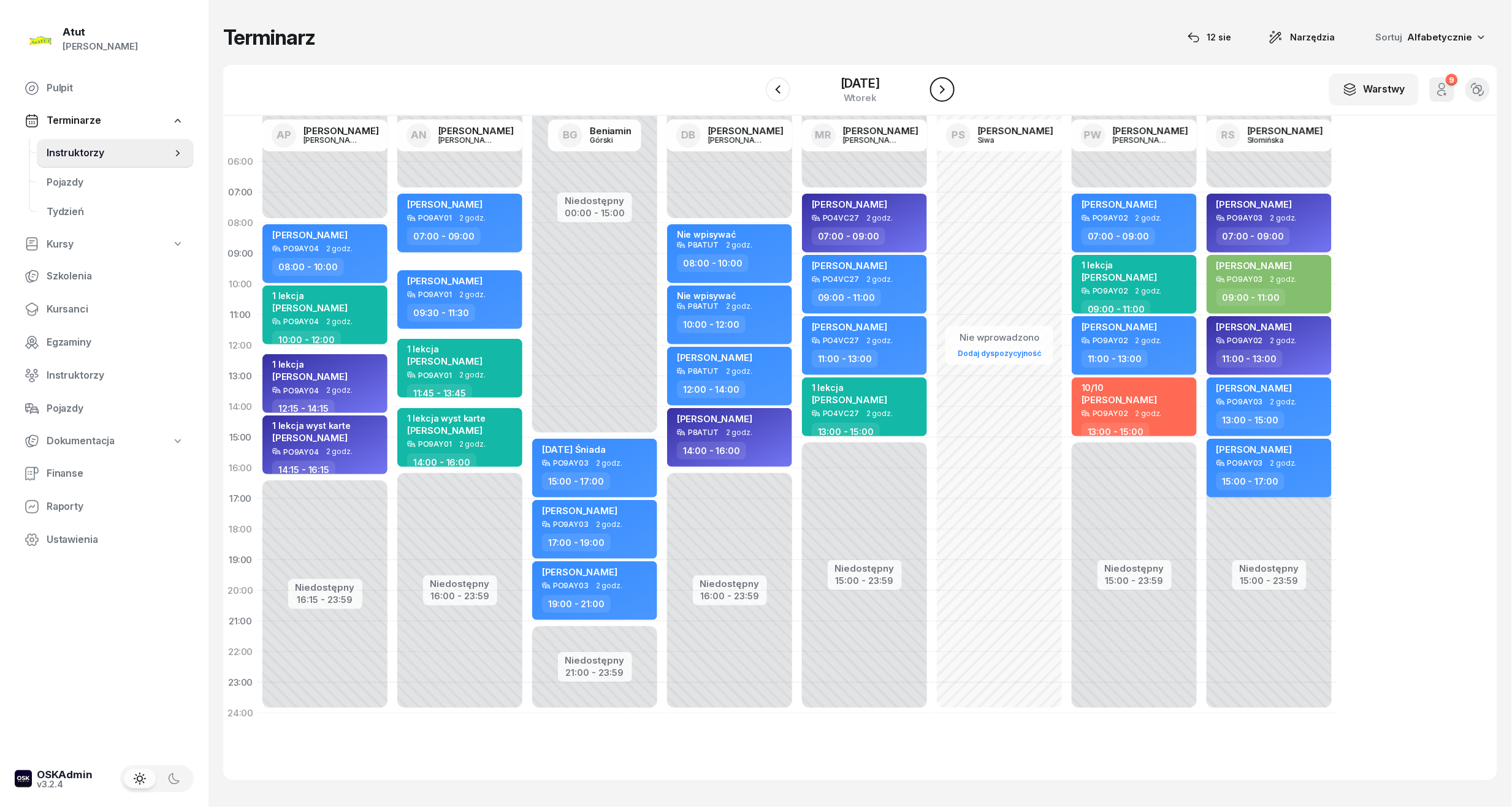
click at [943, 94] on icon "button" at bounding box center [942, 89] width 15 height 15
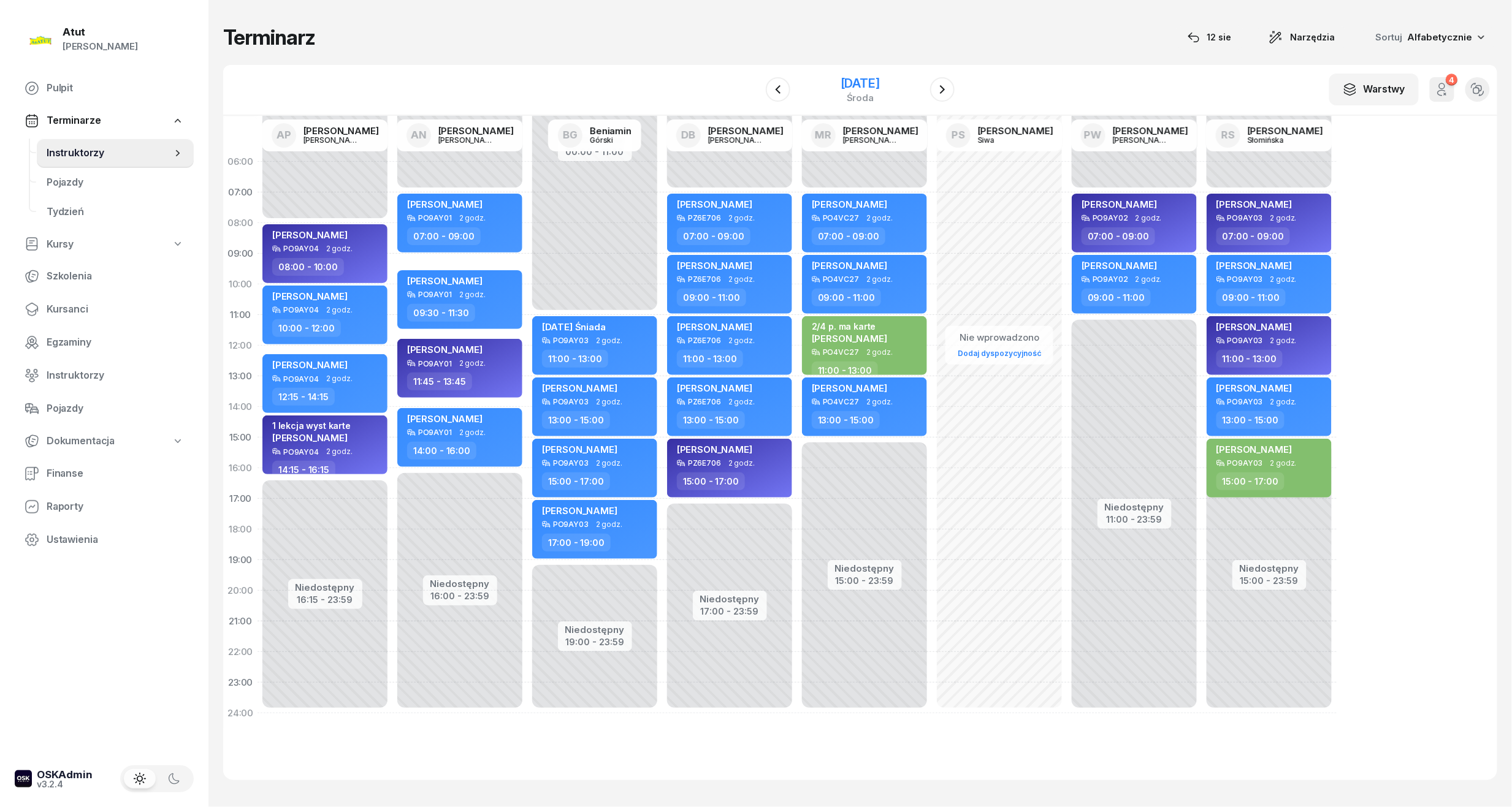
click at [841, 78] on div "3 września 2025" at bounding box center [860, 83] width 39 height 12
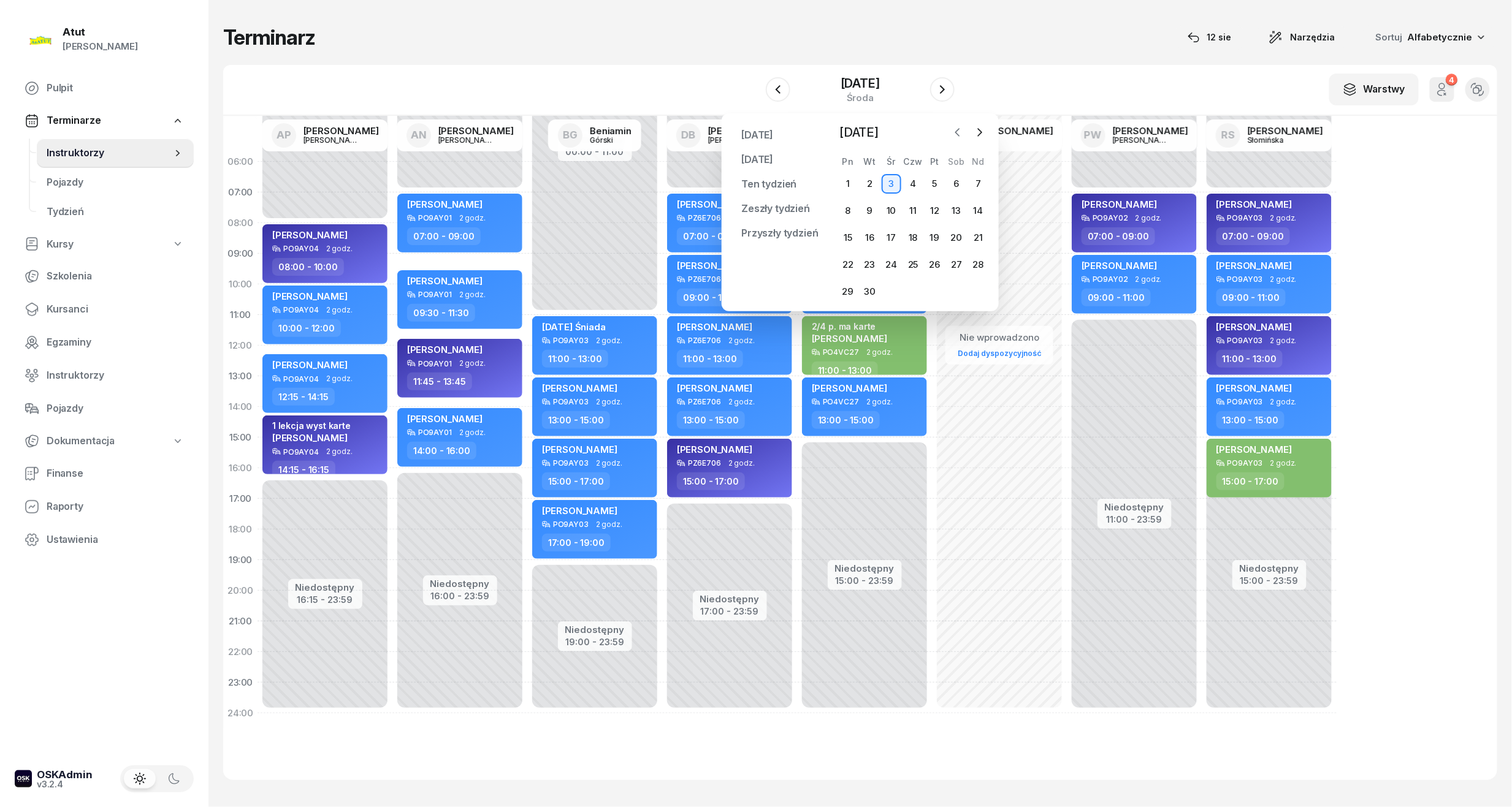
click at [952, 133] on icon "button" at bounding box center [957, 132] width 12 height 12
click at [864, 236] on div "12" at bounding box center [870, 238] width 20 height 20
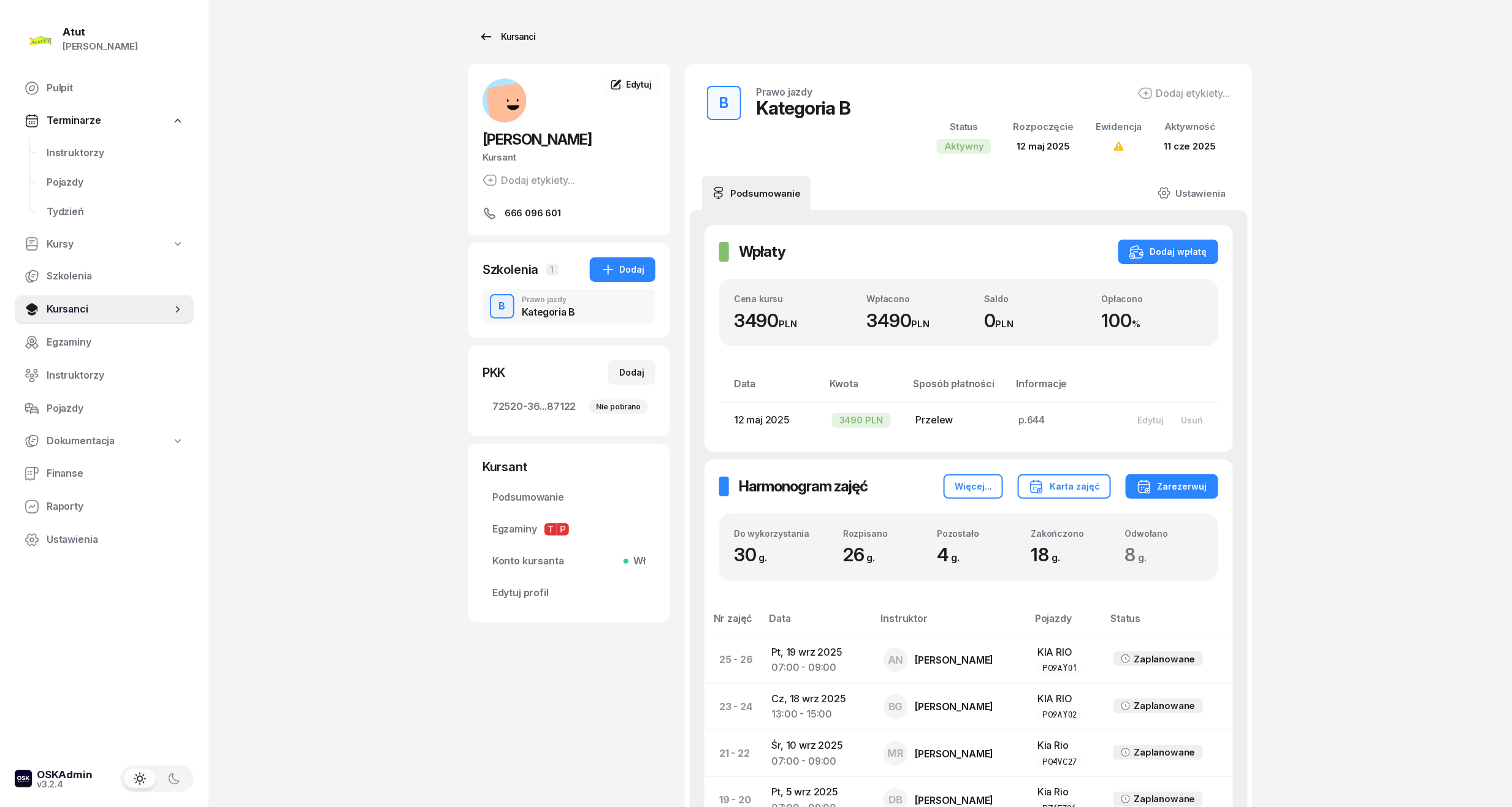
click at [511, 33] on div "Kursanci" at bounding box center [507, 36] width 56 height 15
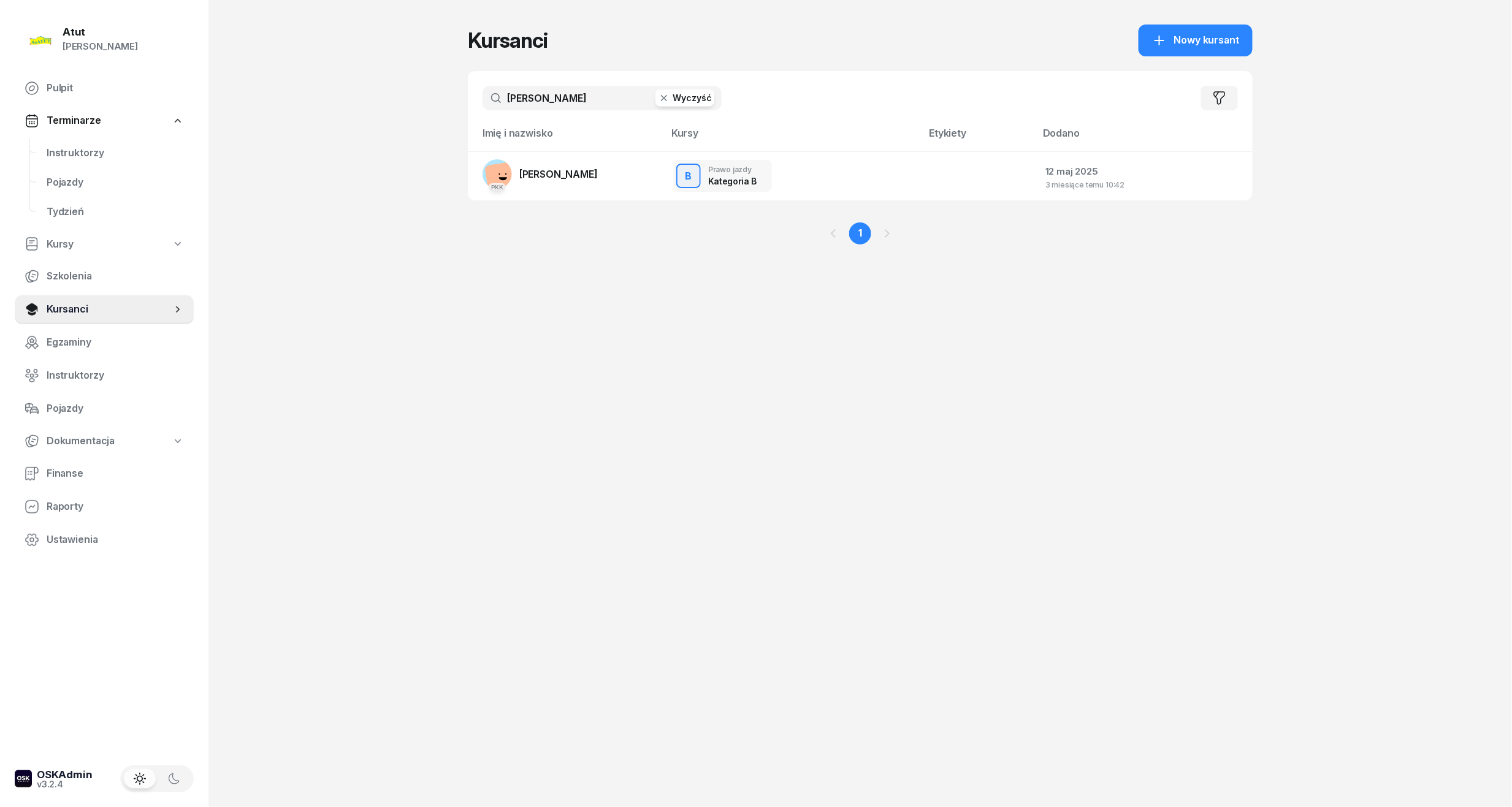
click at [636, 94] on input "Jarecki" at bounding box center [602, 98] width 239 height 24
click at [670, 98] on icon "button" at bounding box center [664, 98] width 12 height 12
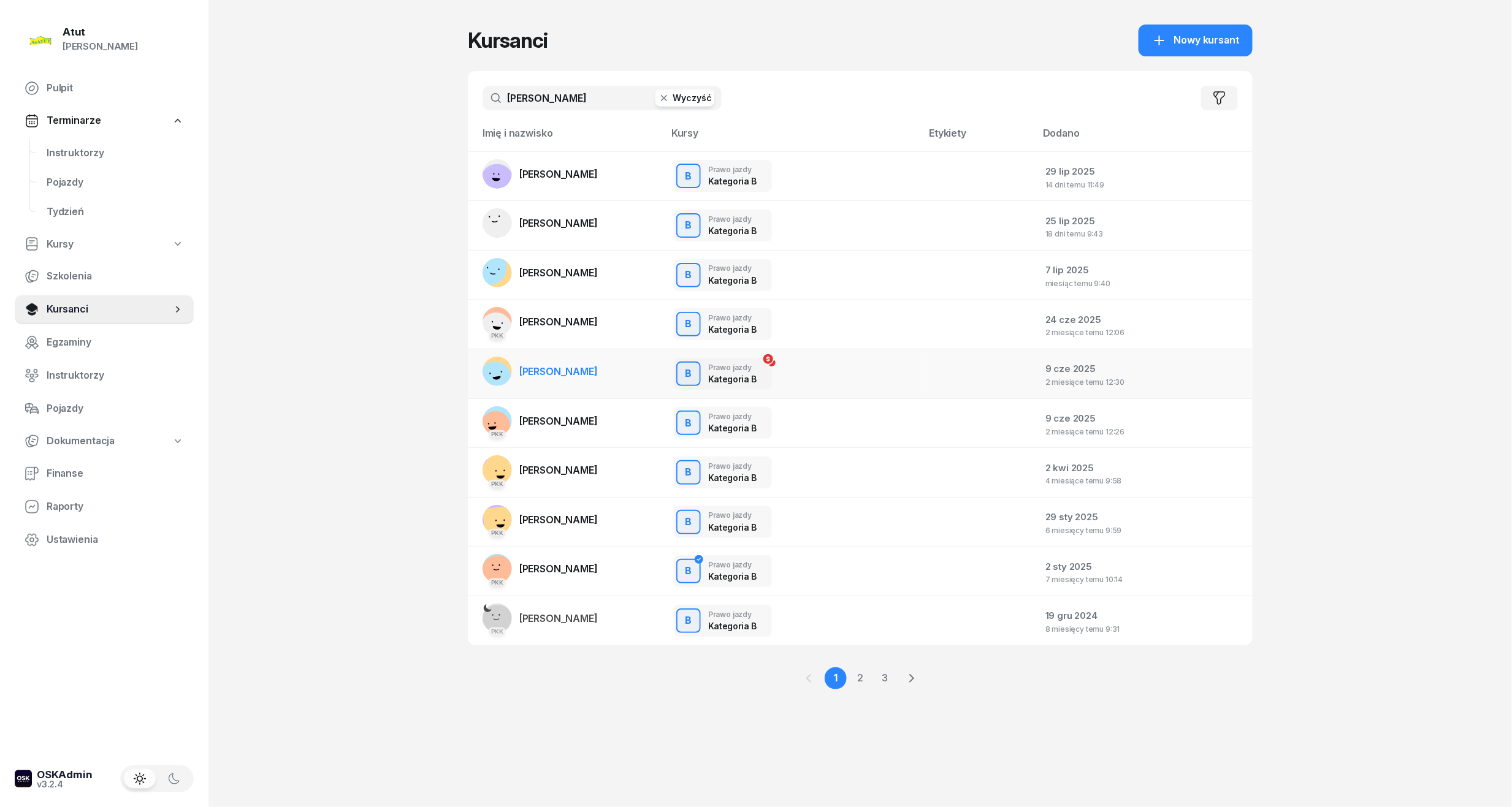
type input "maria"
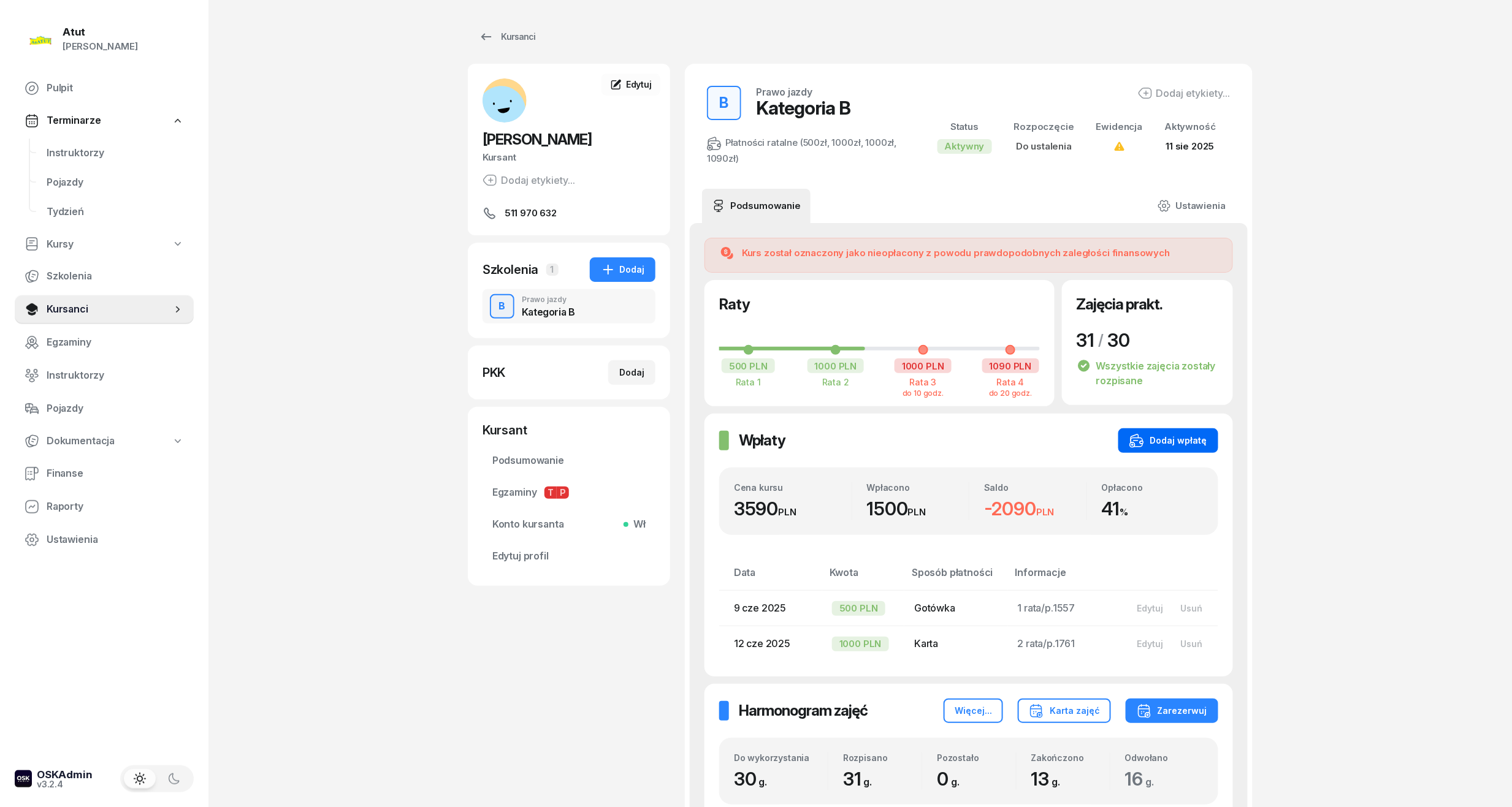
click at [1165, 445] on div "Dodaj wpłatę" at bounding box center [1168, 441] width 78 height 15
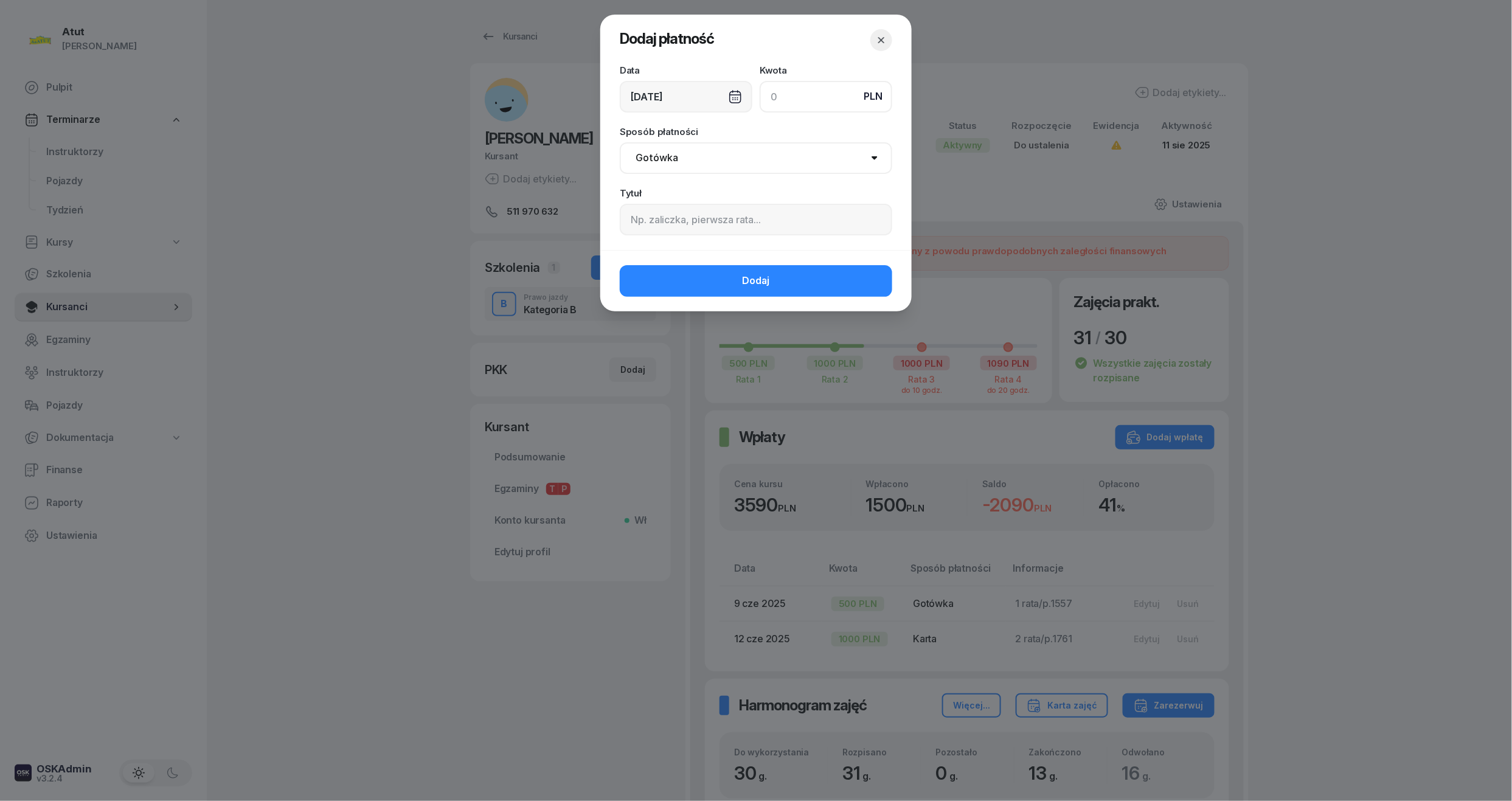
click at [813, 98] on input at bounding box center [825, 96] width 132 height 32
type input "1000"
click at [708, 207] on input at bounding box center [755, 219] width 272 height 32
type input "3 rata"
click at [822, 272] on button "Dodaj" at bounding box center [755, 281] width 272 height 32
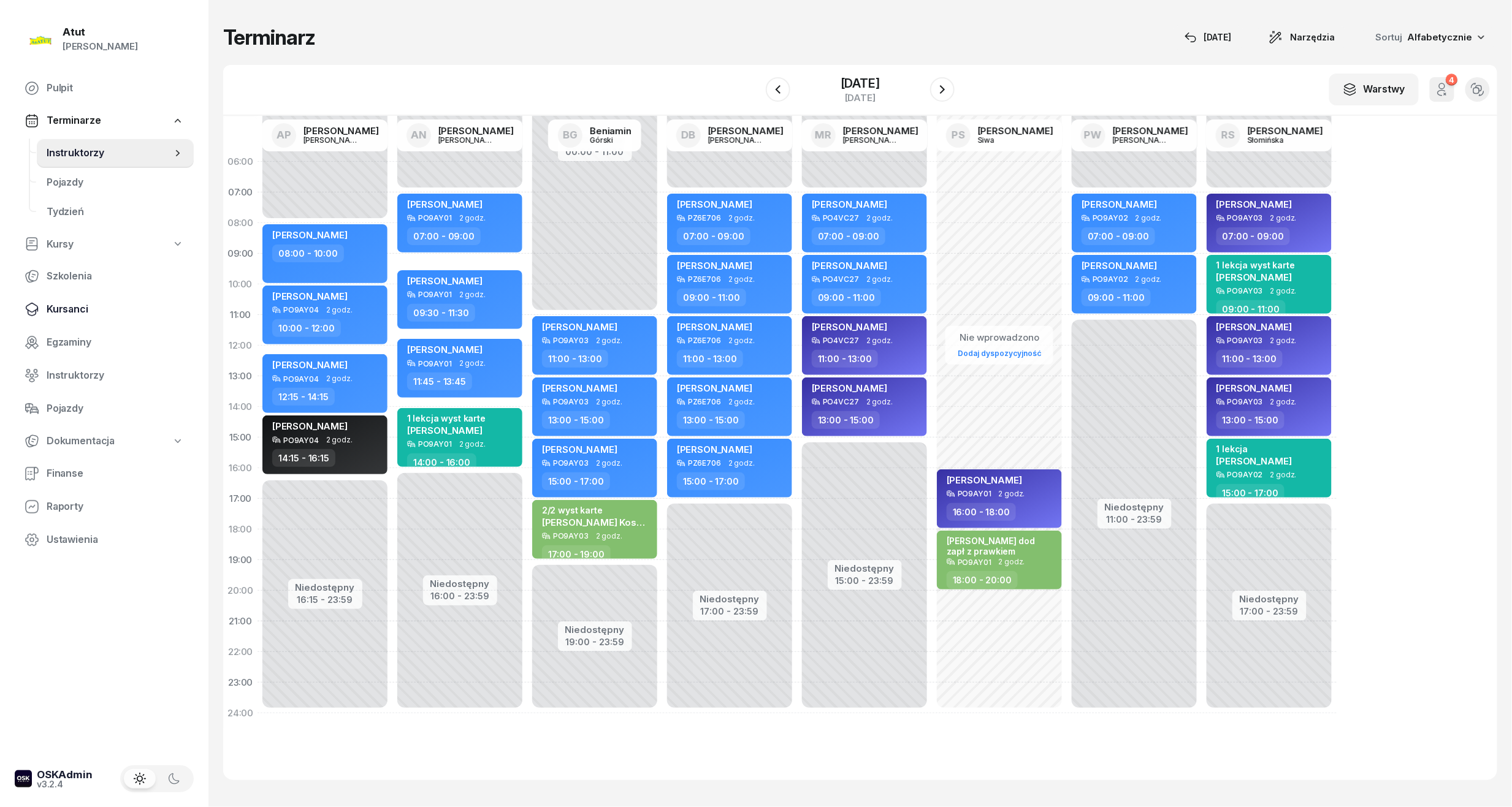
click at [71, 312] on span "Kursanci" at bounding box center [115, 309] width 138 height 16
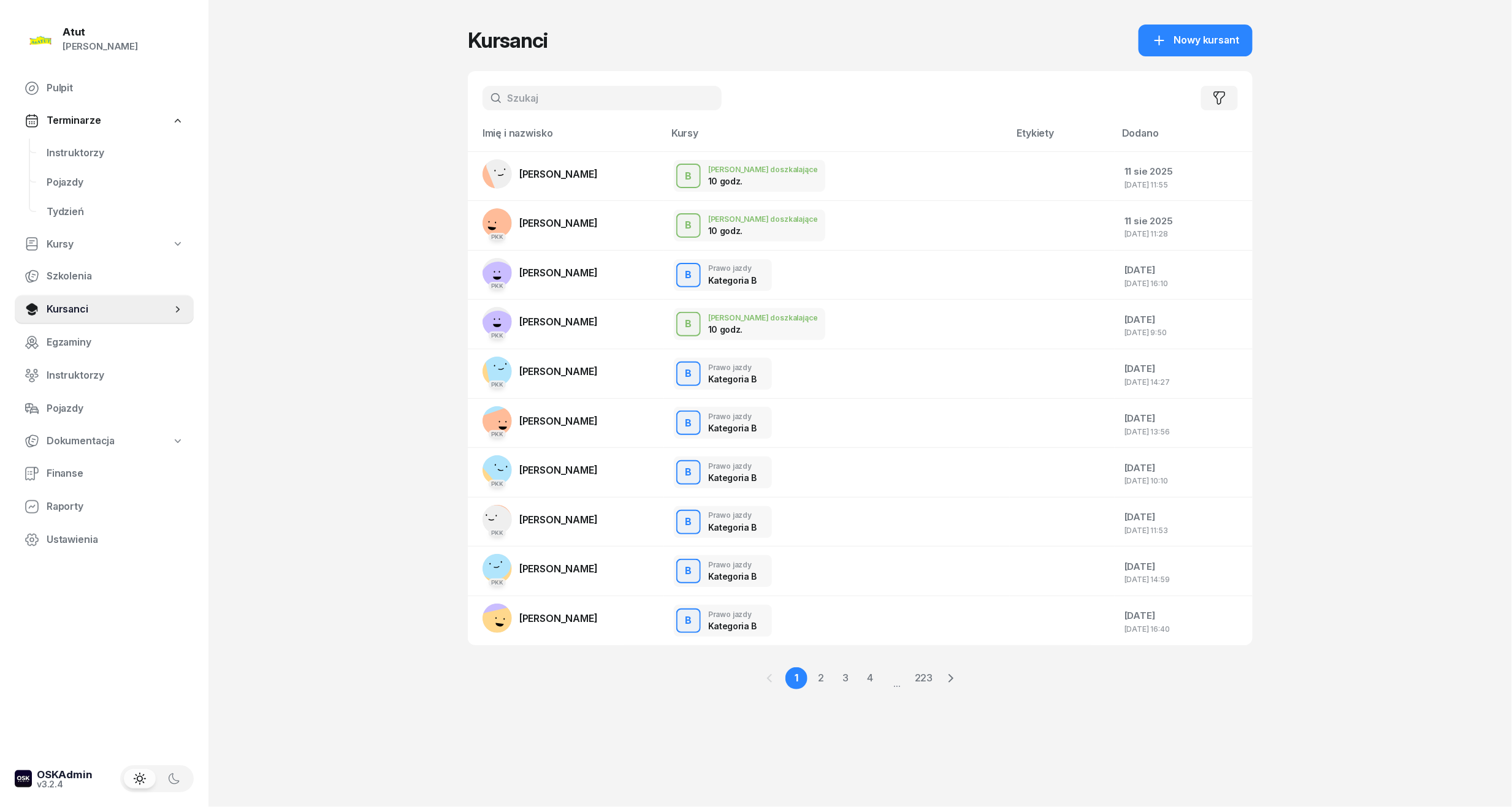
click at [523, 78] on div "Filtruj" at bounding box center [860, 98] width 785 height 54
click at [526, 97] on input "text" at bounding box center [602, 98] width 239 height 24
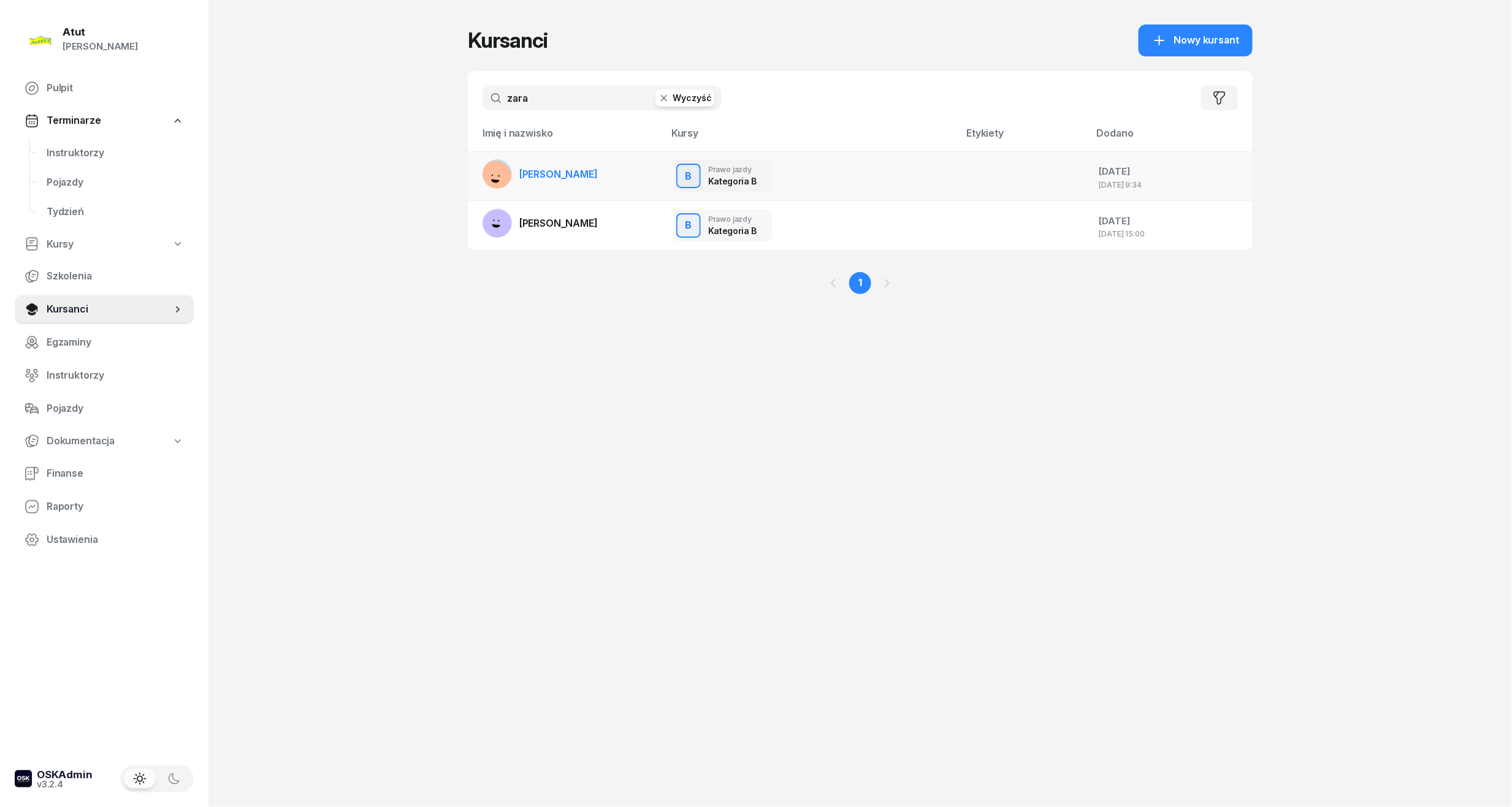
type input "zara"
click at [549, 172] on span "[PERSON_NAME]" at bounding box center [558, 174] width 78 height 12
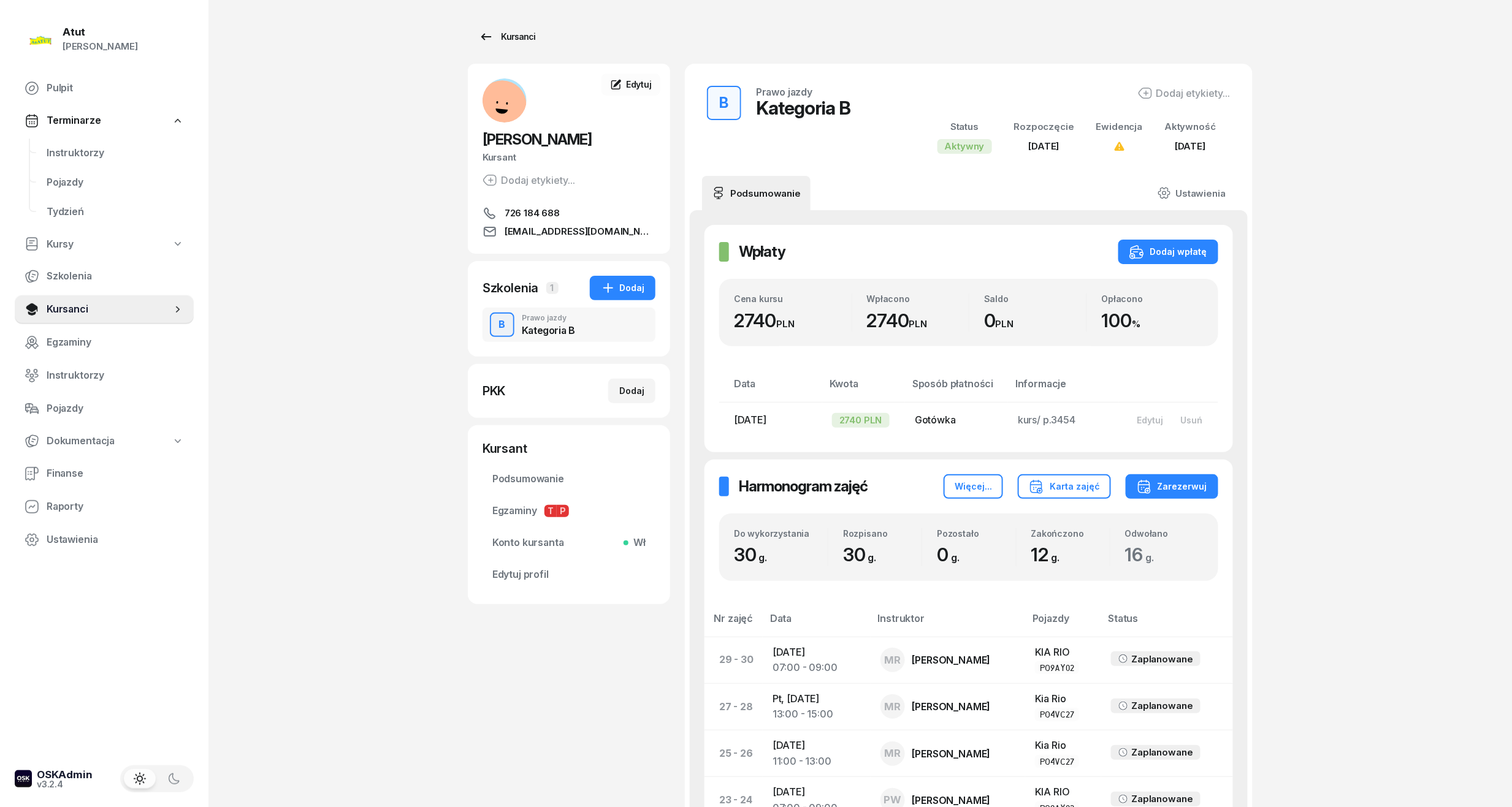
click at [508, 34] on div "Kursanci" at bounding box center [507, 36] width 56 height 15
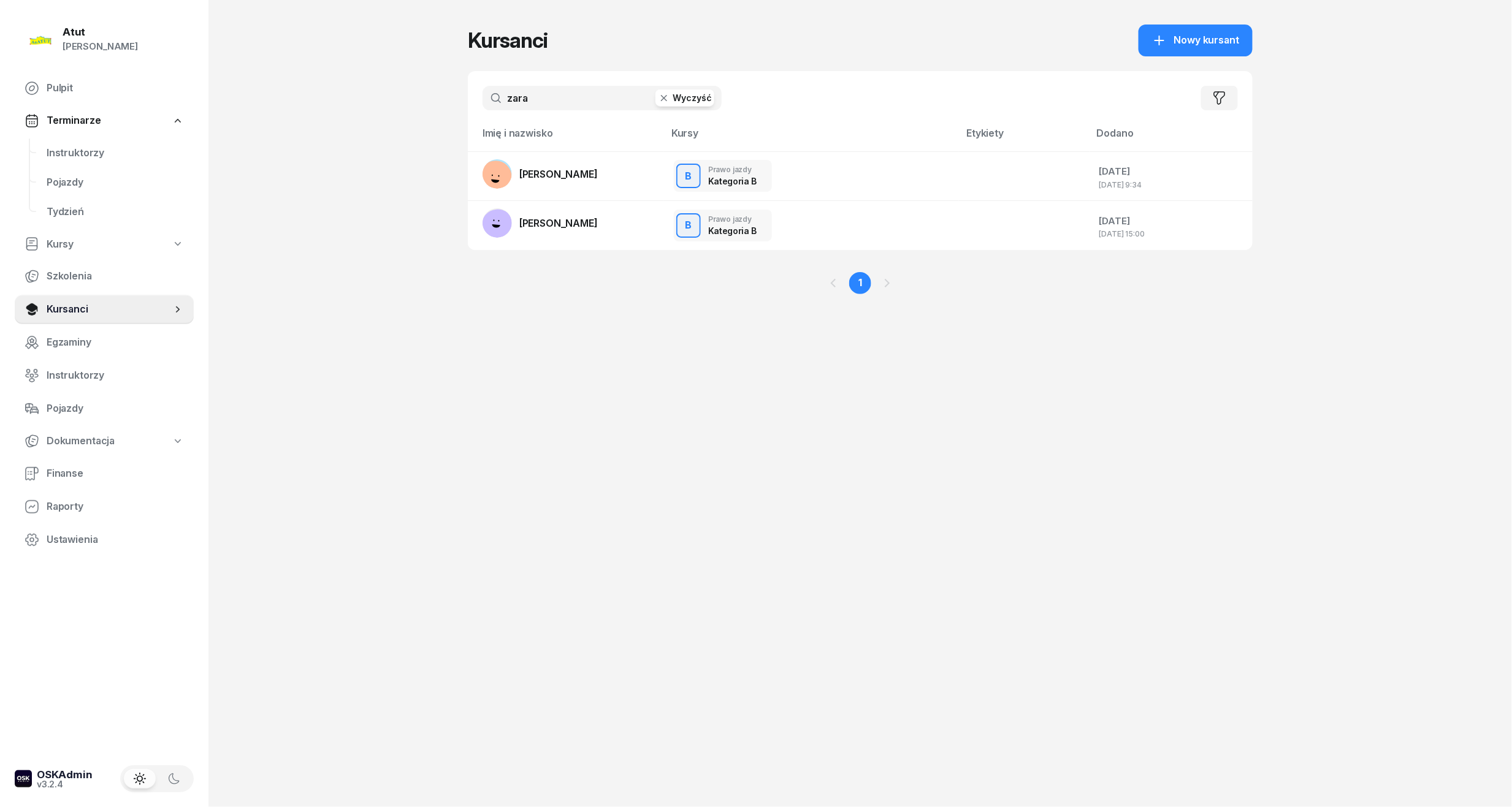
click at [660, 103] on icon "button" at bounding box center [664, 98] width 12 height 12
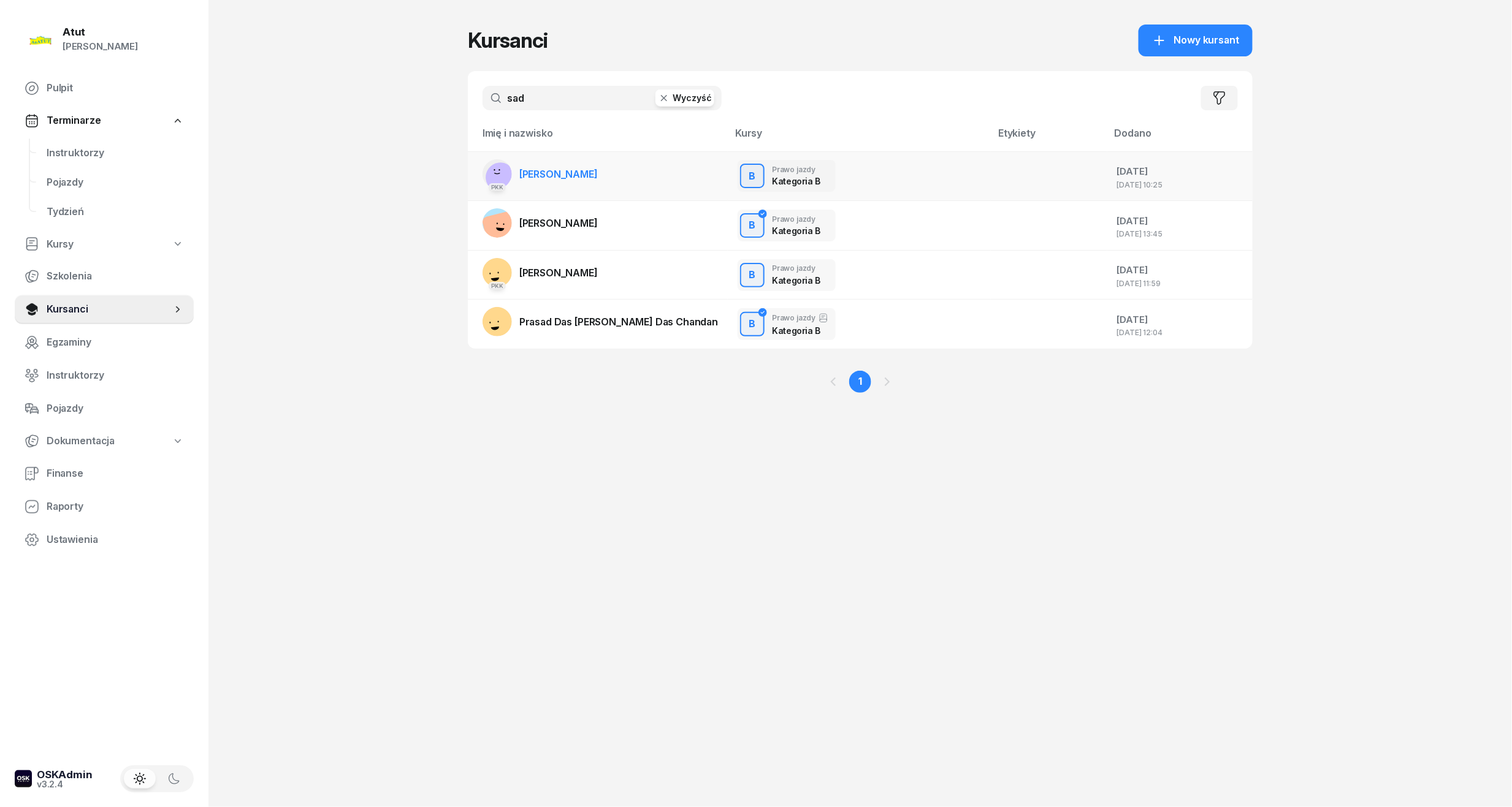
type input "sad"
click at [582, 175] on span "[PERSON_NAME]" at bounding box center [558, 174] width 78 height 12
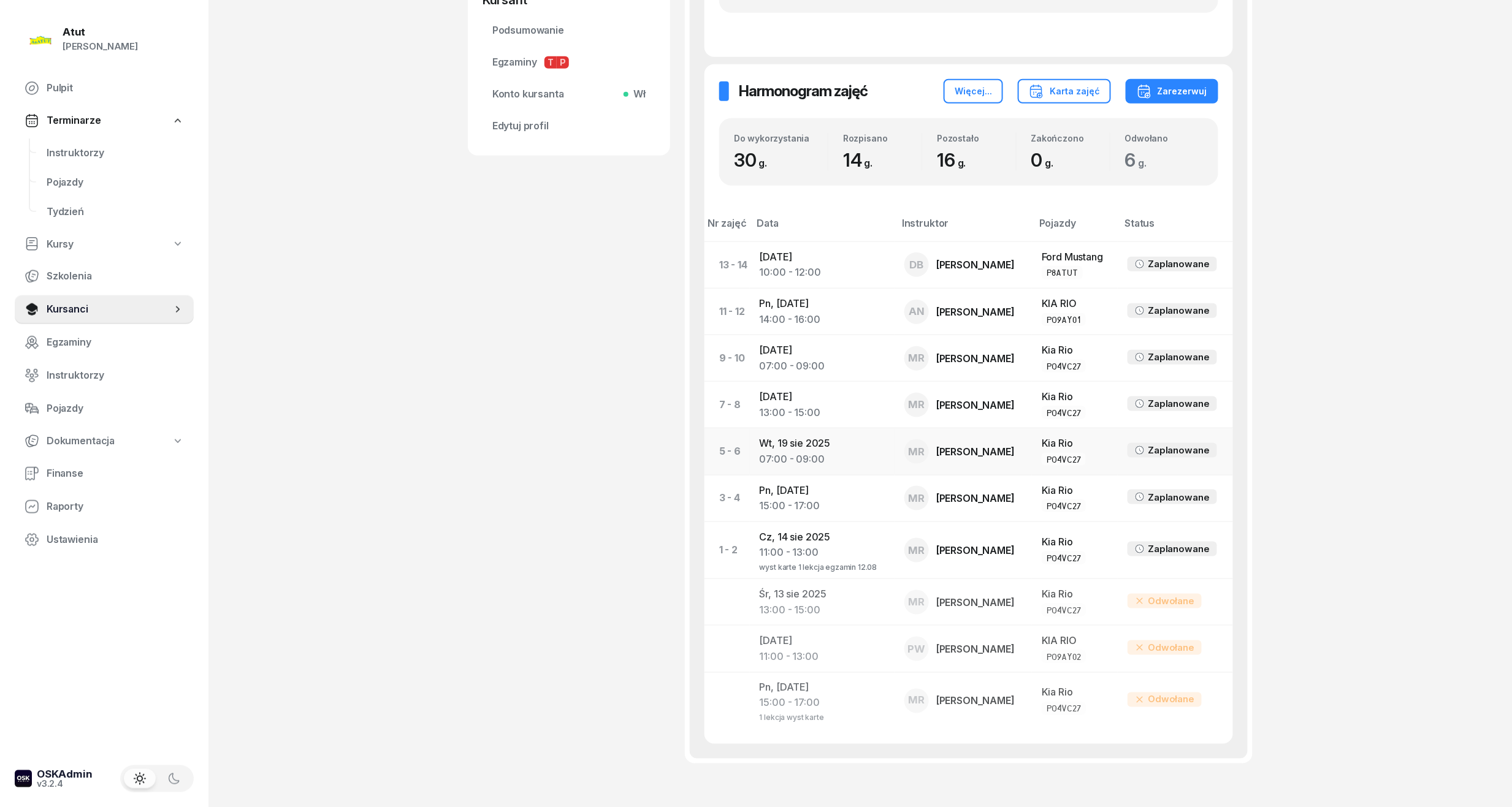
scroll to position [545, 0]
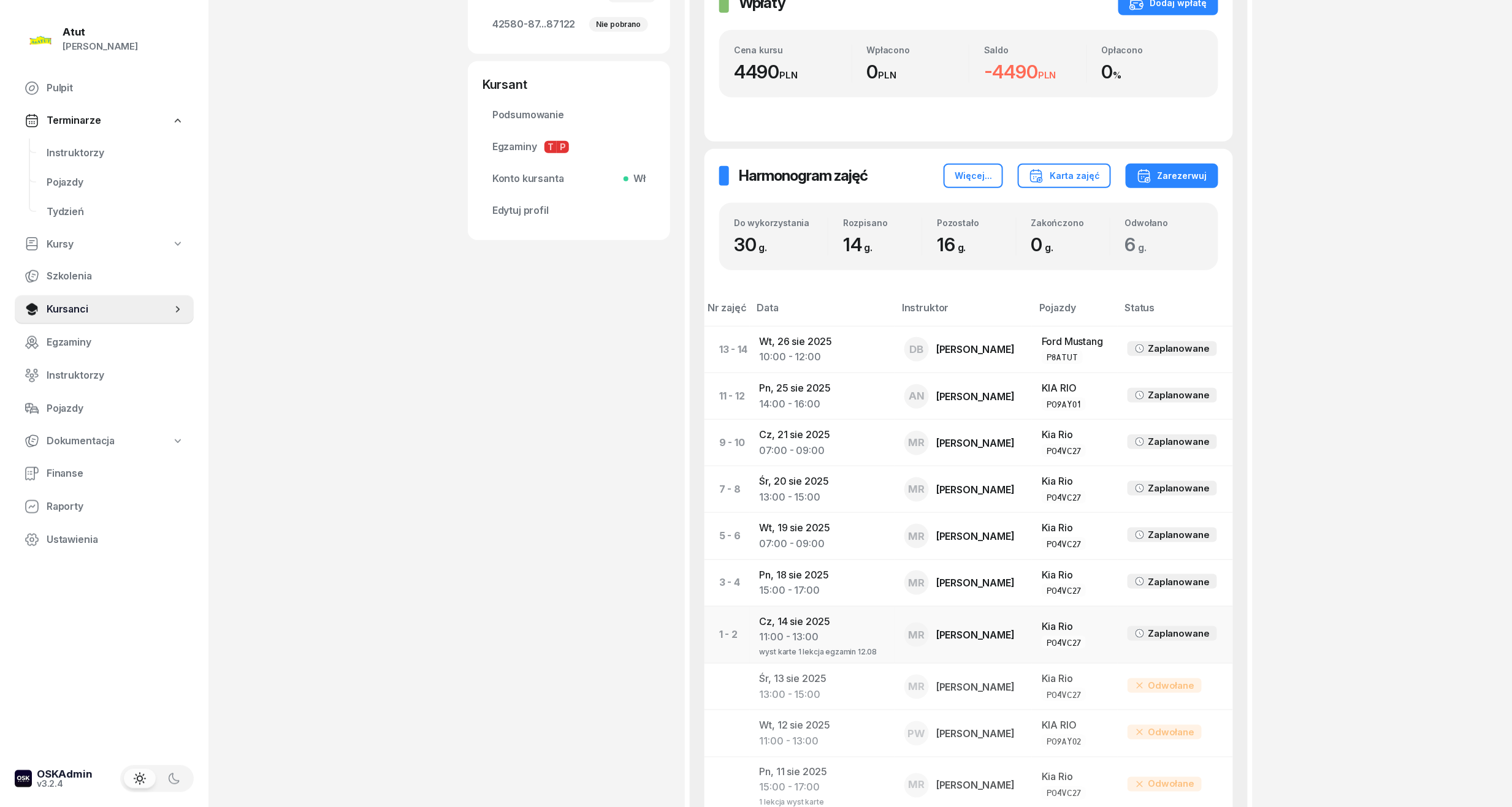
scroll to position [545, 0]
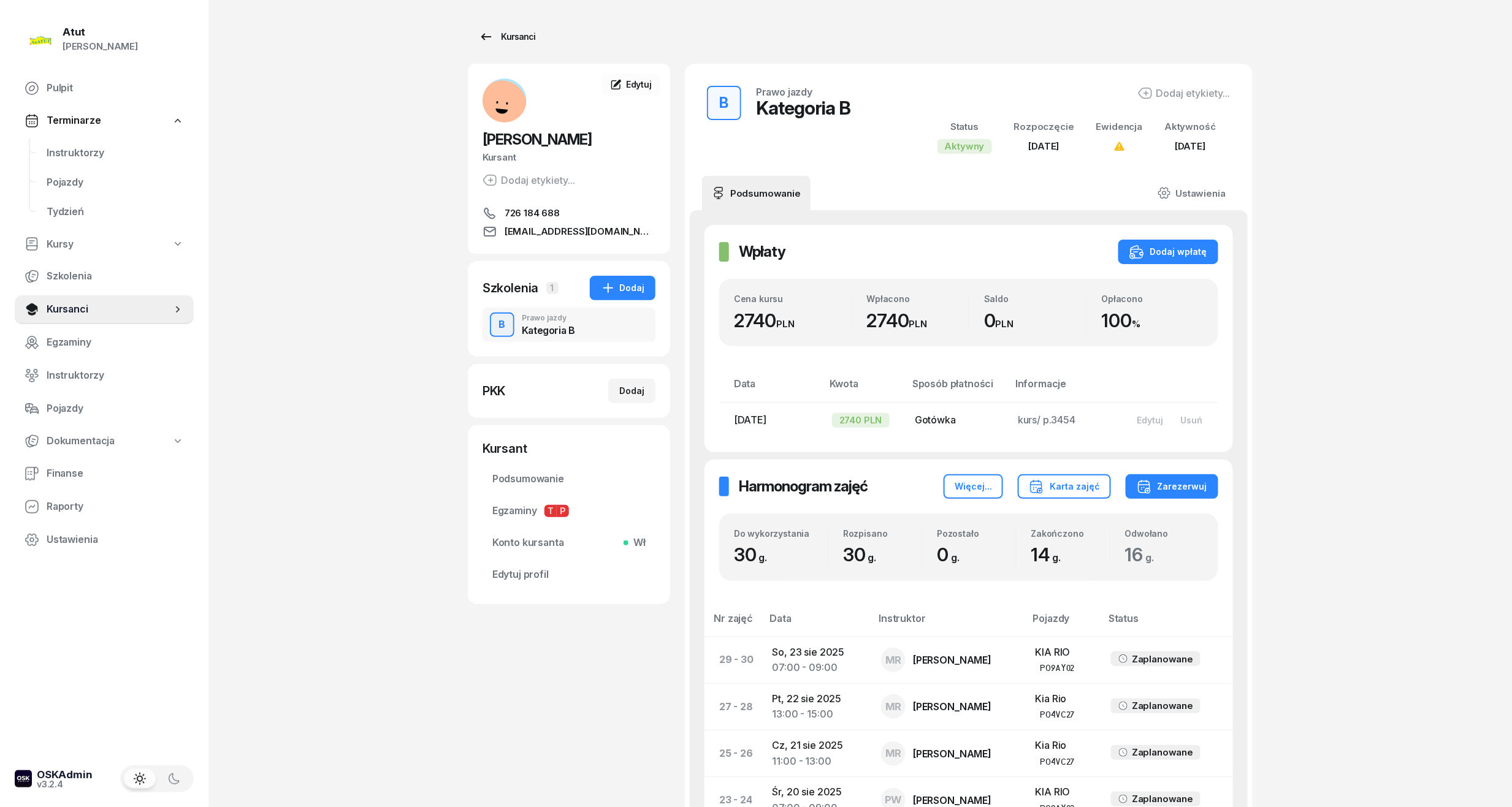
click at [516, 33] on div "Kursanci" at bounding box center [507, 36] width 56 height 15
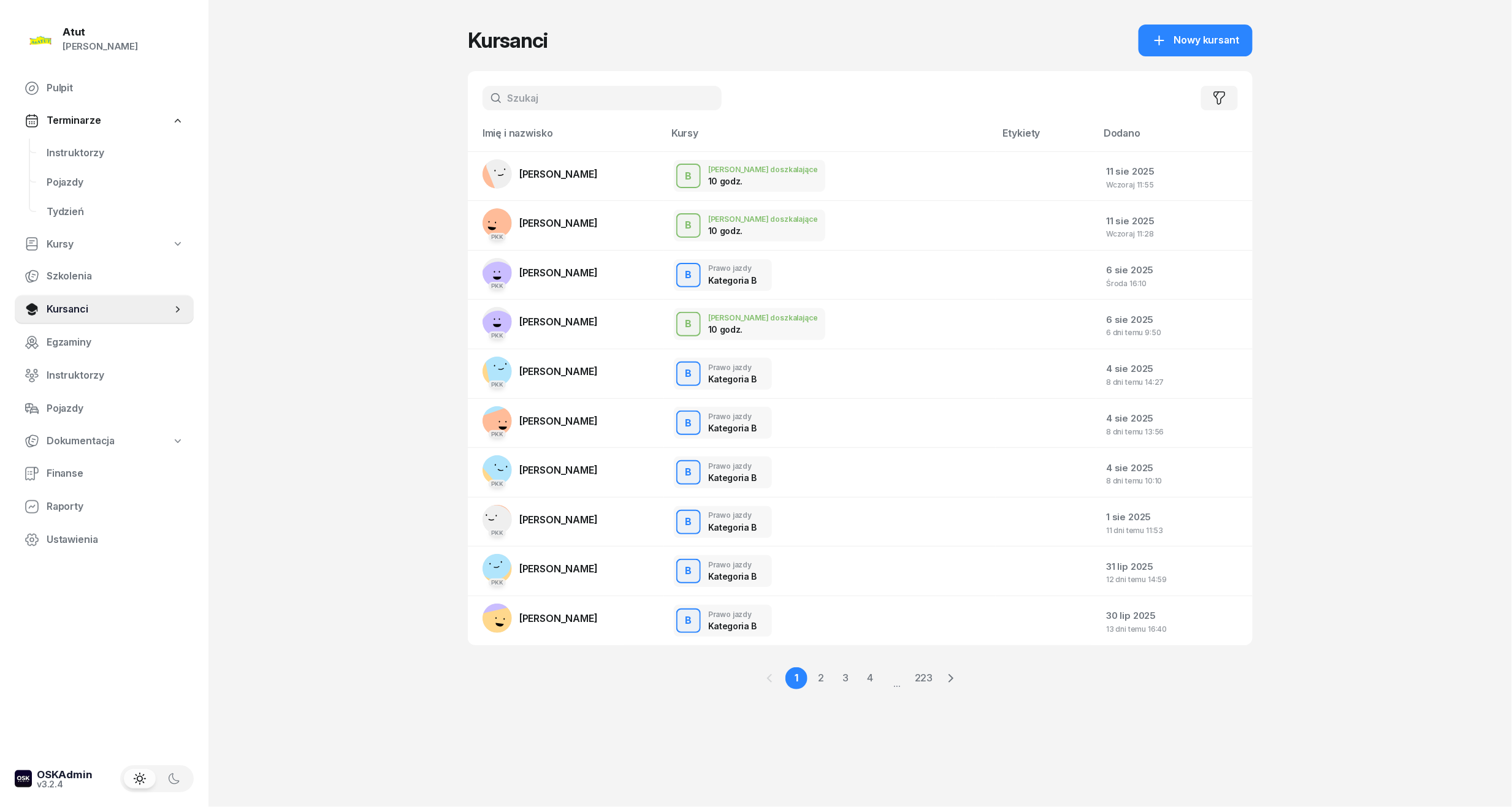
click at [580, 90] on input "text" at bounding box center [602, 98] width 239 height 24
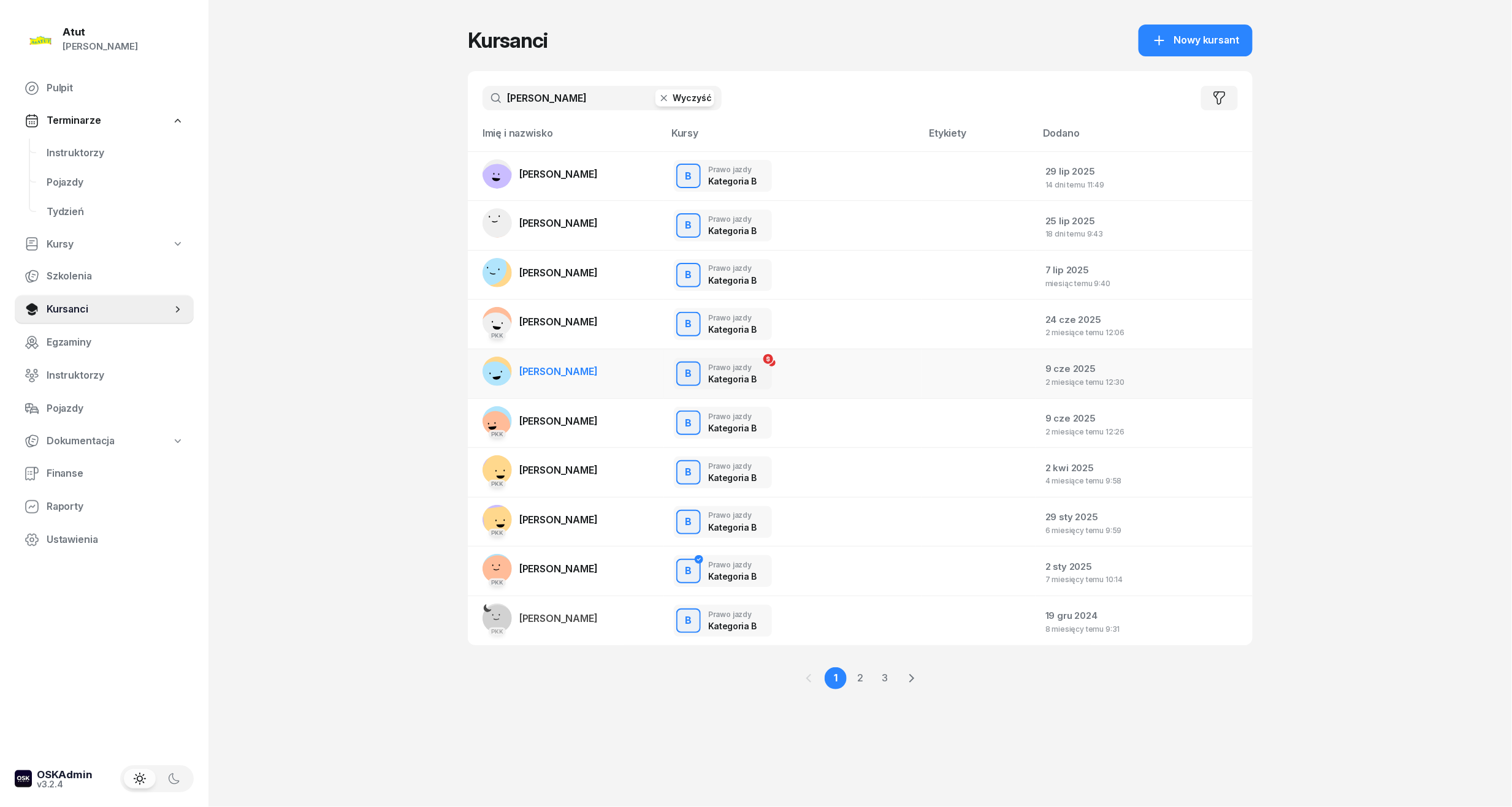
type input "maria"
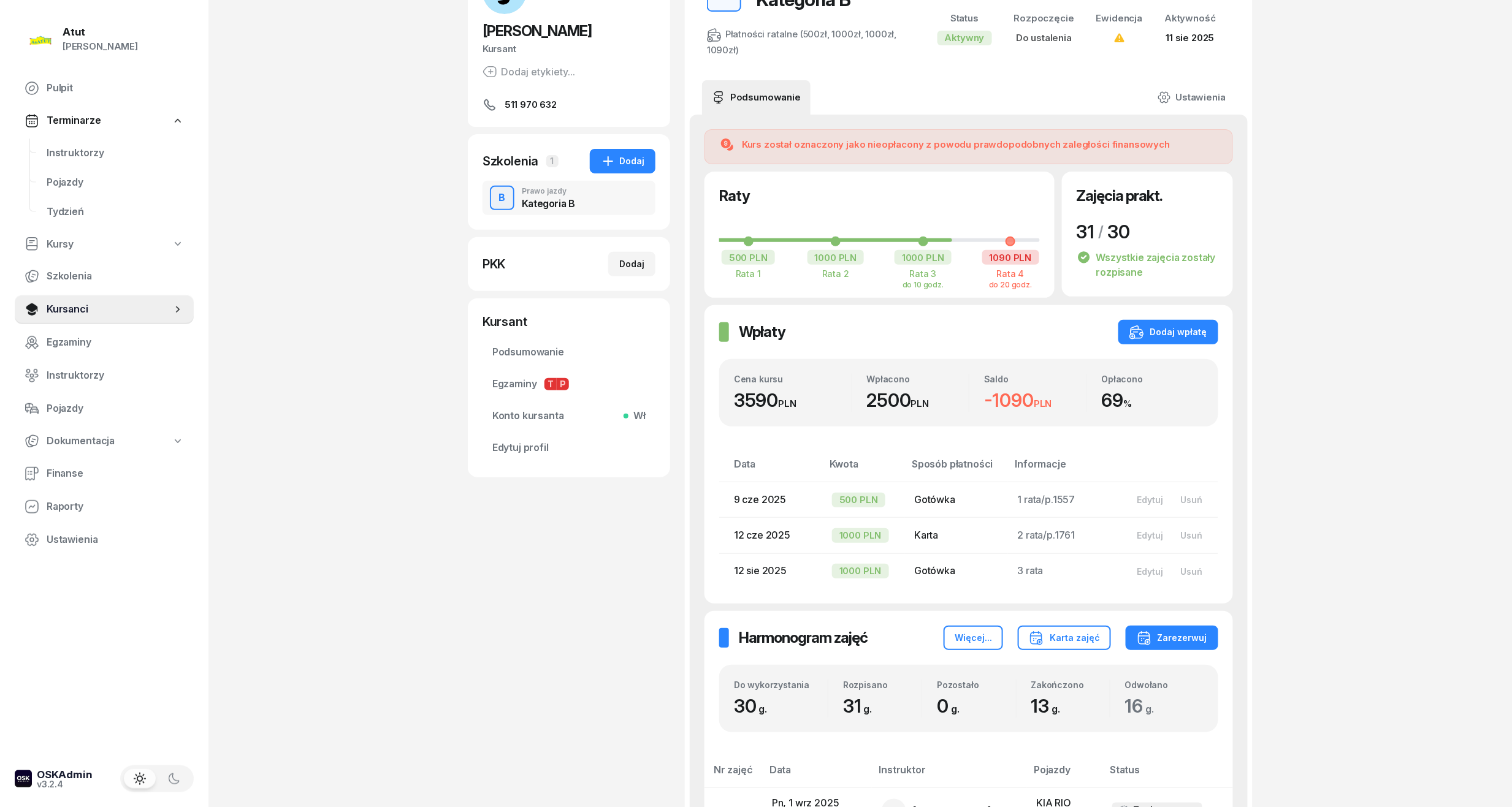
scroll to position [81, 0]
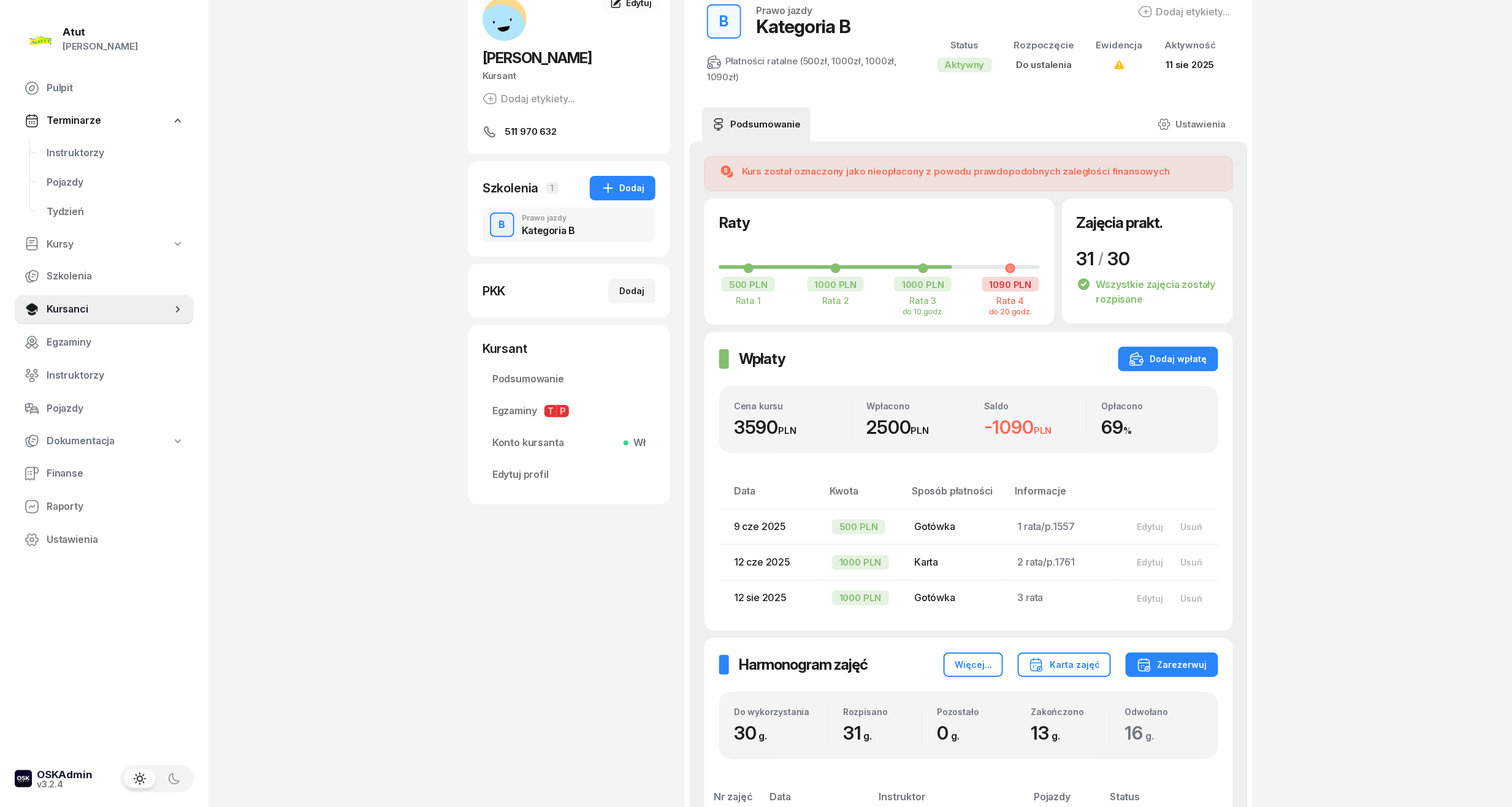
drag, startPoint x: 582, startPoint y: 55, endPoint x: 482, endPoint y: 55, distance: 100.0
click at [483, 55] on span "[PERSON_NAME]" at bounding box center [537, 58] width 109 height 18
copy span "[PERSON_NAME]"
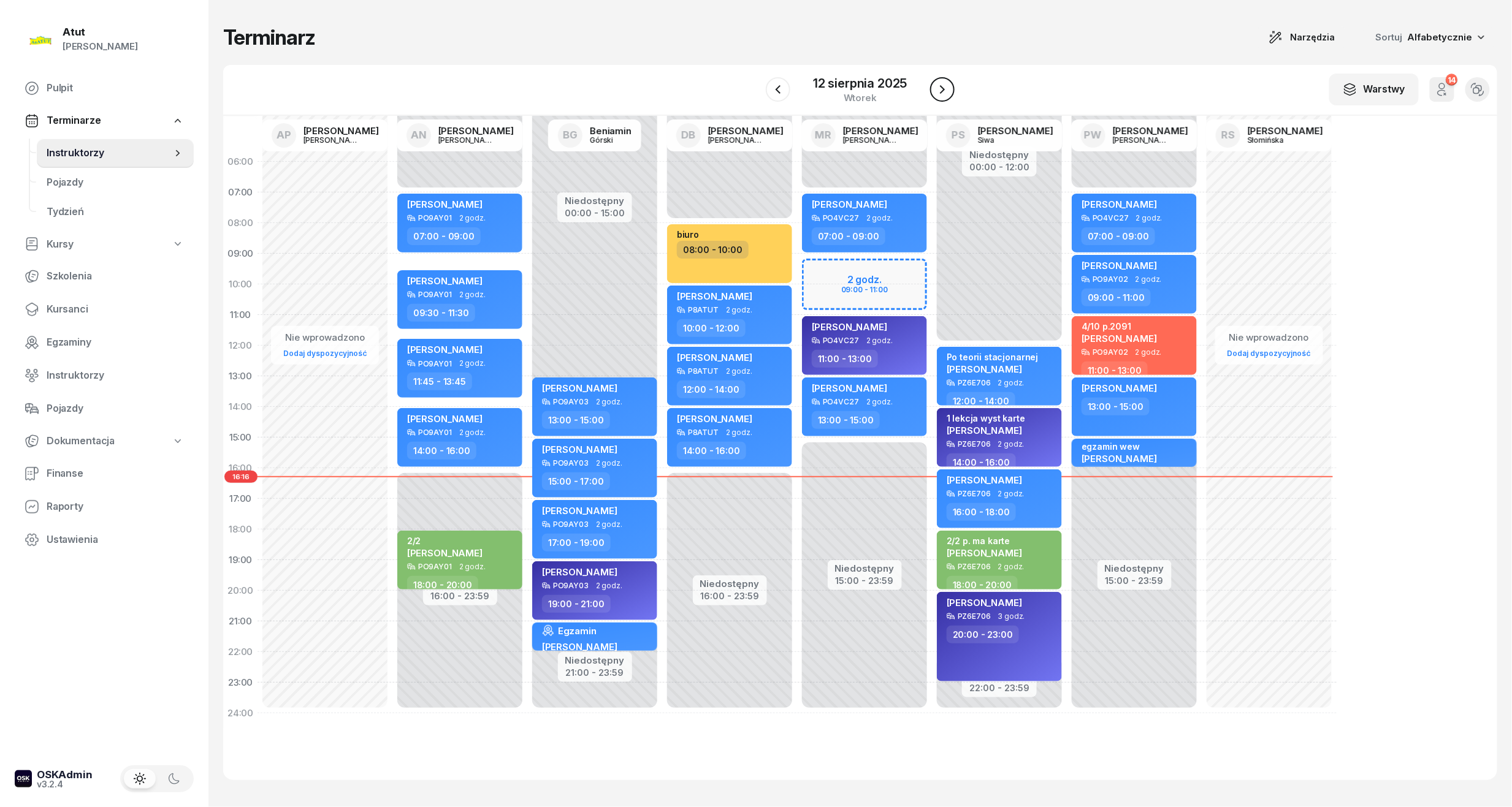
click at [937, 88] on icon "button" at bounding box center [942, 89] width 15 height 15
click at [861, 82] on div "13 sierpnia 2025" at bounding box center [860, 83] width 94 height 12
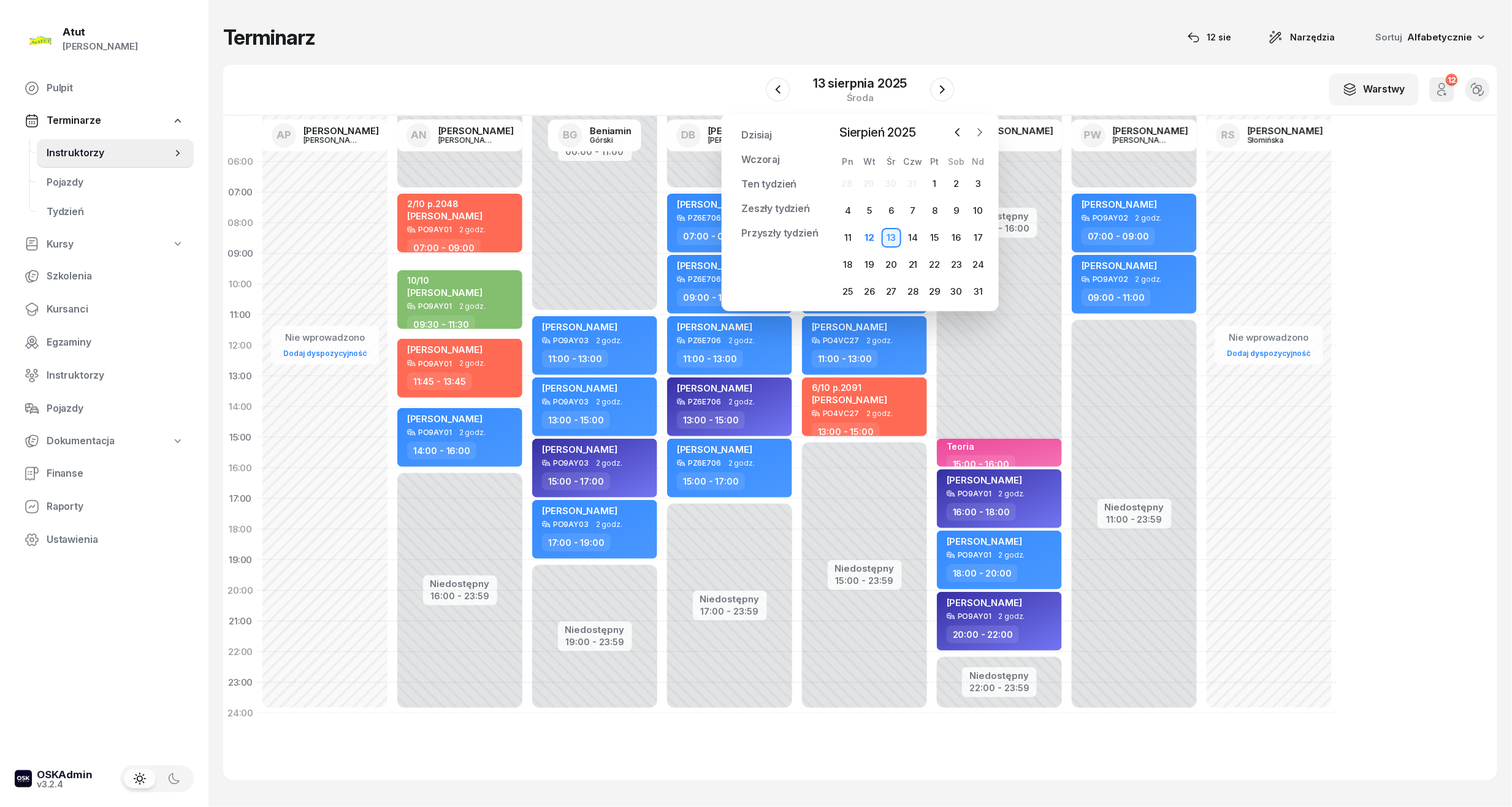
click at [982, 131] on icon "button" at bounding box center [980, 133] width 4 height 7
click at [847, 264] on div "22" at bounding box center [848, 265] width 20 height 20
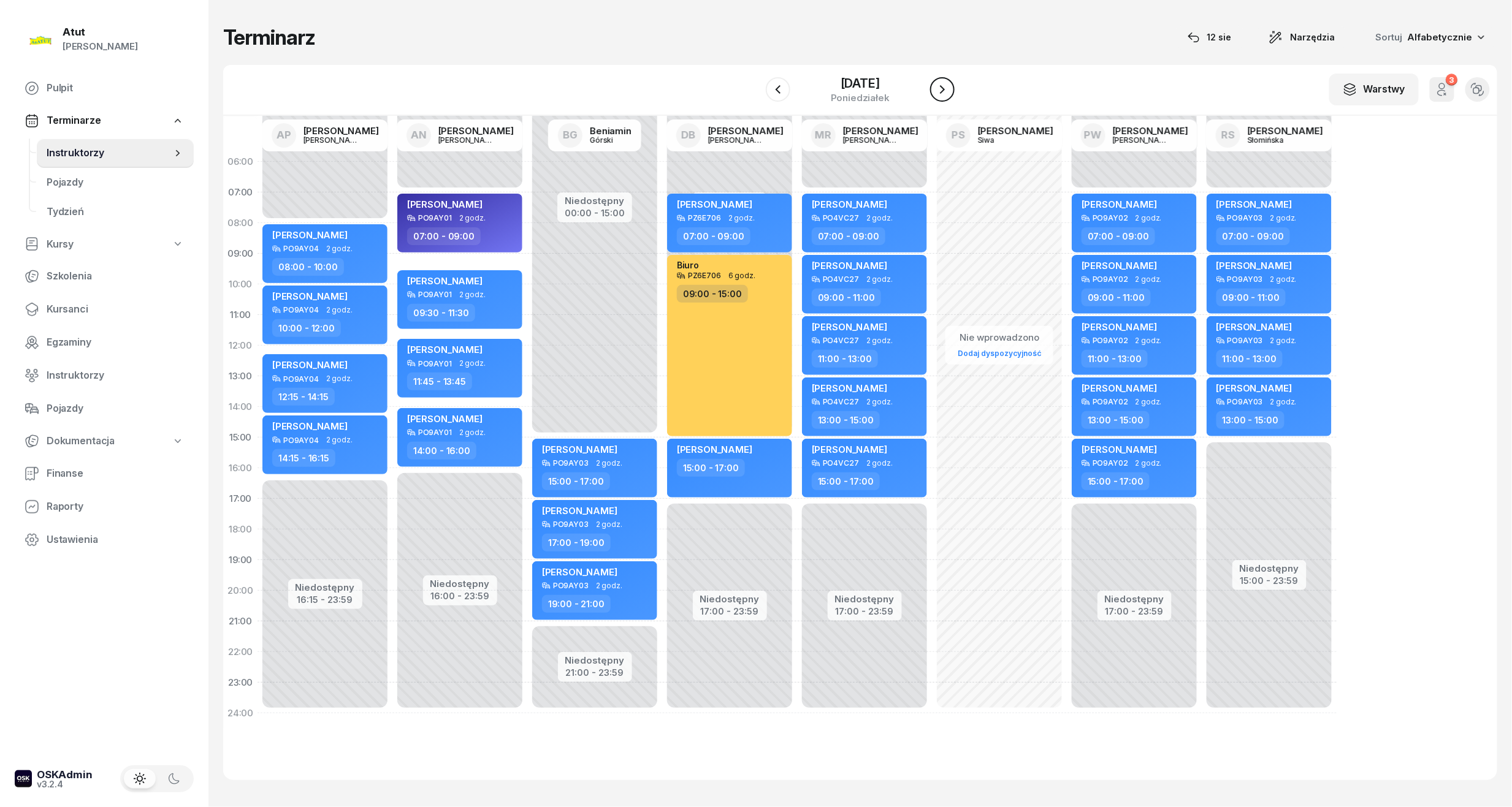
click at [950, 89] on icon "button" at bounding box center [942, 89] width 15 height 15
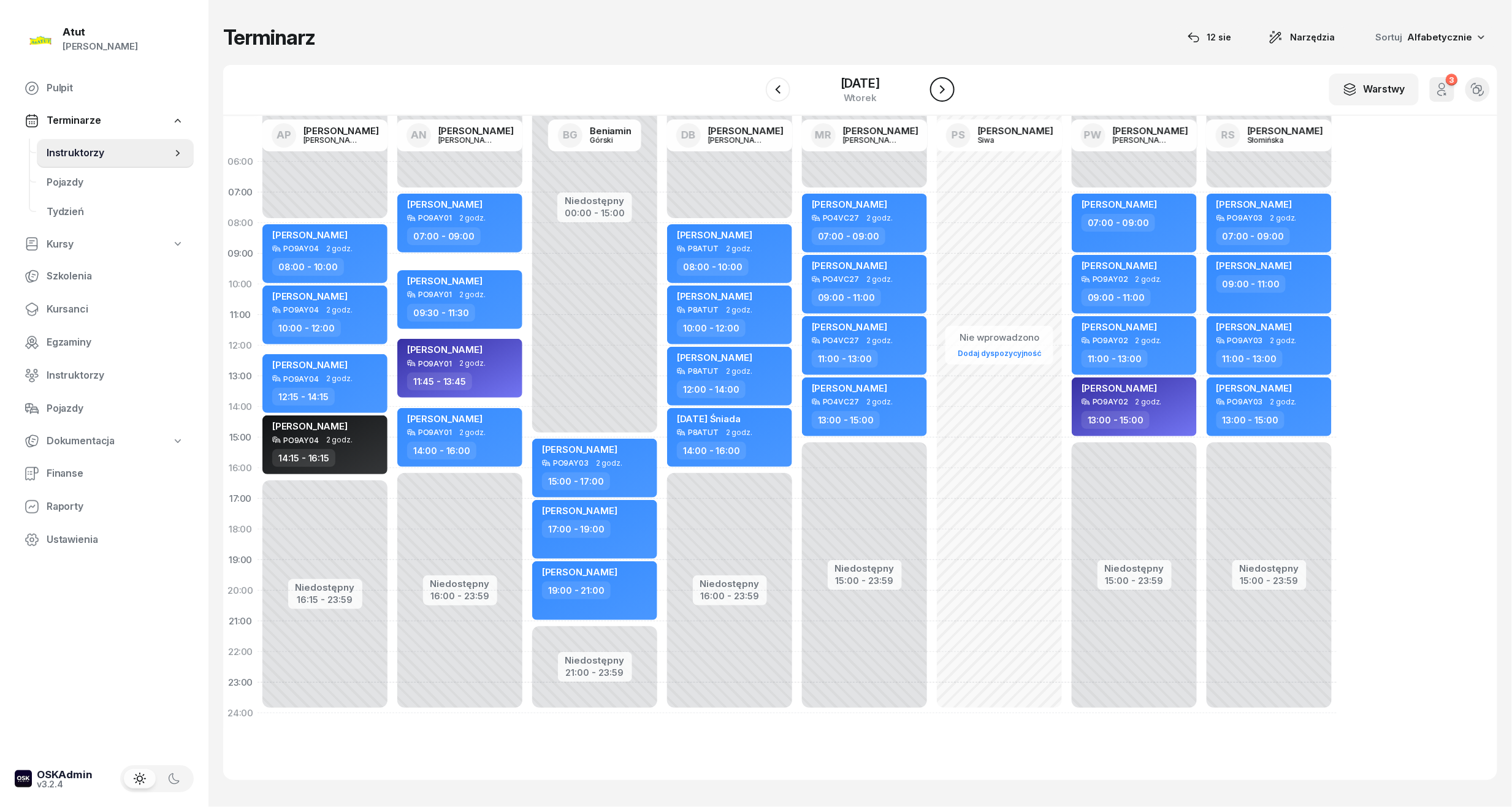
click at [950, 89] on icon "button" at bounding box center [942, 89] width 15 height 15
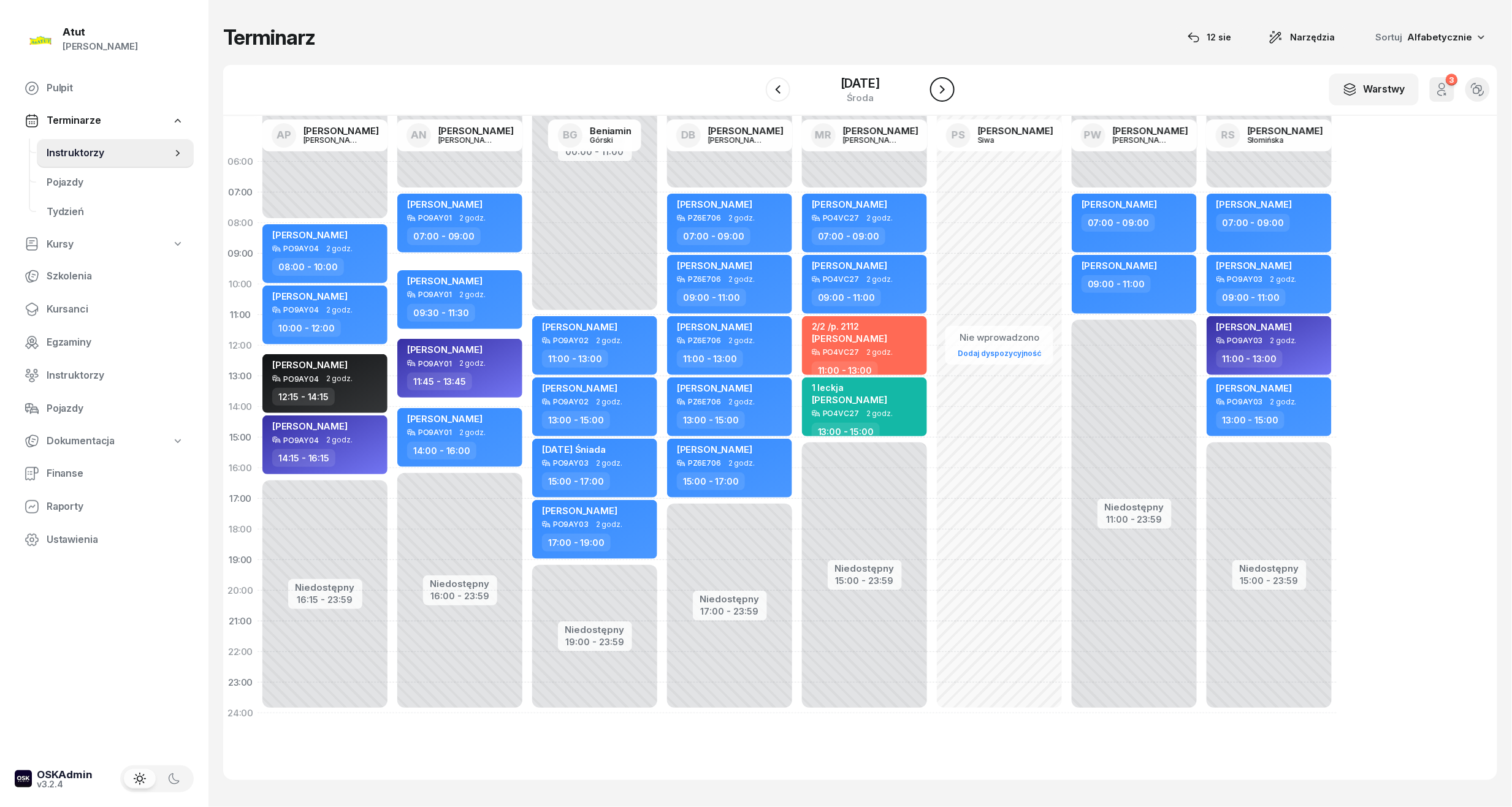
click at [950, 89] on icon "button" at bounding box center [942, 89] width 15 height 15
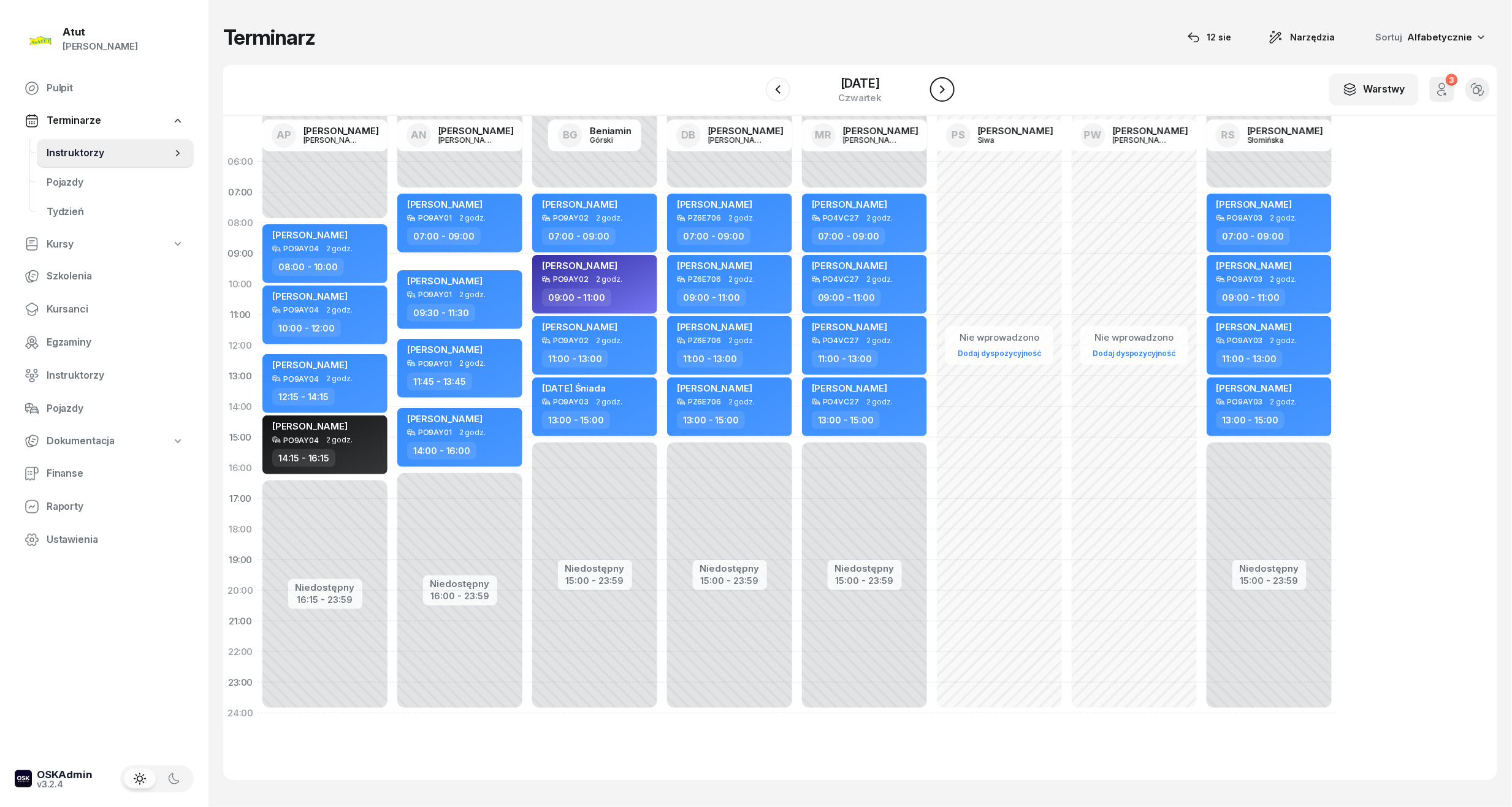
click at [950, 92] on icon "button" at bounding box center [942, 89] width 15 height 15
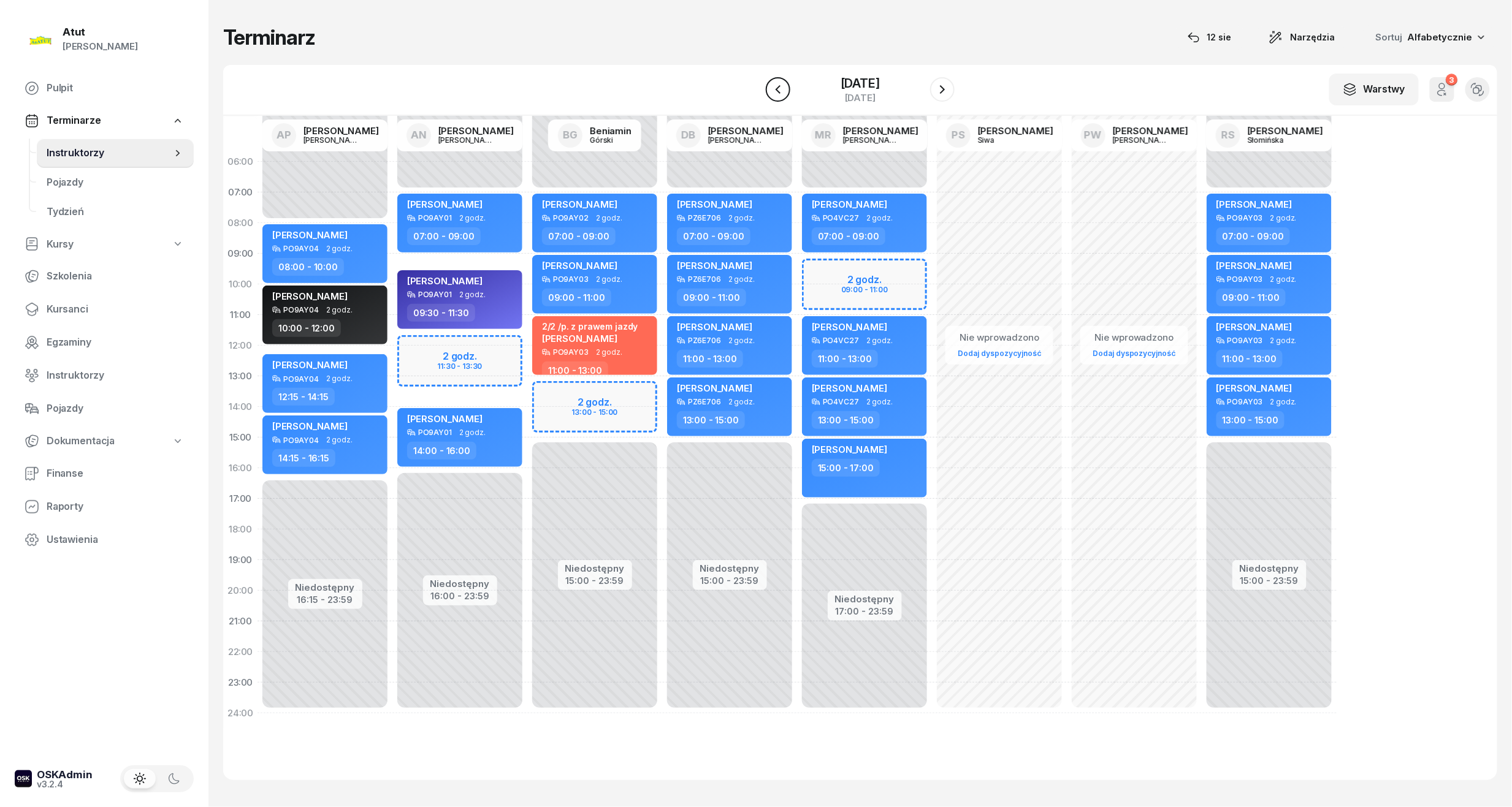
click at [775, 89] on icon "button" at bounding box center [778, 89] width 15 height 15
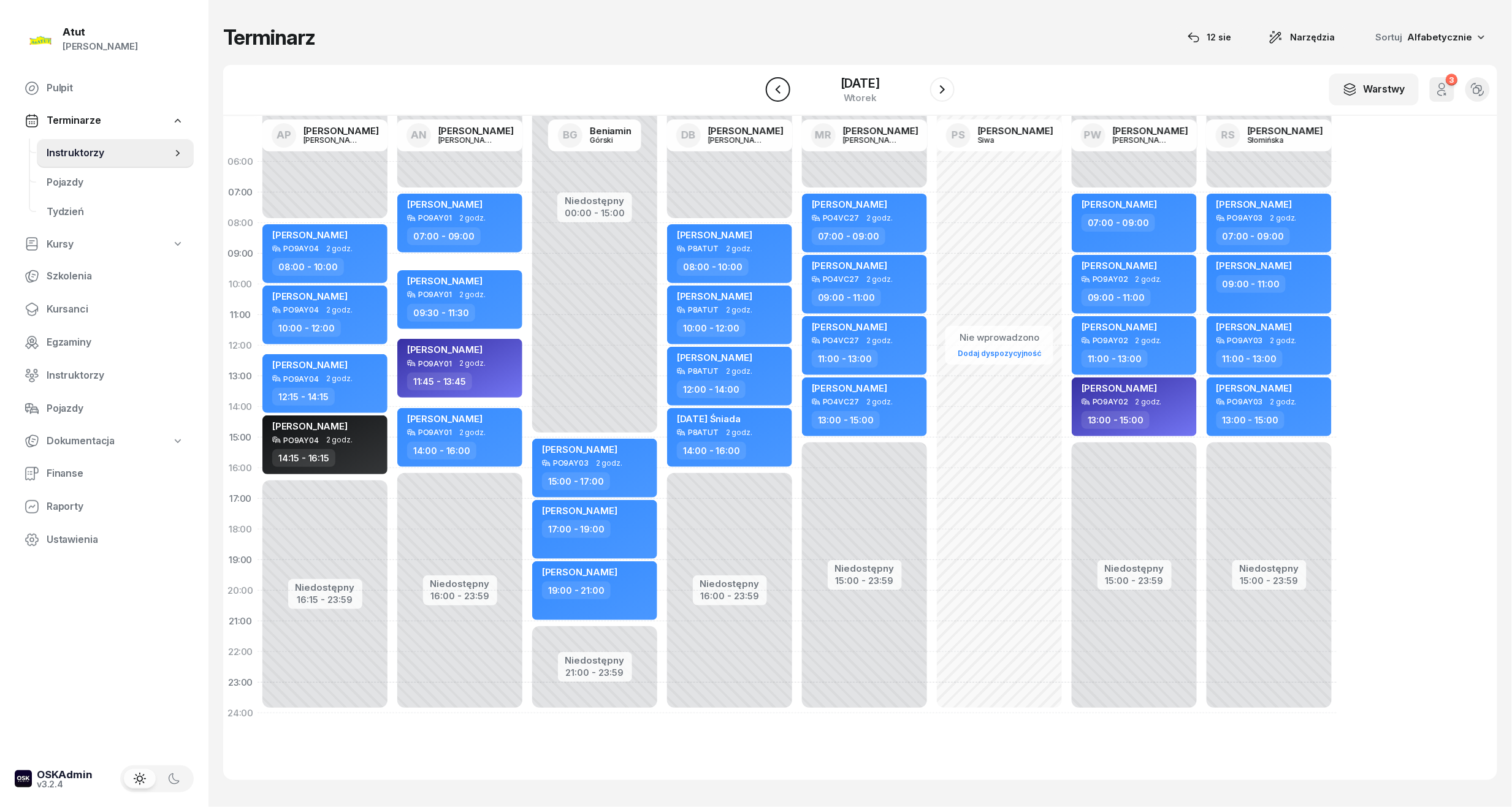
click at [771, 96] on icon "button" at bounding box center [778, 89] width 15 height 15
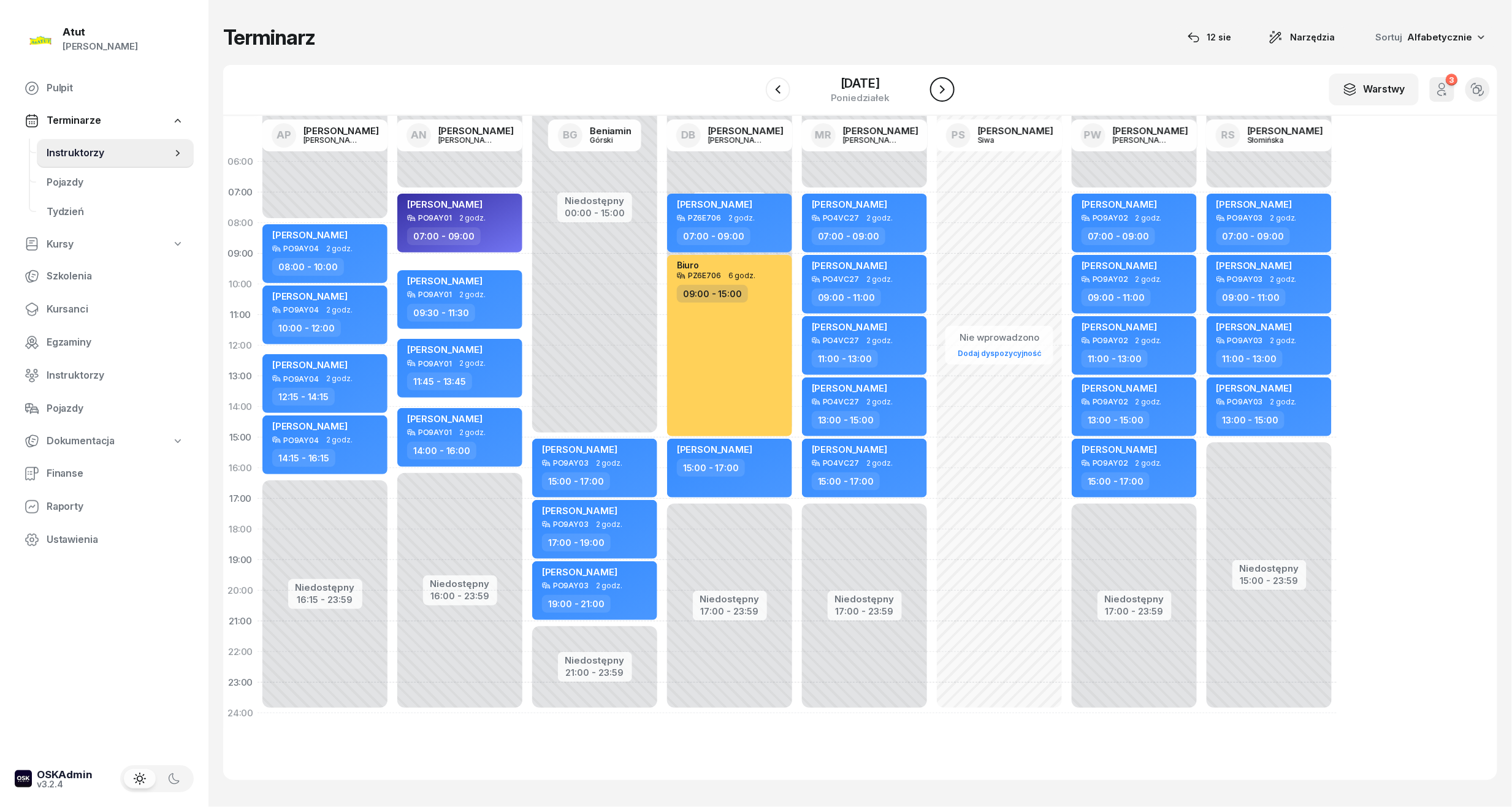
click at [942, 91] on icon "button" at bounding box center [942, 89] width 15 height 15
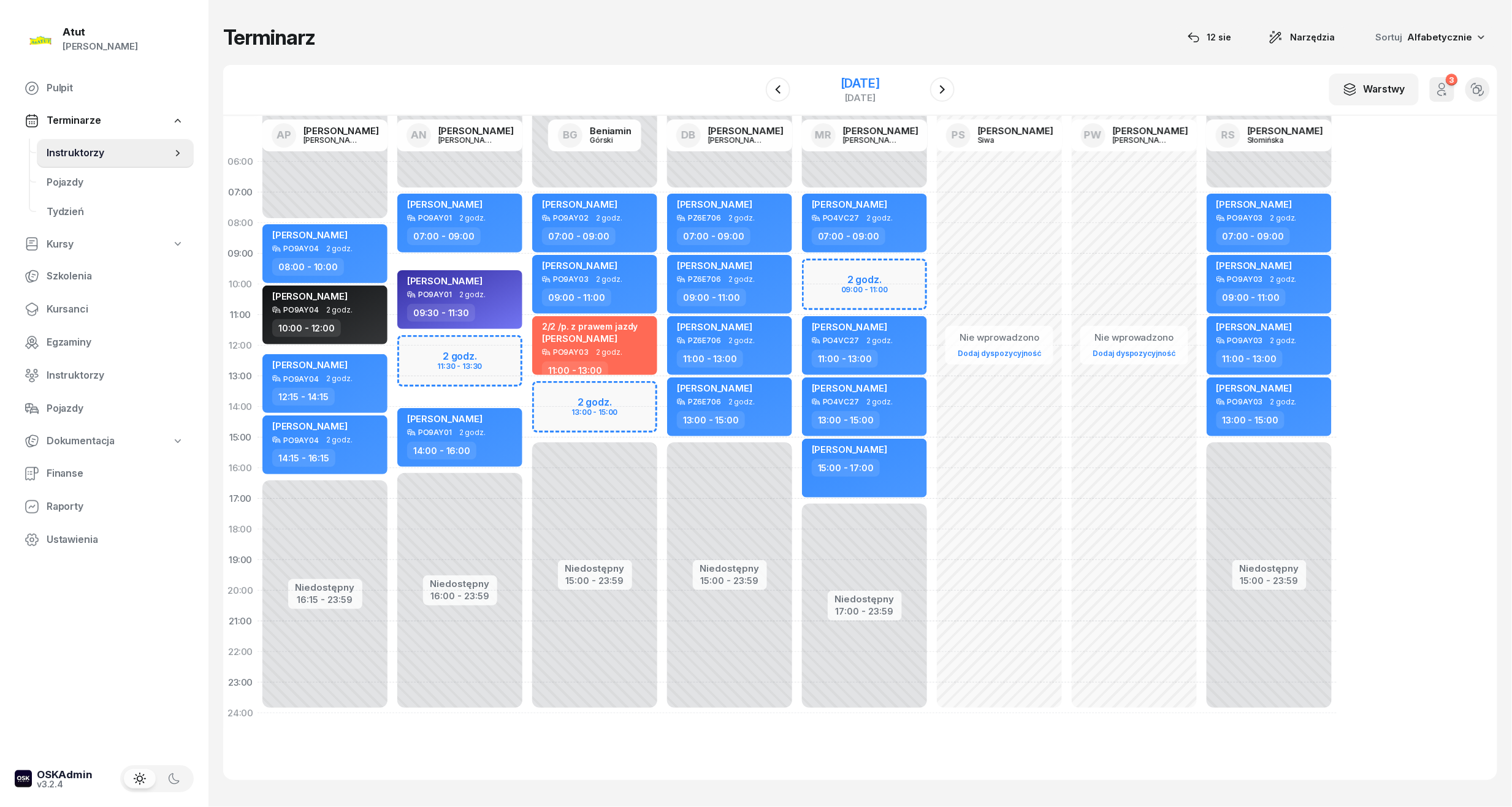
click at [841, 86] on div "[DATE]" at bounding box center [860, 83] width 39 height 12
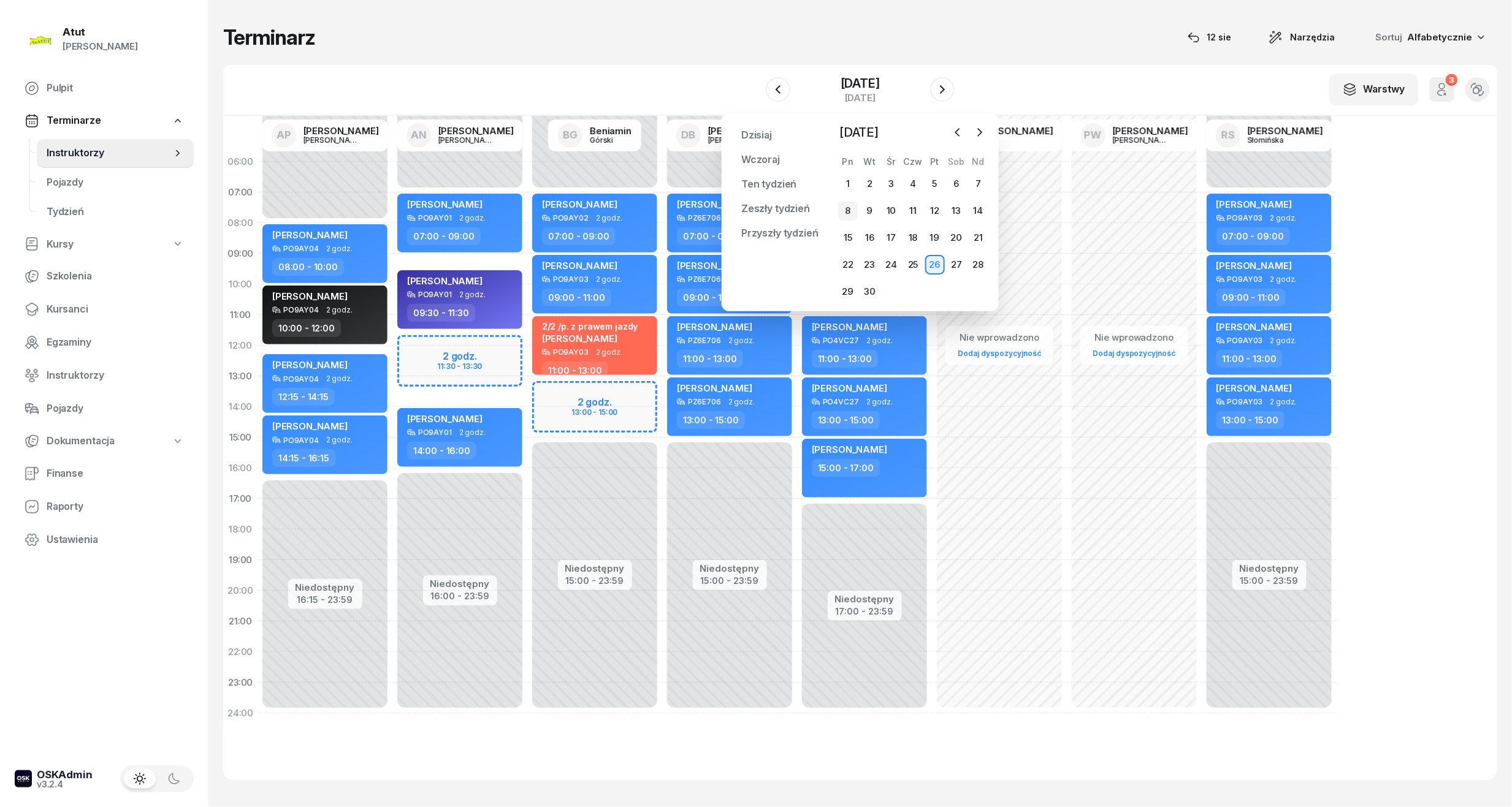
click at [844, 202] on div "8" at bounding box center [848, 211] width 20 height 20
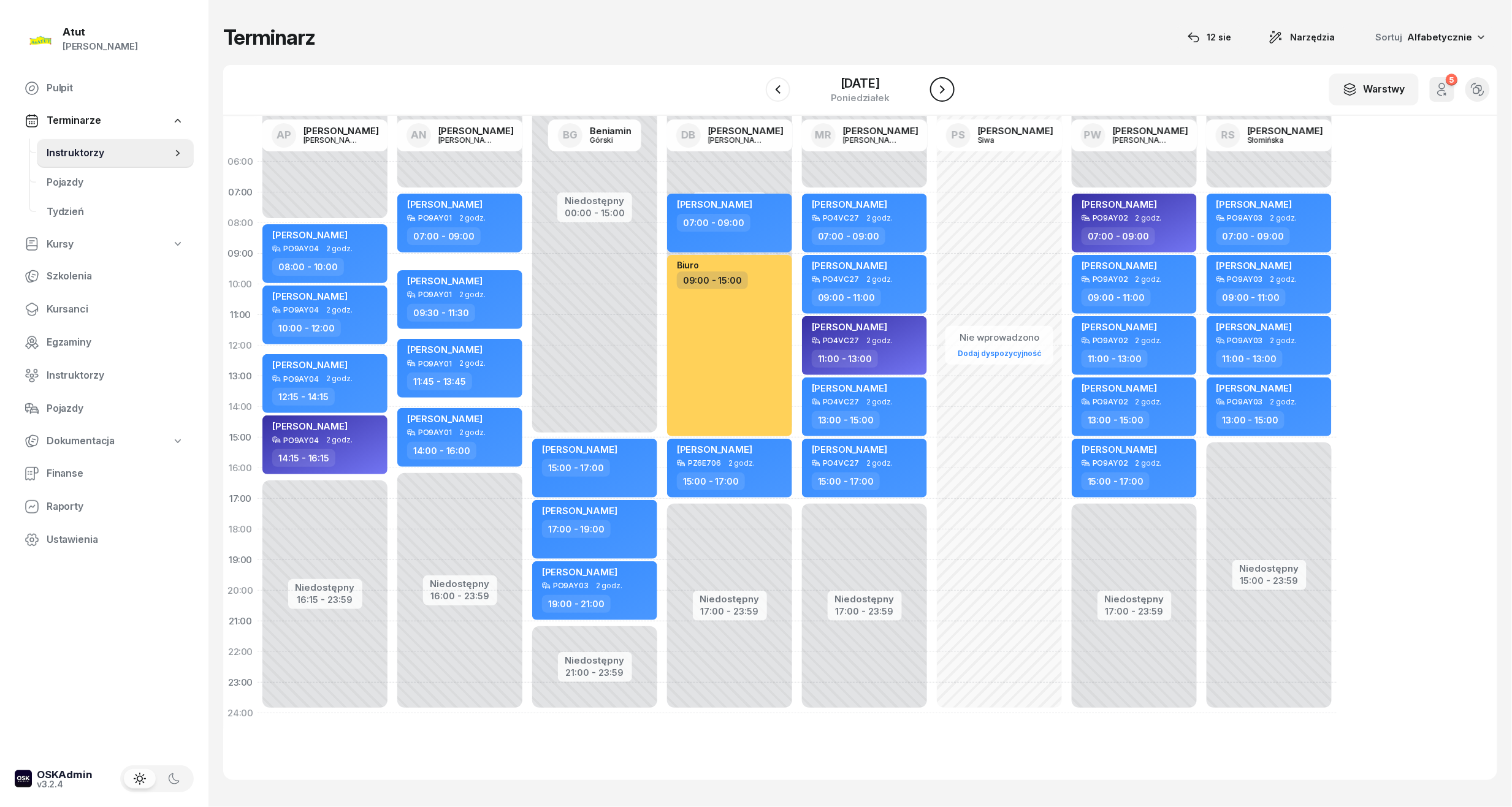
click at [936, 98] on button "button" at bounding box center [942, 89] width 24 height 24
